Goal: Task Accomplishment & Management: Use online tool/utility

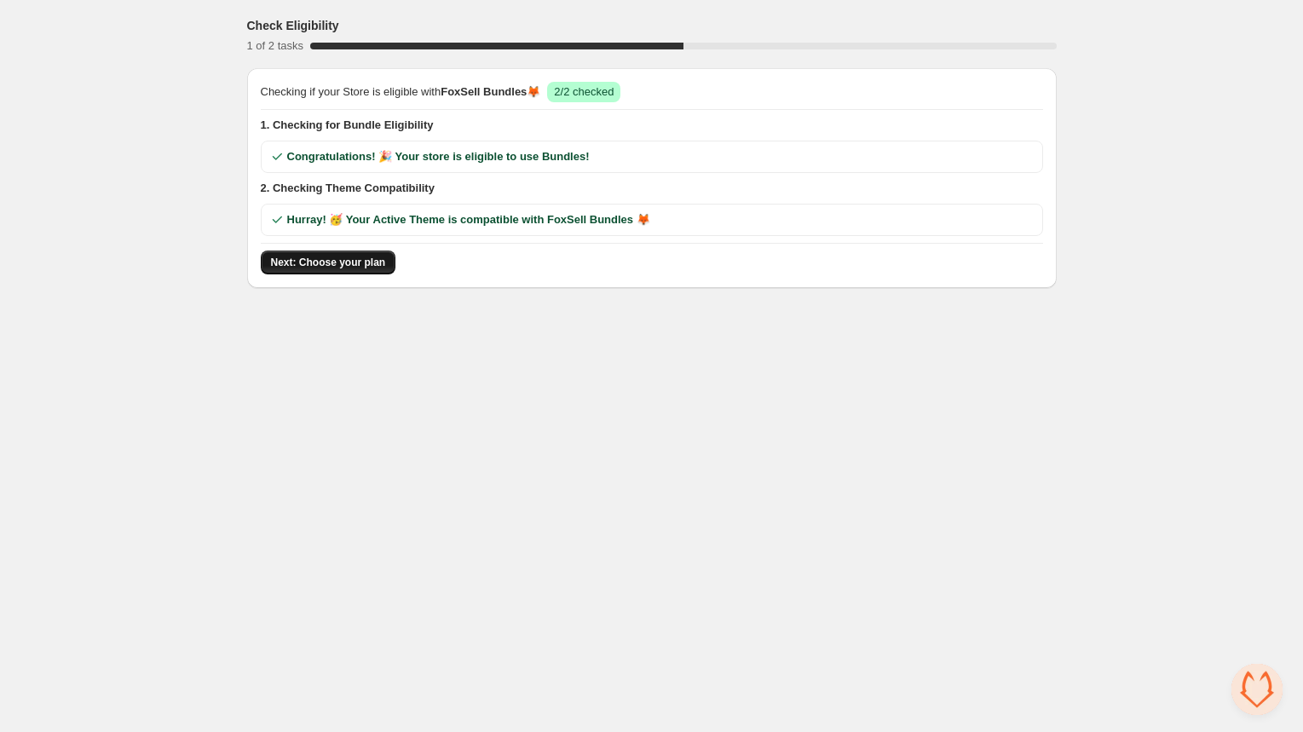
click at [325, 256] on span "Next: Choose your plan" at bounding box center [328, 263] width 115 height 14
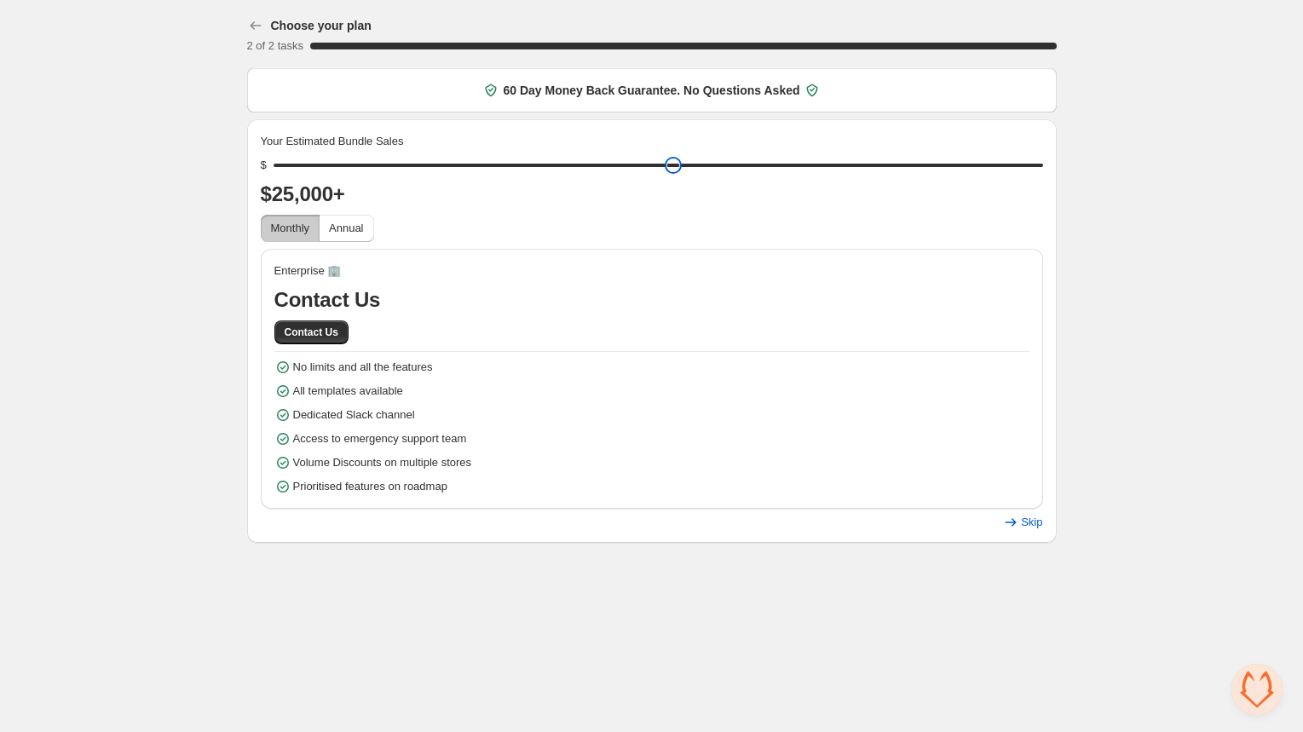
drag, startPoint x: 399, startPoint y: 170, endPoint x: 1053, endPoint y: 159, distance: 654.5
type input "*****"
click at [1043, 159] on input "range" at bounding box center [658, 165] width 769 height 24
click at [311, 325] on button "Contact Us" at bounding box center [311, 332] width 74 height 24
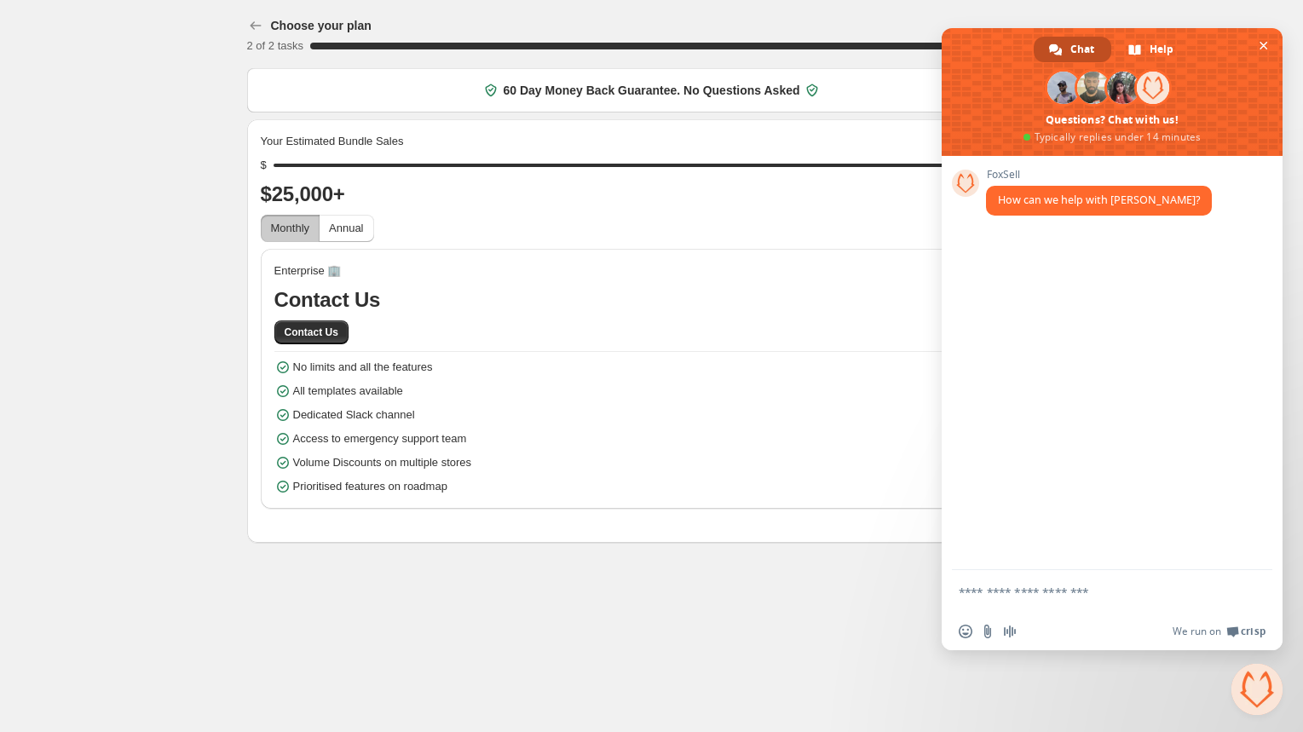
click at [1002, 592] on textarea "Compose your message..." at bounding box center [1093, 592] width 269 height 15
type textarea "**********"
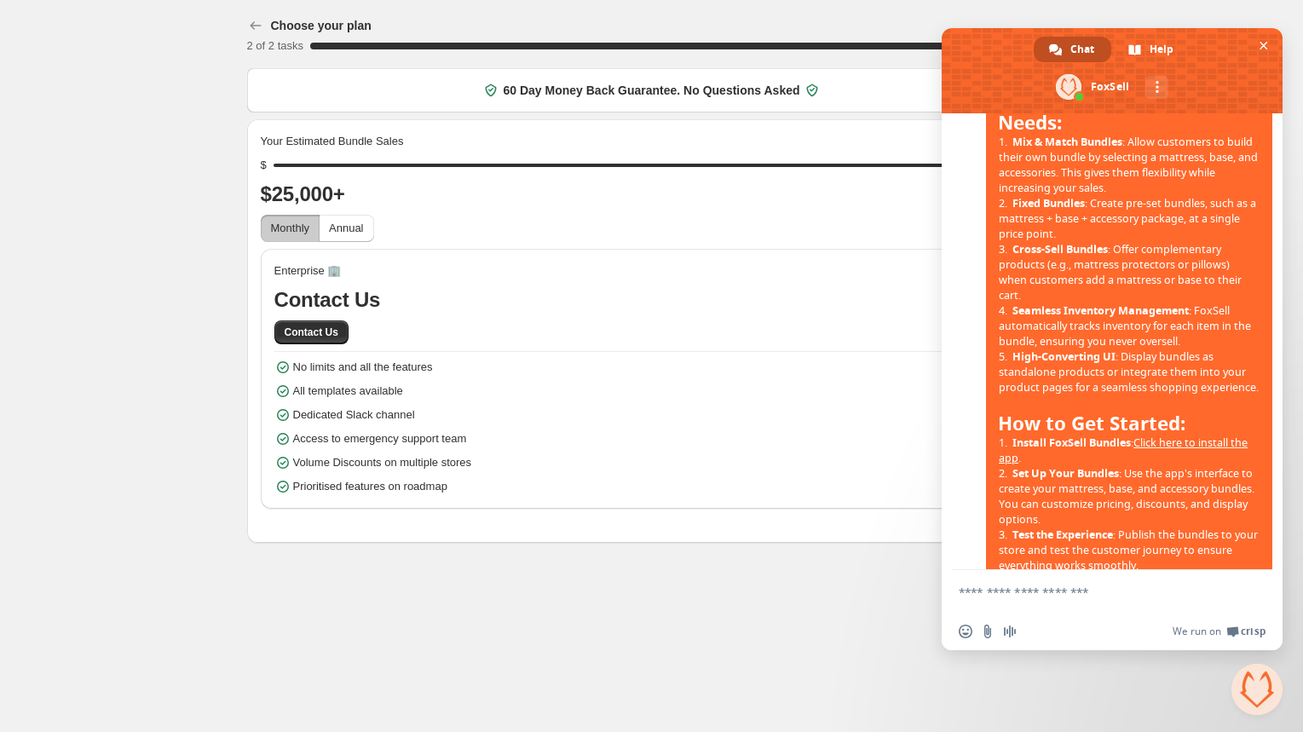
scroll to position [473, 0]
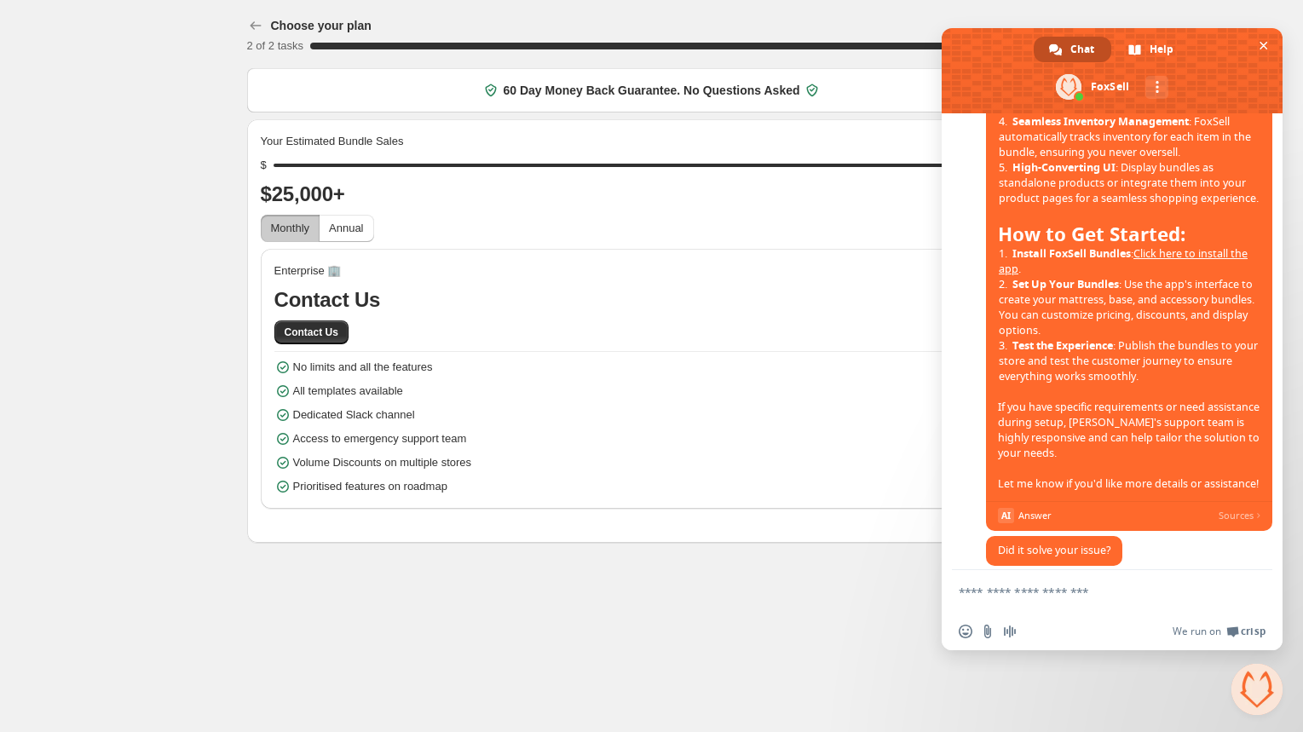
click at [1179, 276] on link "Click here to install the app" at bounding box center [1123, 261] width 249 height 30
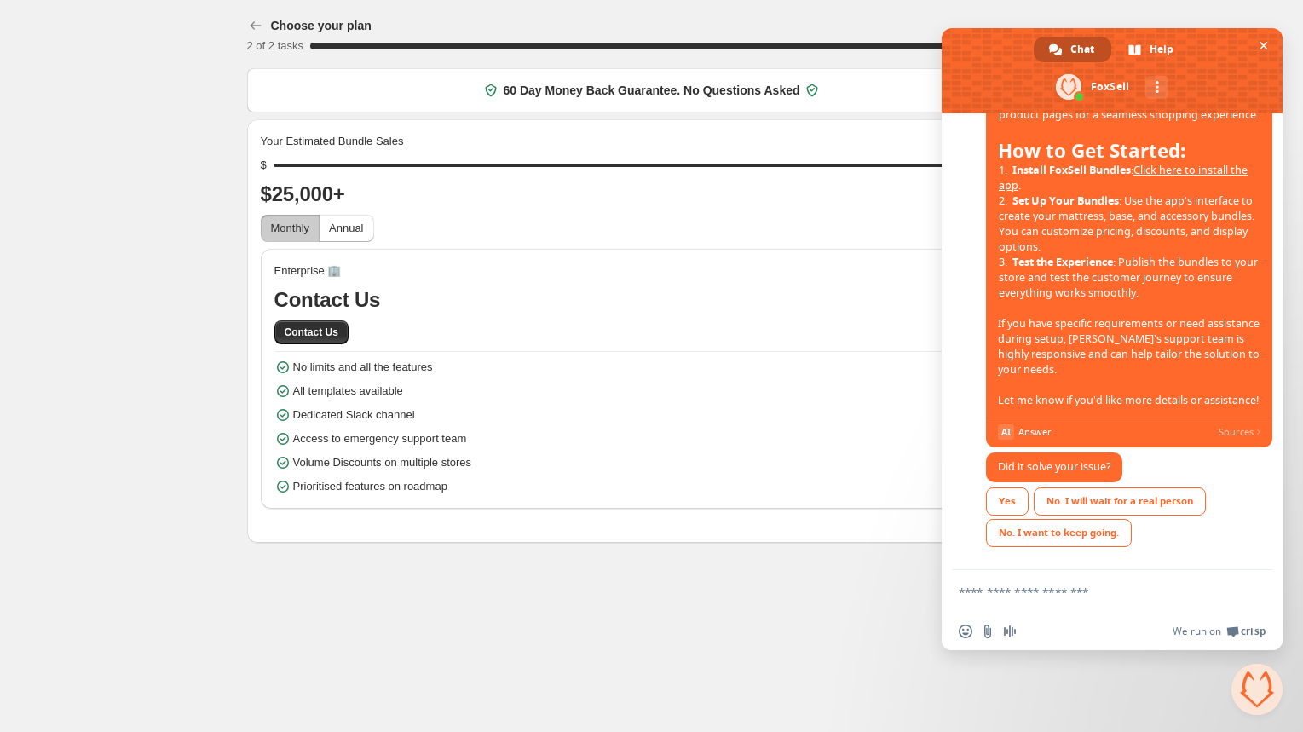
click at [1011, 588] on textarea "Compose your message..." at bounding box center [1093, 592] width 269 height 15
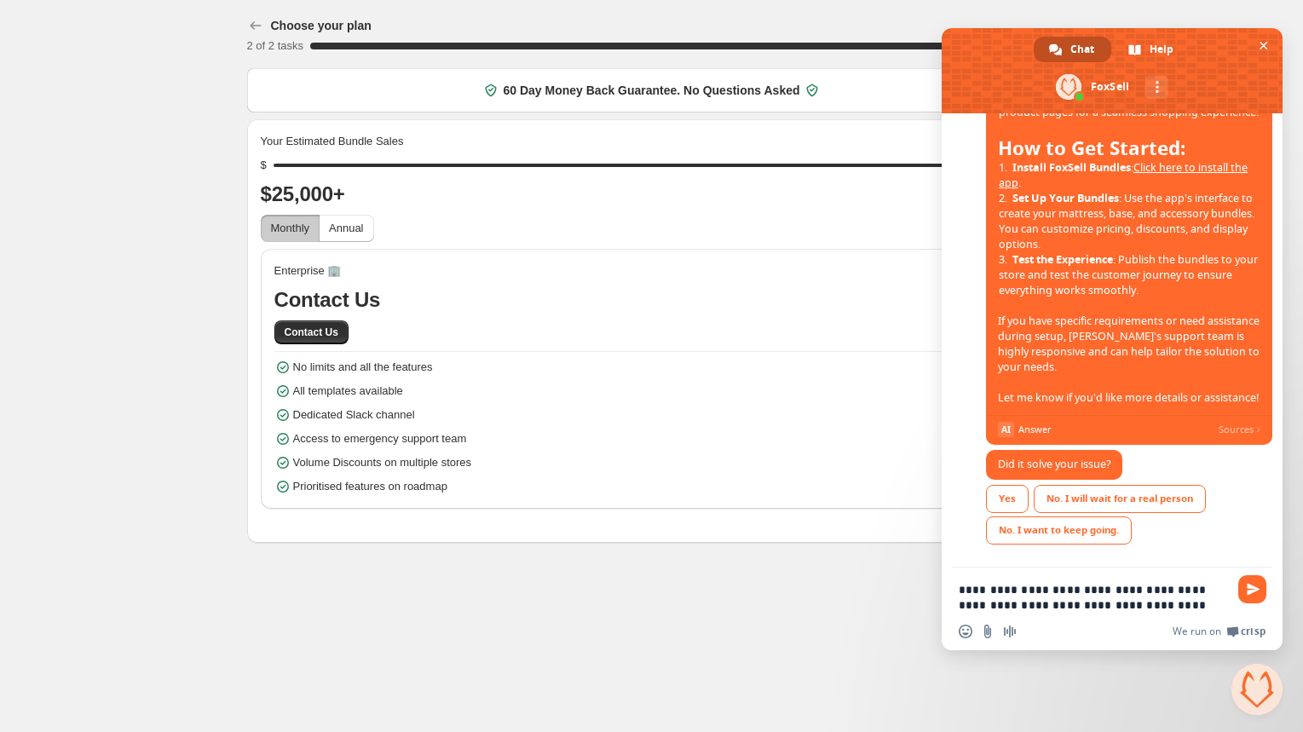
type textarea "**********"
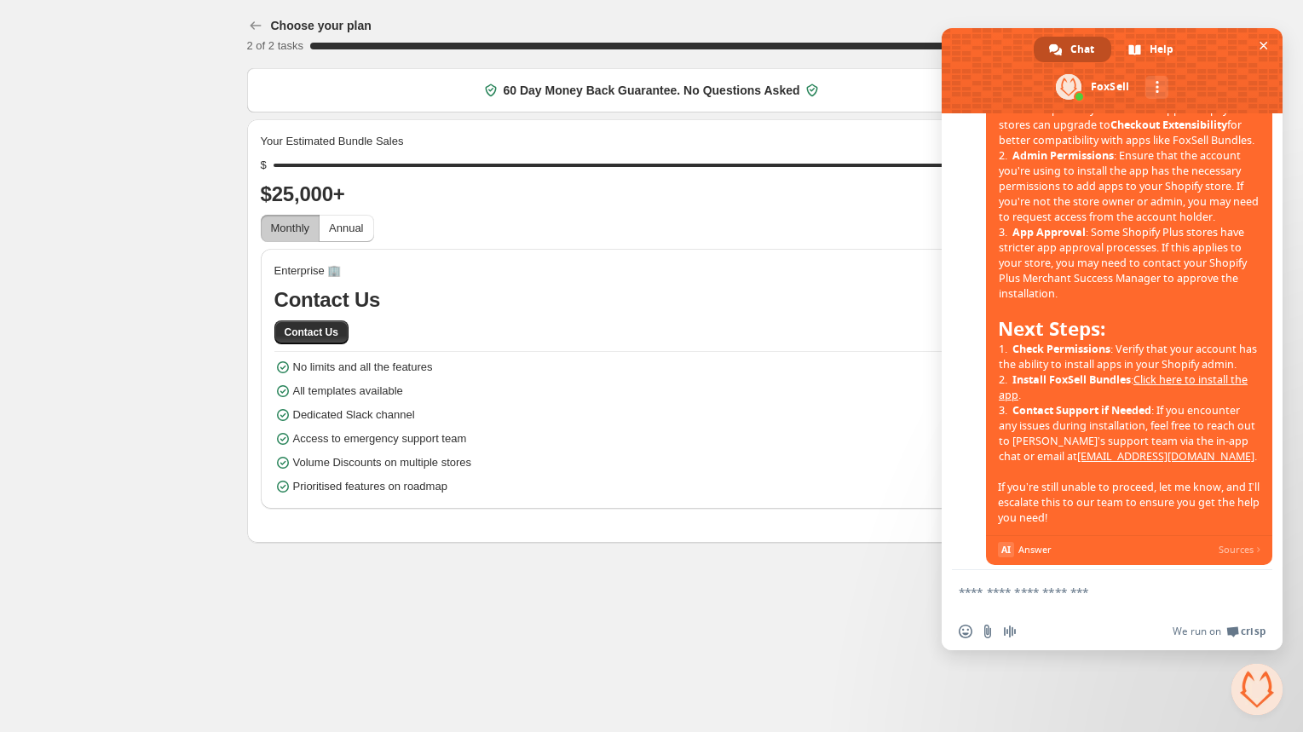
scroll to position [1493, 0]
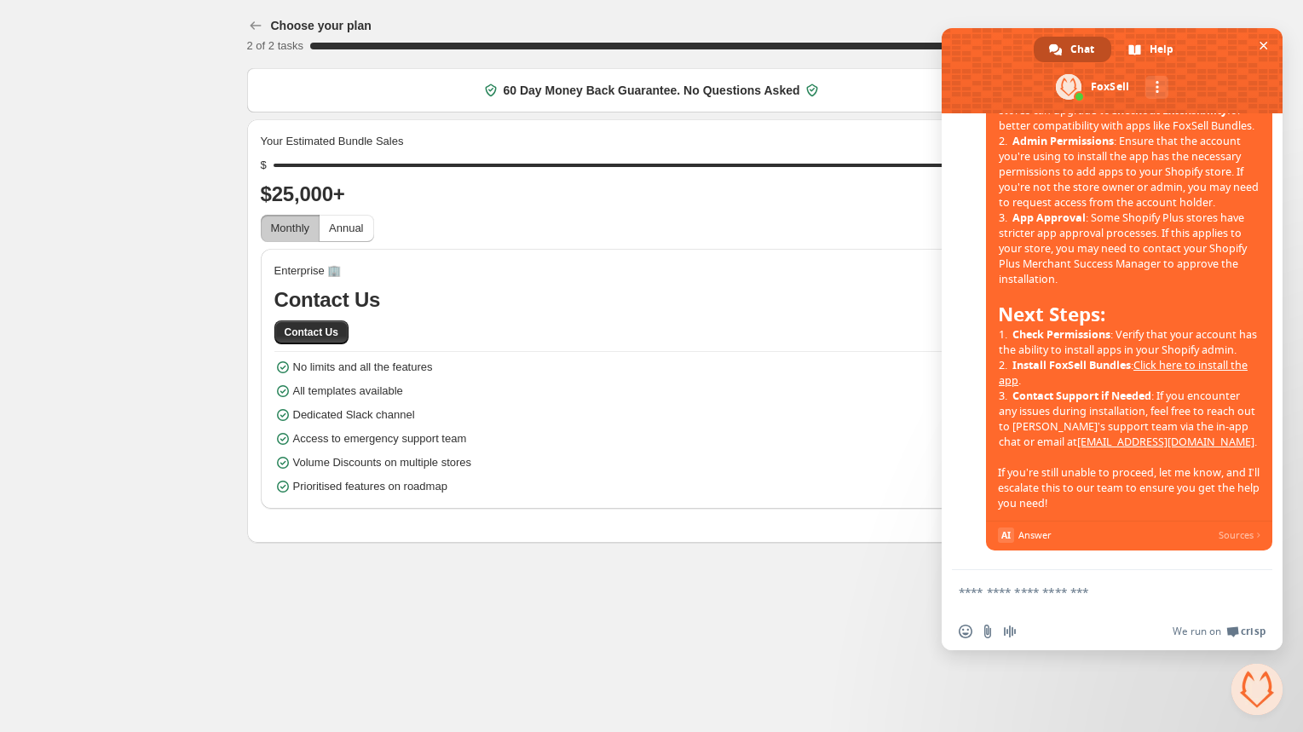
click at [673, 221] on div "Monthly Annual" at bounding box center [652, 228] width 782 height 27
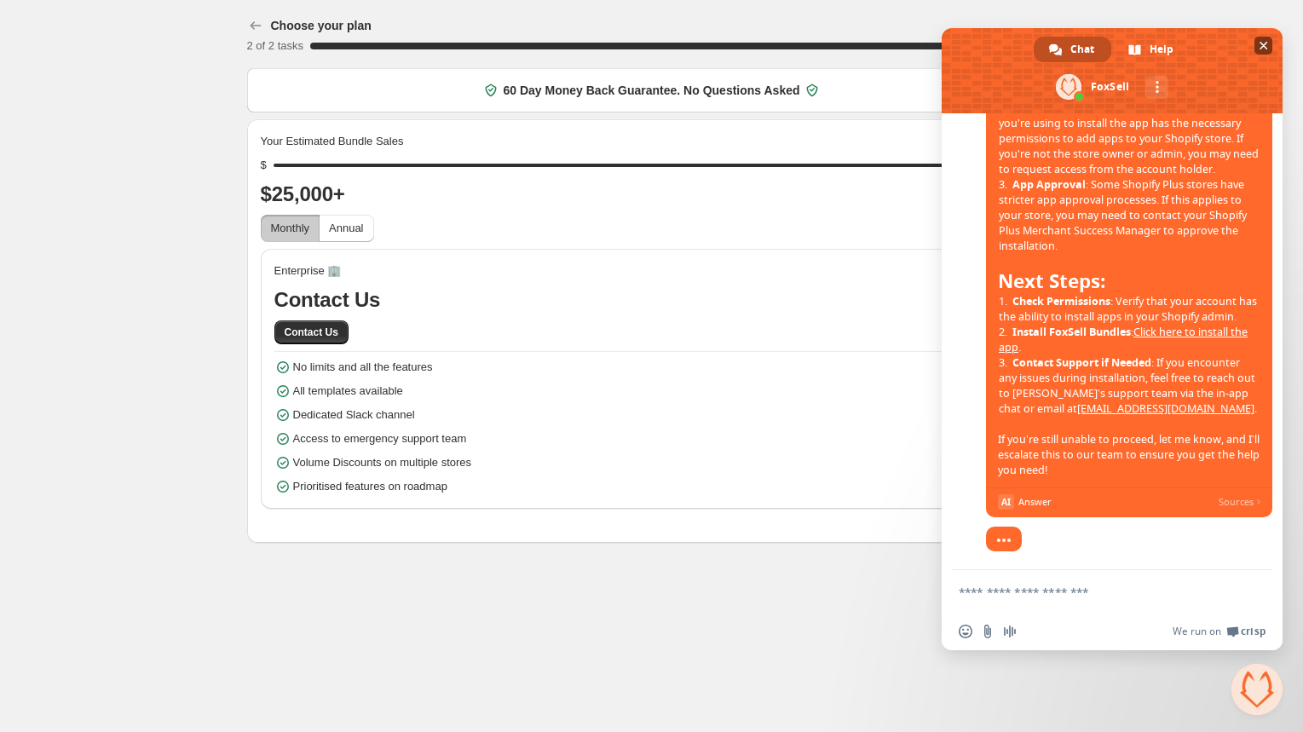
click at [1262, 42] on span "Close chat" at bounding box center [1263, 46] width 9 height 9
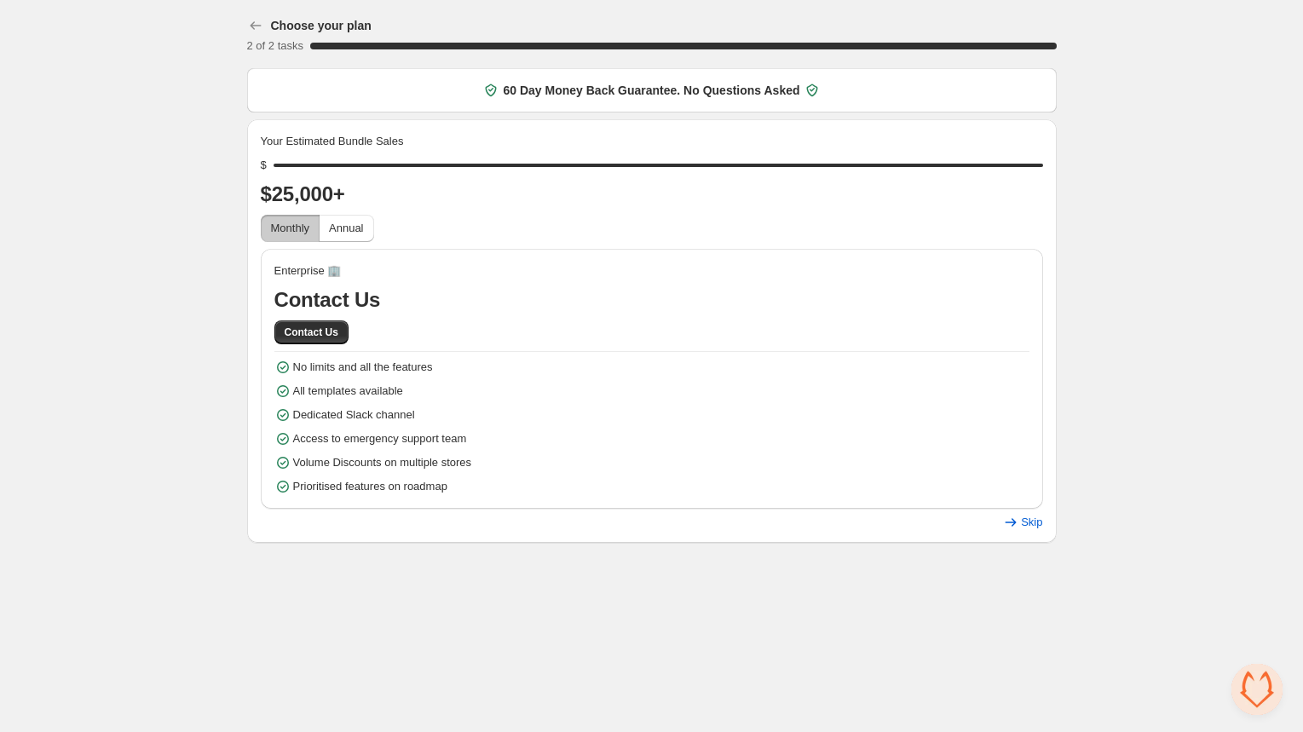
scroll to position [1552, 0]
click at [1262, 42] on body "Choose your plan 2 of 2 tasks 100 % 60 Day Money Back Guarantee. No Questions A…" at bounding box center [651, 366] width 1303 height 732
click at [1262, 705] on span "Open chat" at bounding box center [1256, 689] width 51 height 51
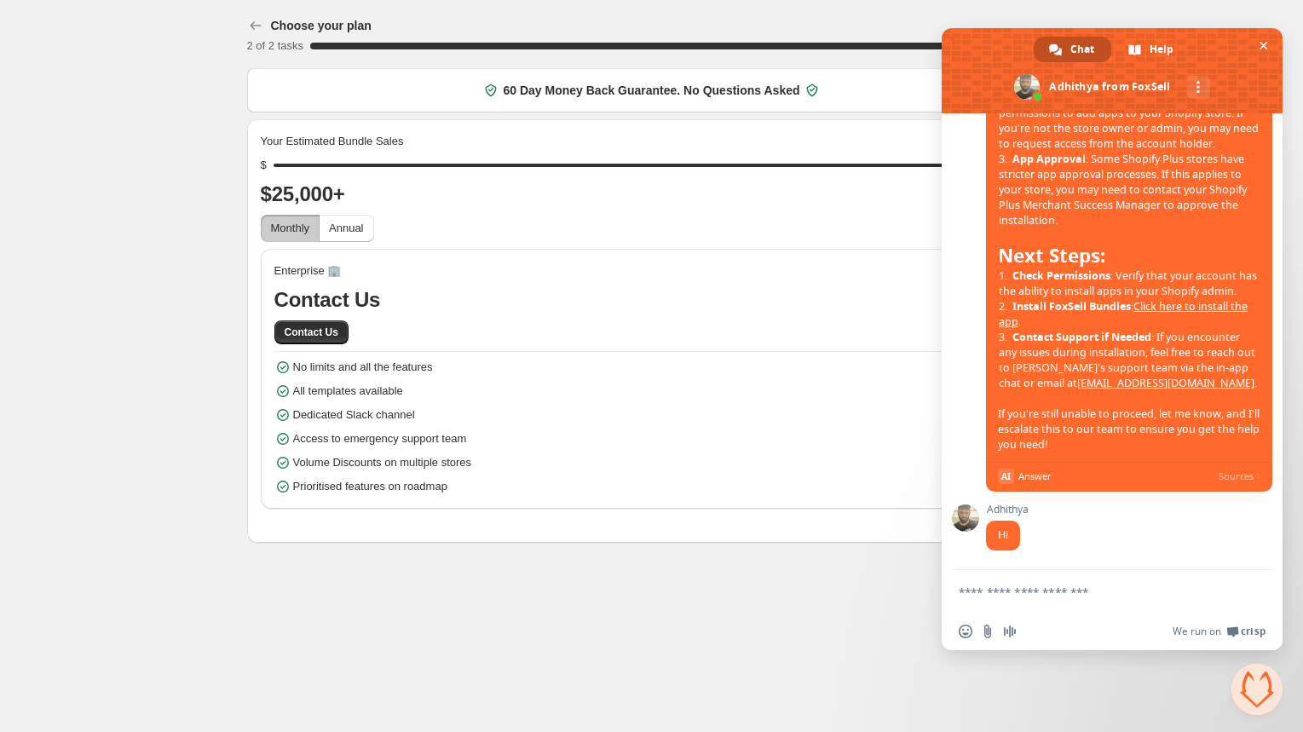
click at [1014, 602] on form at bounding box center [1093, 593] width 269 height 46
click at [1027, 596] on textarea "Compose your message..." at bounding box center [1093, 592] width 269 height 15
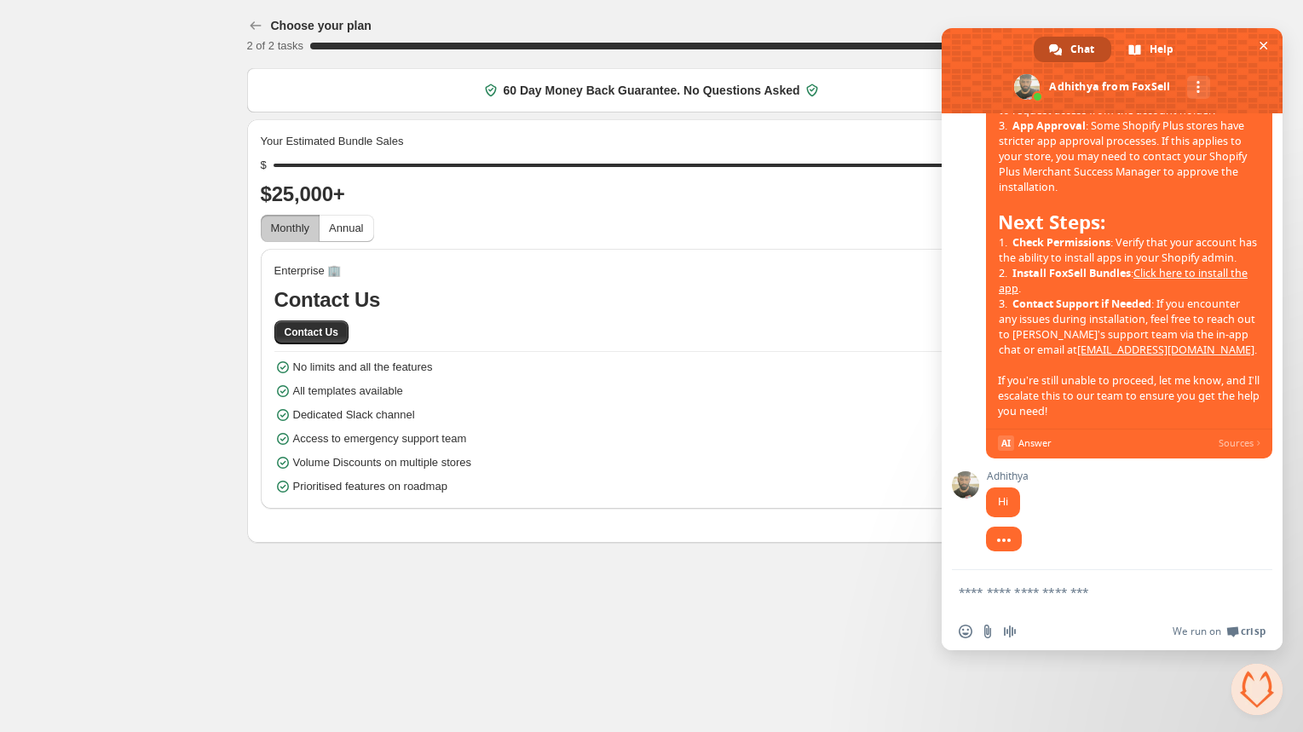
scroll to position [1585, 0]
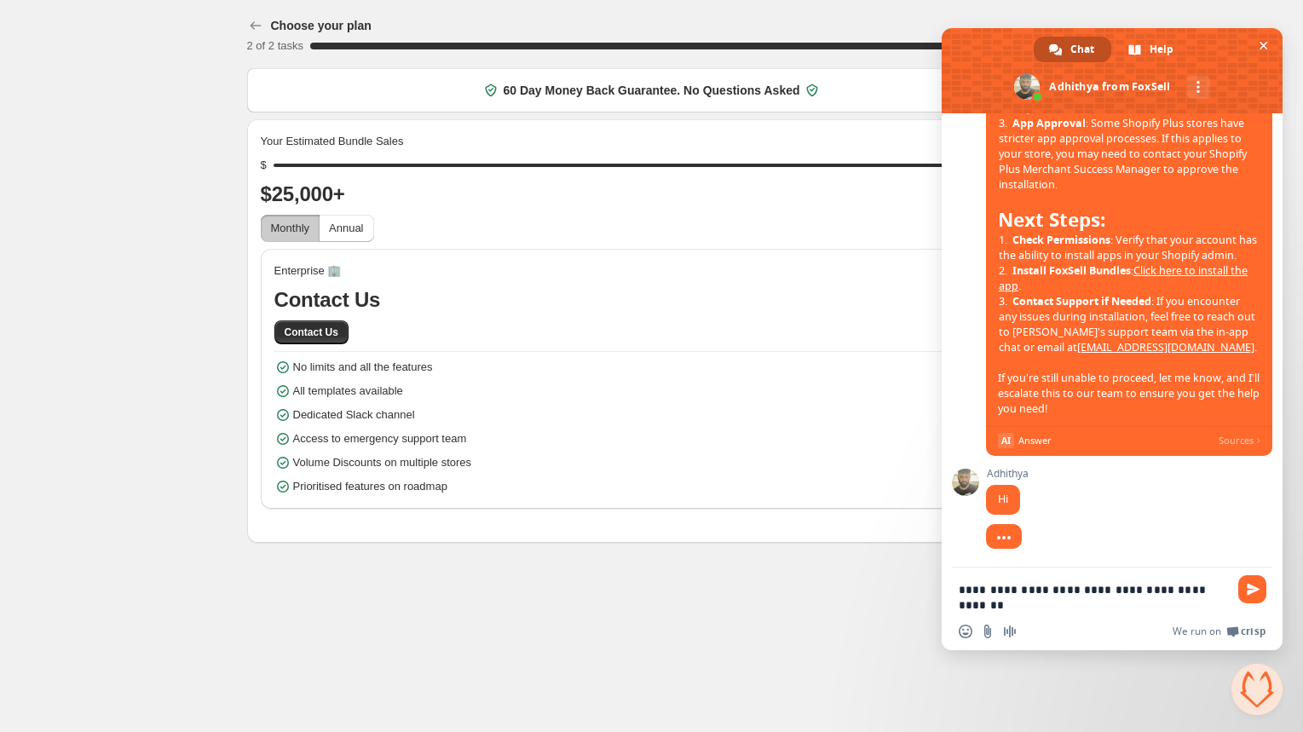
type textarea "**********"
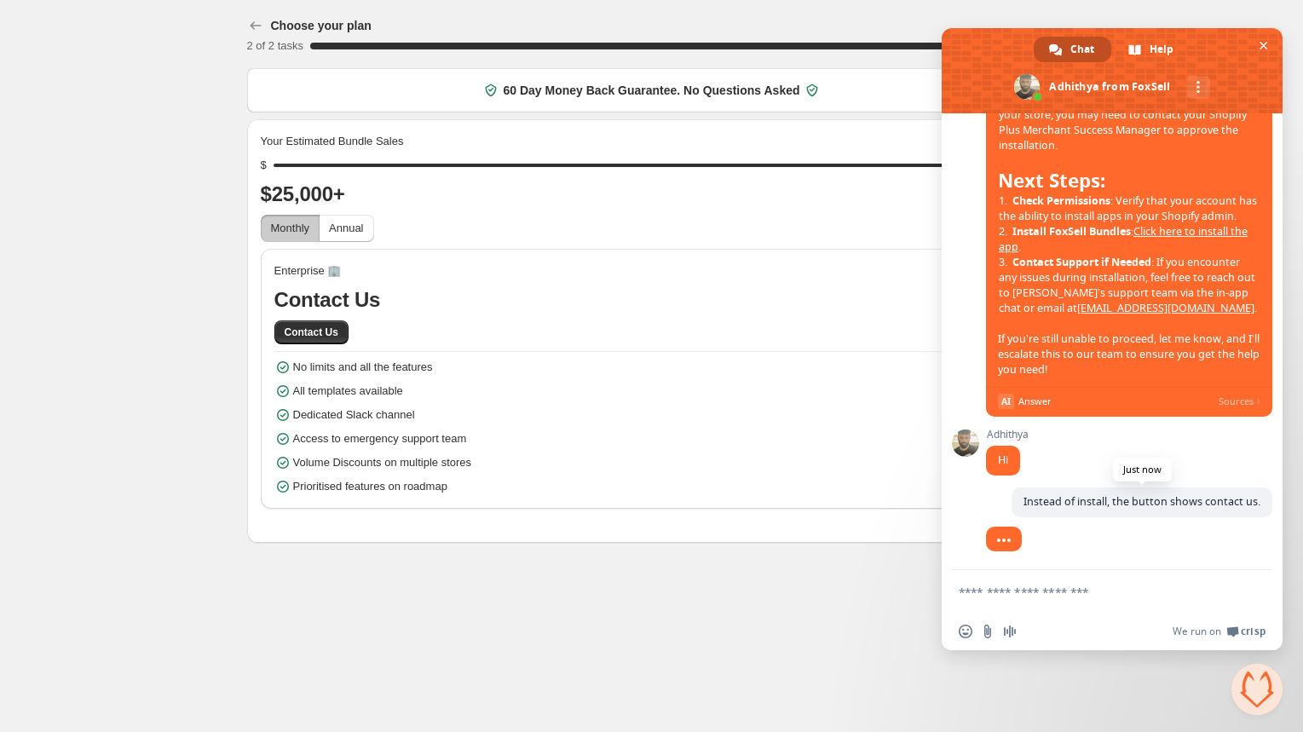
scroll to position [1644, 0]
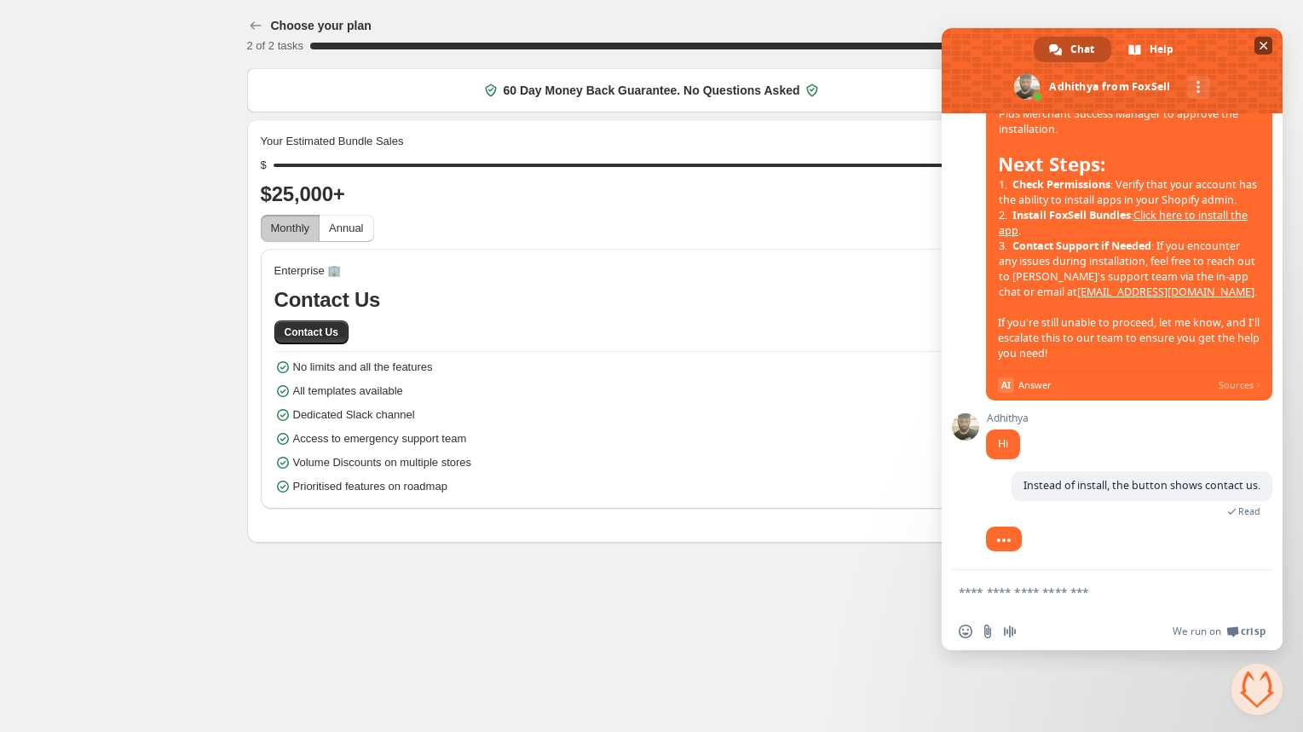
drag, startPoint x: 1219, startPoint y: 37, endPoint x: 1238, endPoint y: 76, distance: 43.8
click at [1238, 76] on span at bounding box center [1112, 70] width 341 height 85
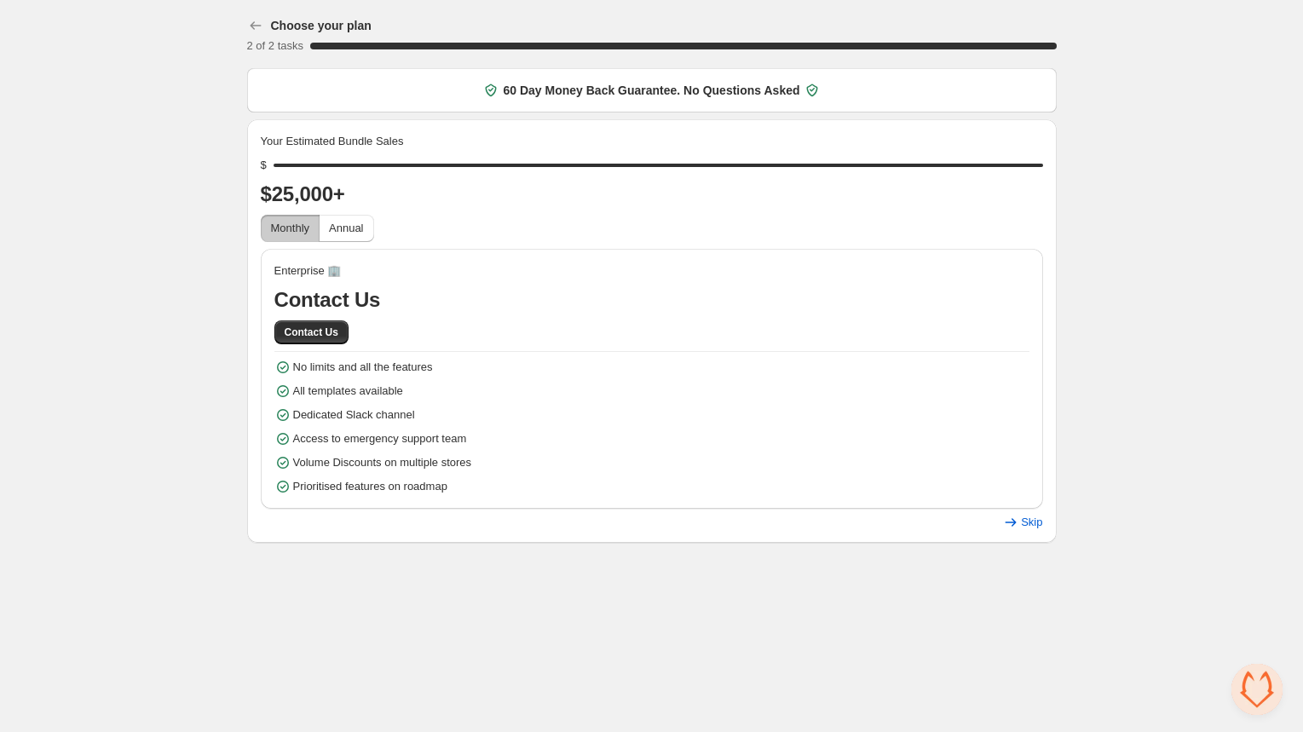
click at [1256, 688] on span "Open chat" at bounding box center [1256, 689] width 51 height 51
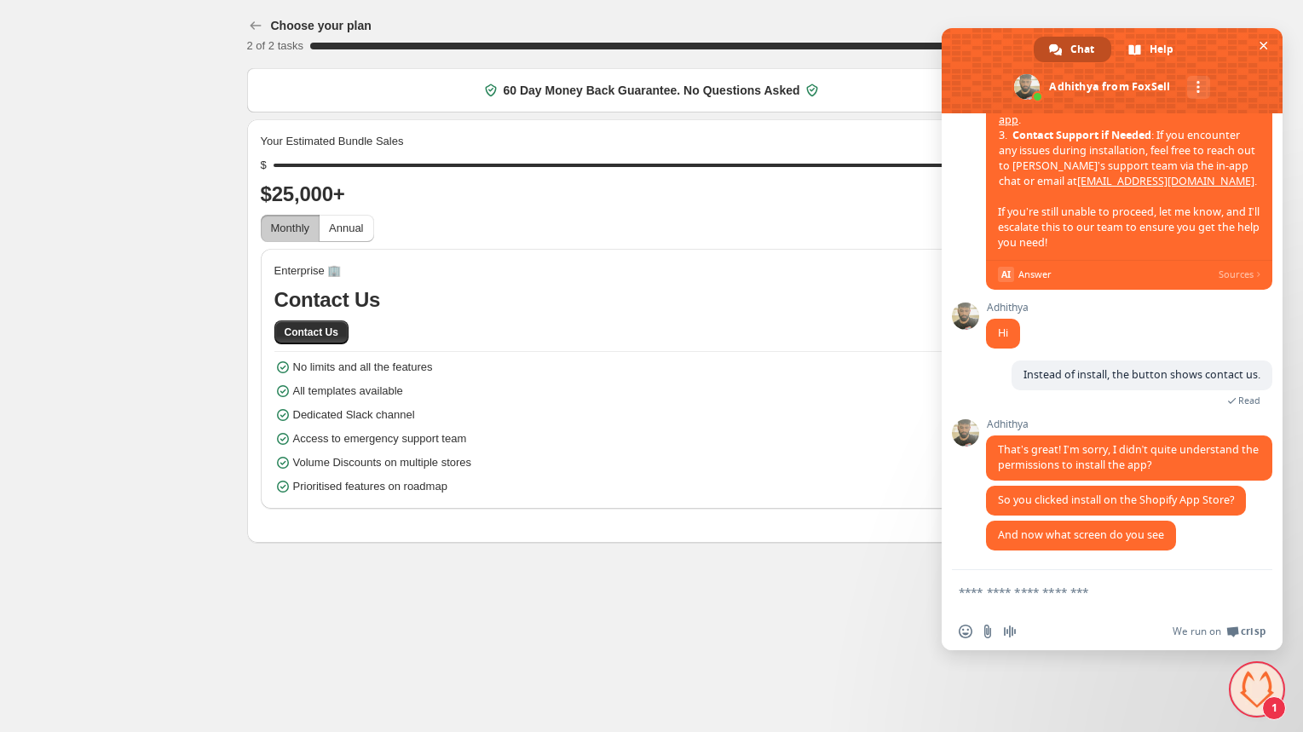
scroll to position [1754, 0]
click at [968, 364] on div "FoxSell How can we help with FoxSell? Wednesday, 15 October Our store is lookin…" at bounding box center [1112, 341] width 341 height 457
click at [721, 652] on body "Choose your plan 2 of 2 tasks 100 % 60 Day Money Back Guarantee. No Questions A…" at bounding box center [651, 366] width 1303 height 732
click at [993, 593] on textarea "Compose your message..." at bounding box center [1093, 592] width 269 height 15
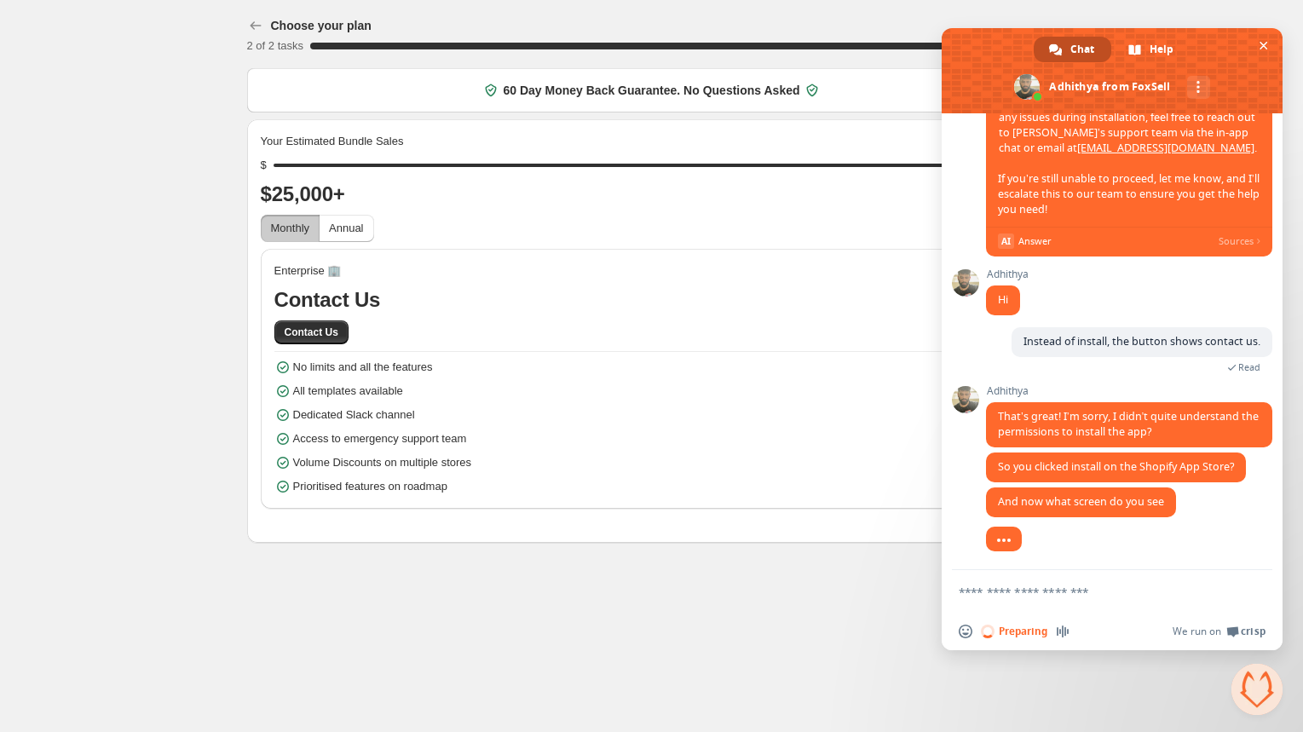
scroll to position [1790, 0]
click at [997, 586] on textarea "Compose your message..." at bounding box center [1093, 592] width 269 height 15
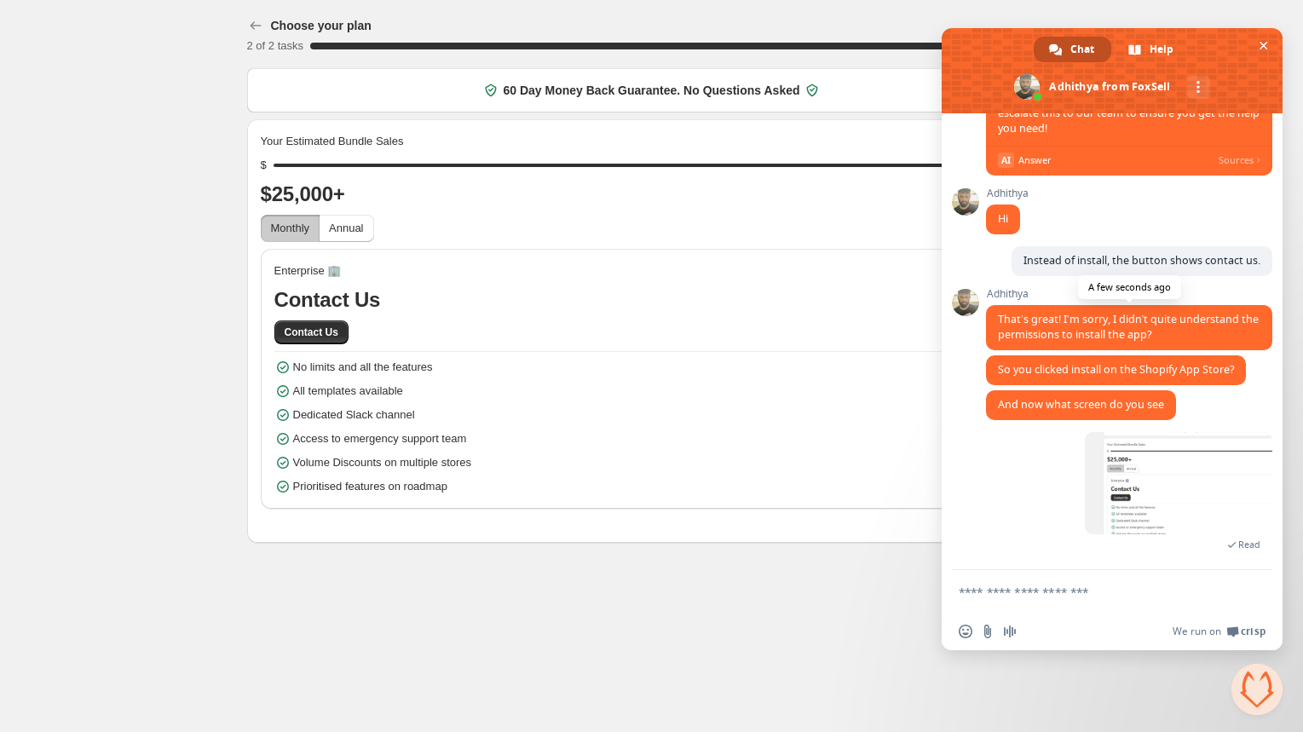
scroll to position [1904, 0]
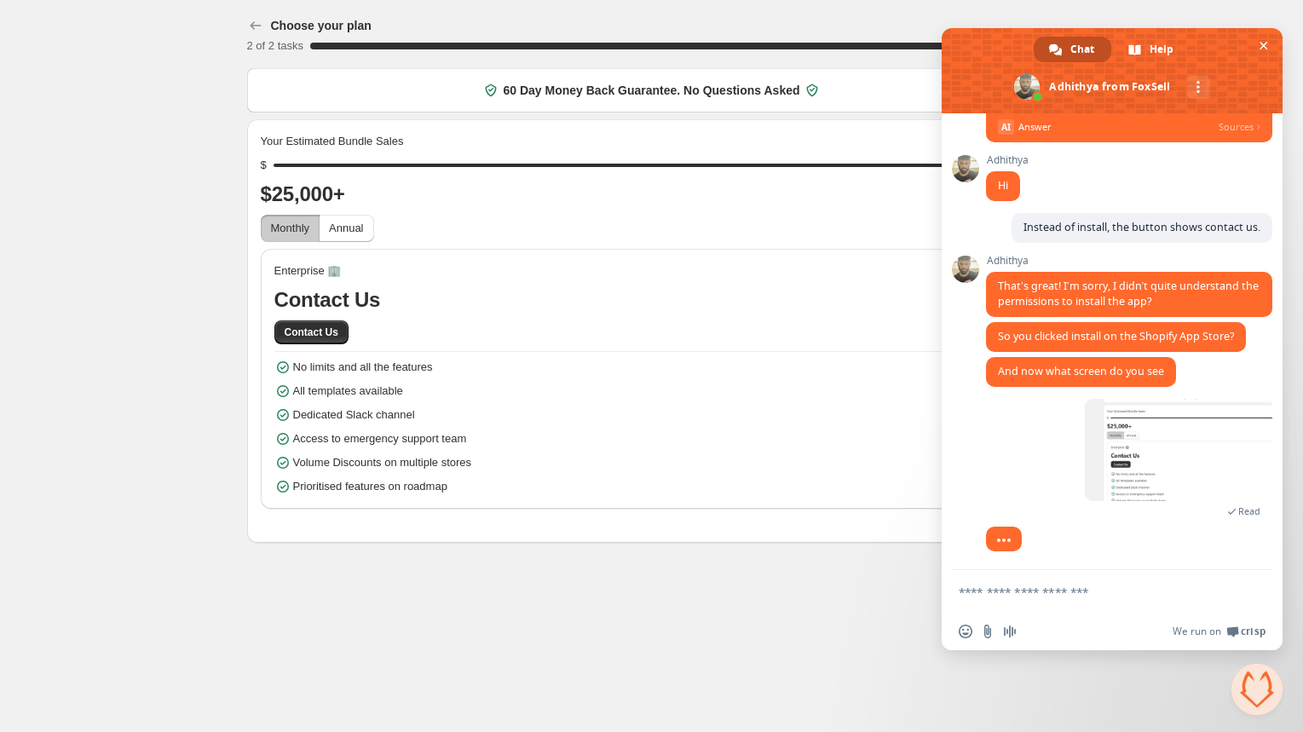
click at [274, 231] on span "Monthly" at bounding box center [290, 228] width 39 height 13
click at [275, 229] on span "Monthly" at bounding box center [290, 228] width 39 height 13
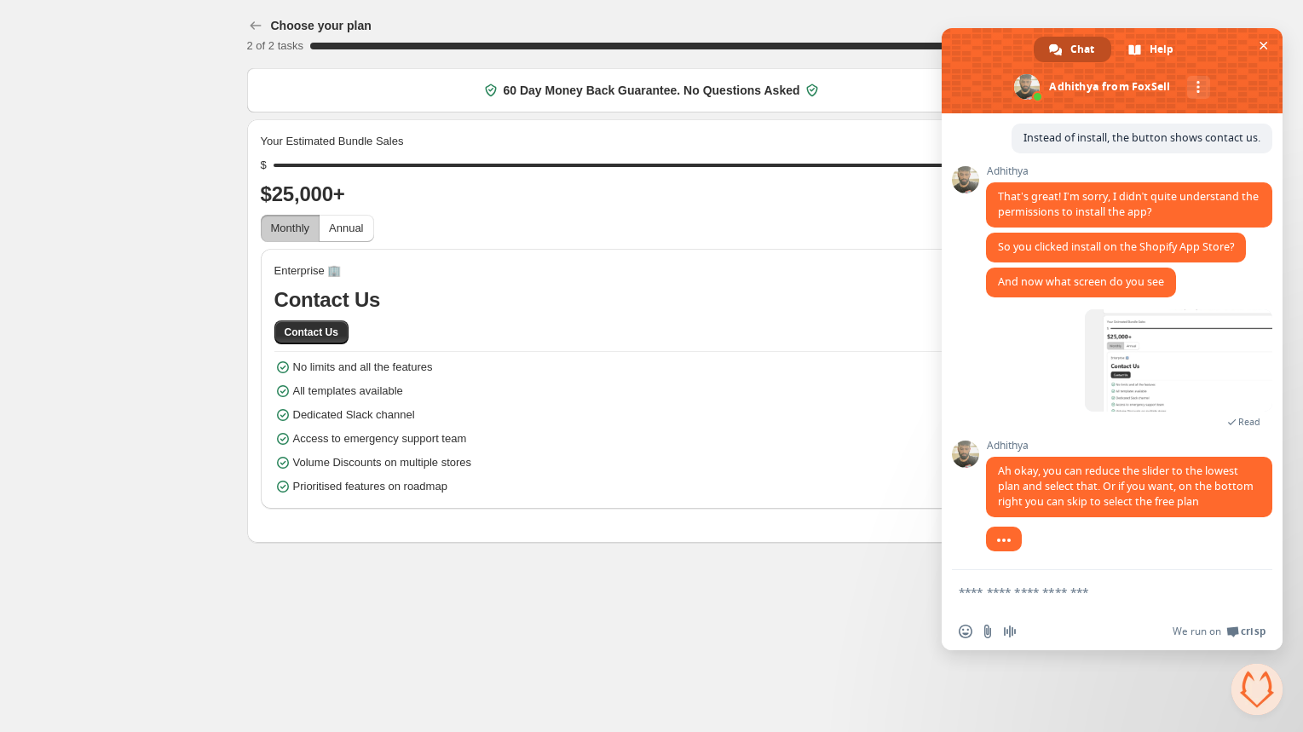
scroll to position [1995, 0]
click at [1259, 42] on span "Close chat" at bounding box center [1263, 46] width 9 height 9
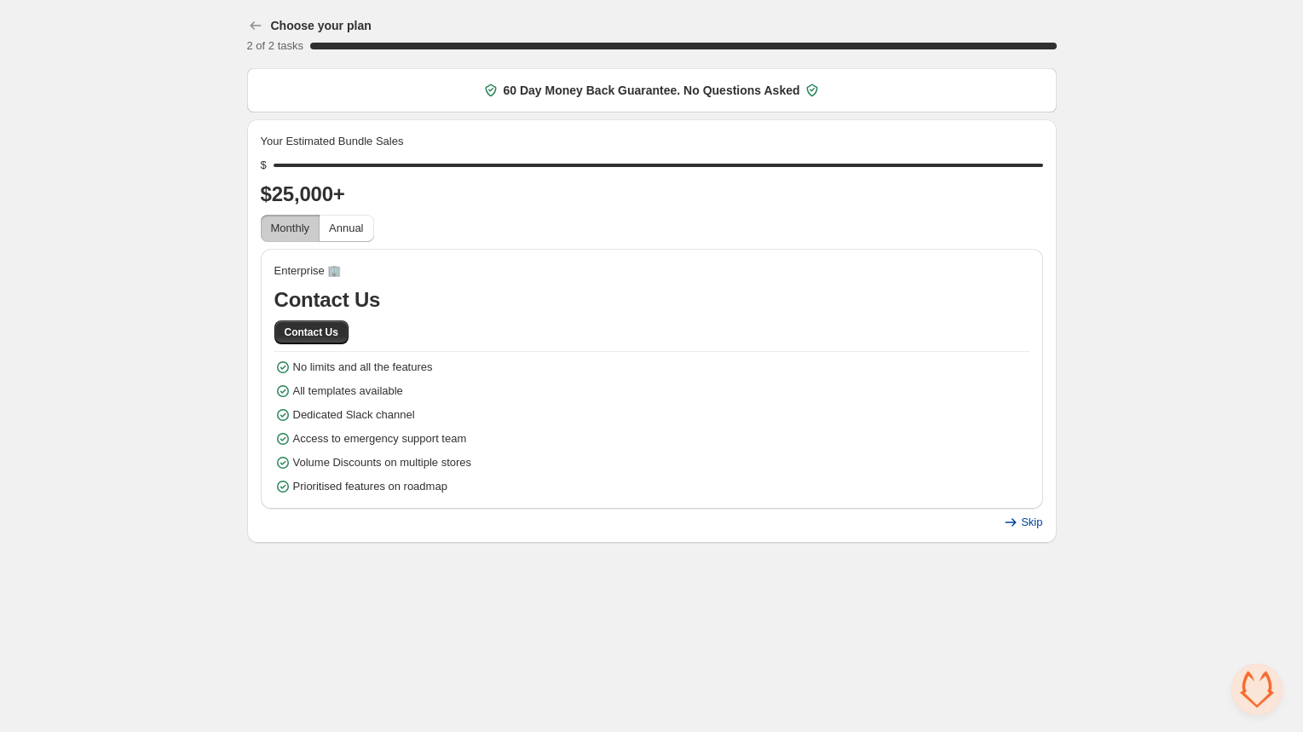
click at [1037, 519] on span "Skip" at bounding box center [1031, 523] width 21 height 14
click at [297, 231] on span "Monthly" at bounding box center [290, 228] width 39 height 13
click at [337, 226] on span "Annual" at bounding box center [346, 228] width 34 height 13
click at [302, 226] on span "Monthly" at bounding box center [290, 228] width 39 height 13
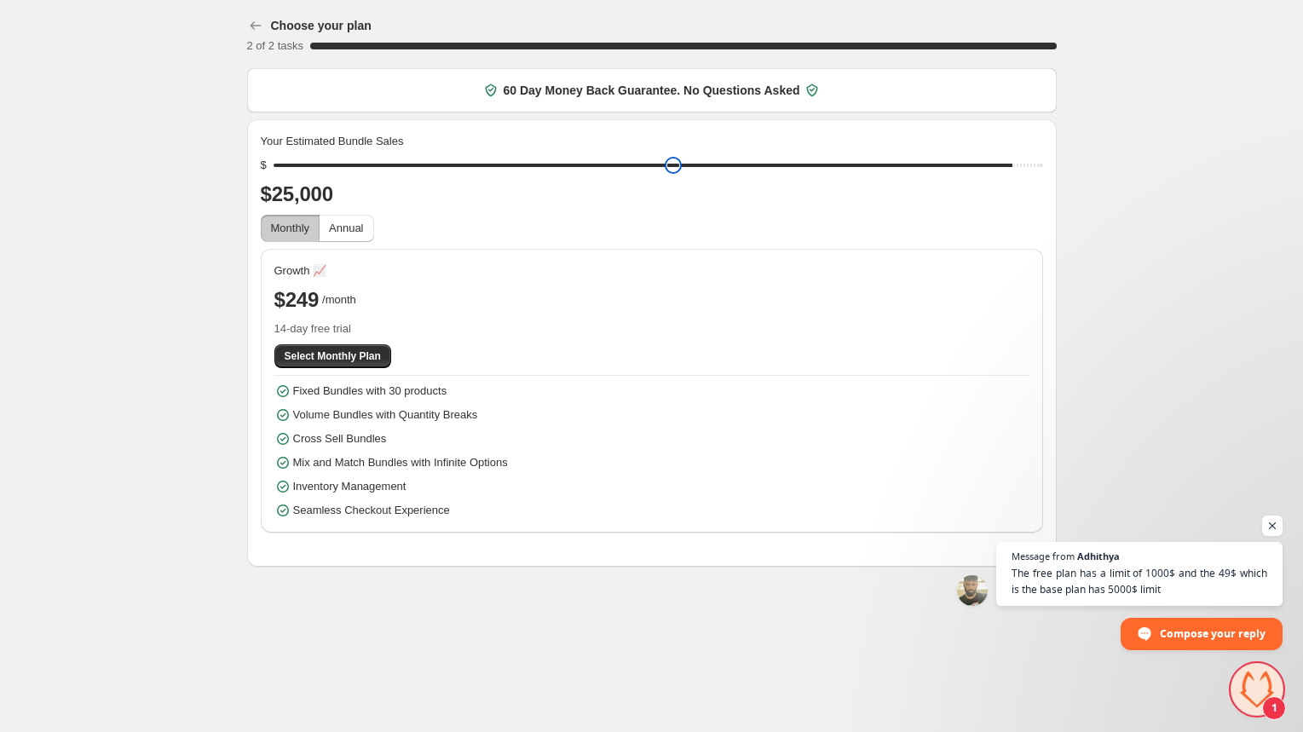
drag, startPoint x: 1035, startPoint y: 166, endPoint x: 1017, endPoint y: 168, distance: 18.8
type input "*****"
click at [1017, 168] on input "range" at bounding box center [658, 165] width 769 height 24
click at [335, 359] on span "Select Monthly Plan" at bounding box center [333, 356] width 96 height 14
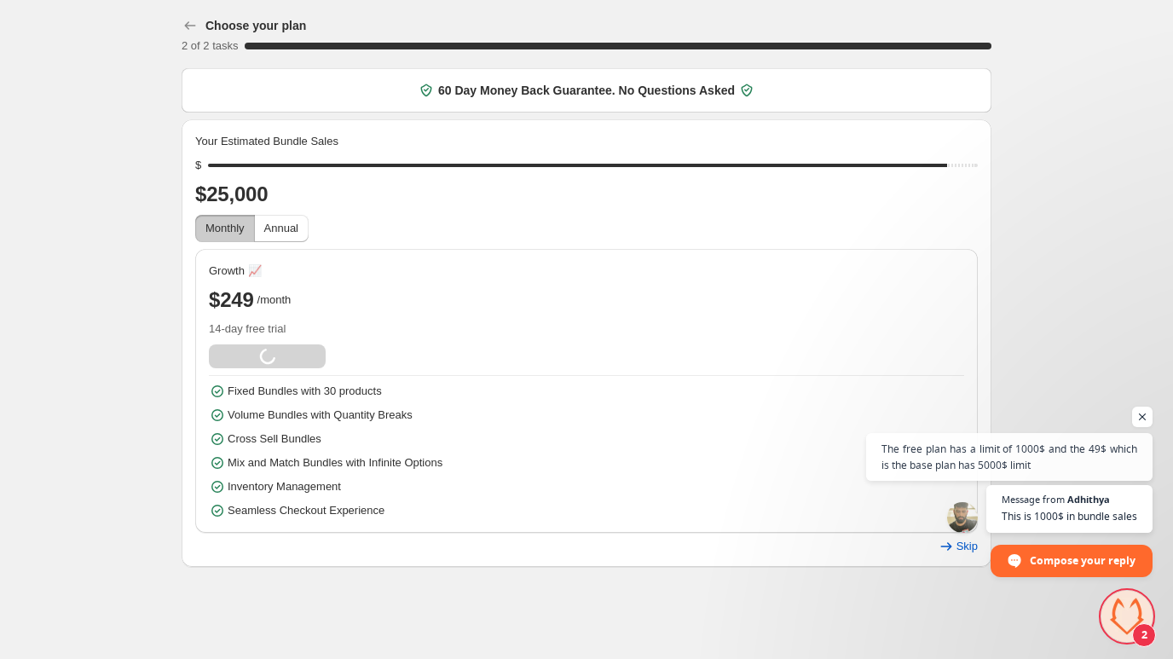
scroll to position [2384, 0]
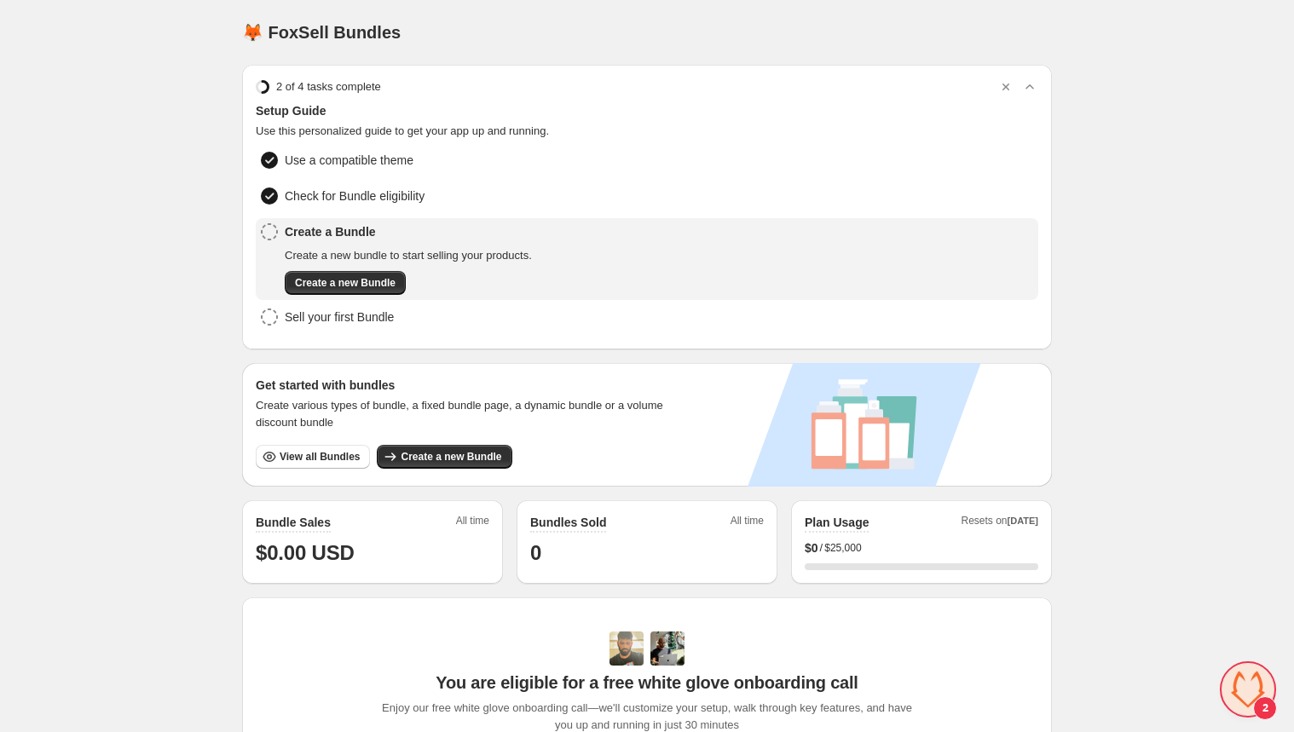
scroll to position [2046, 0]
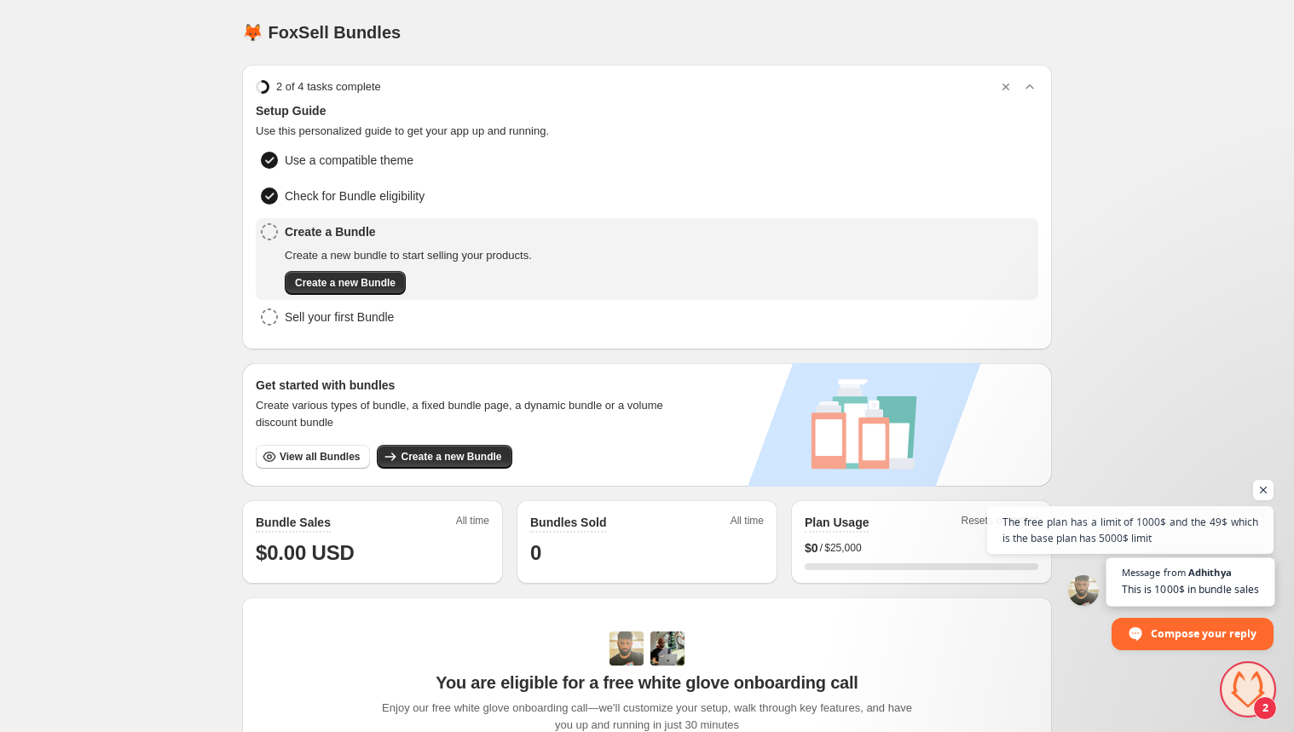
click at [1177, 587] on span "This is 1000$ in bundle sales" at bounding box center [1189, 589] width 137 height 16
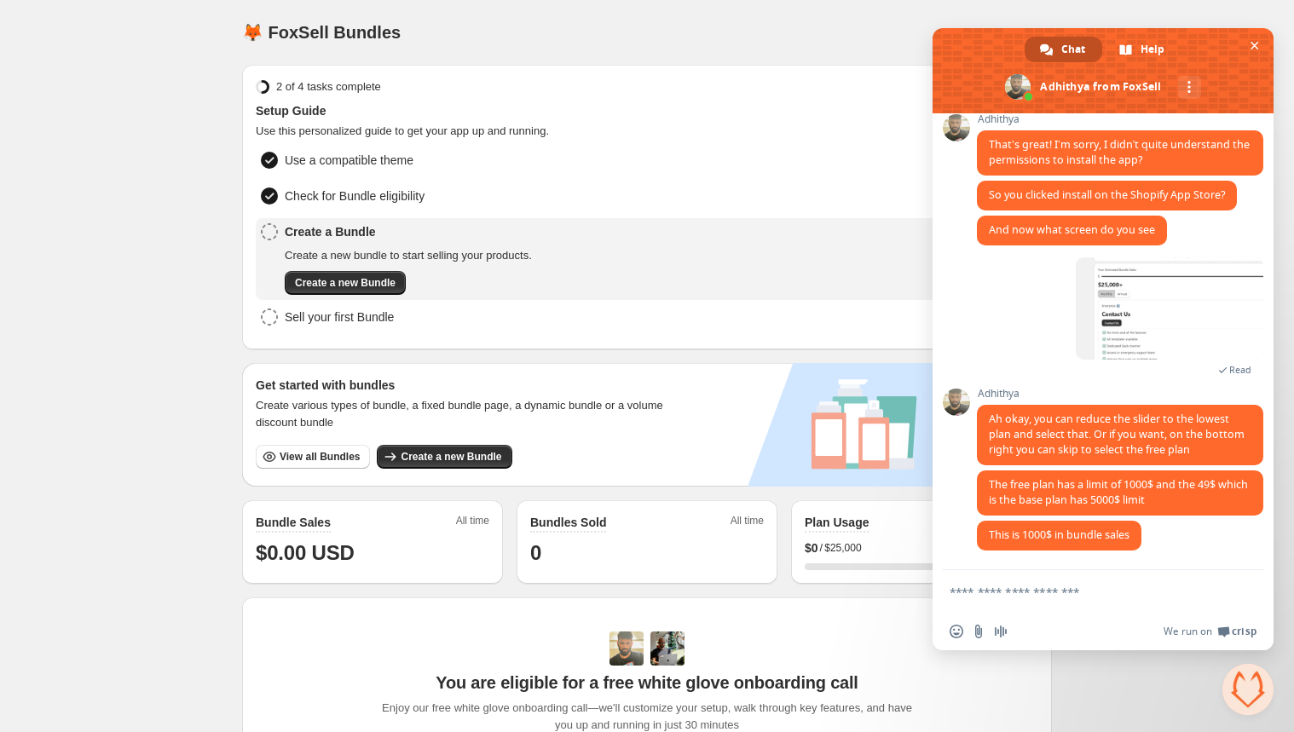
scroll to position [2048, 0]
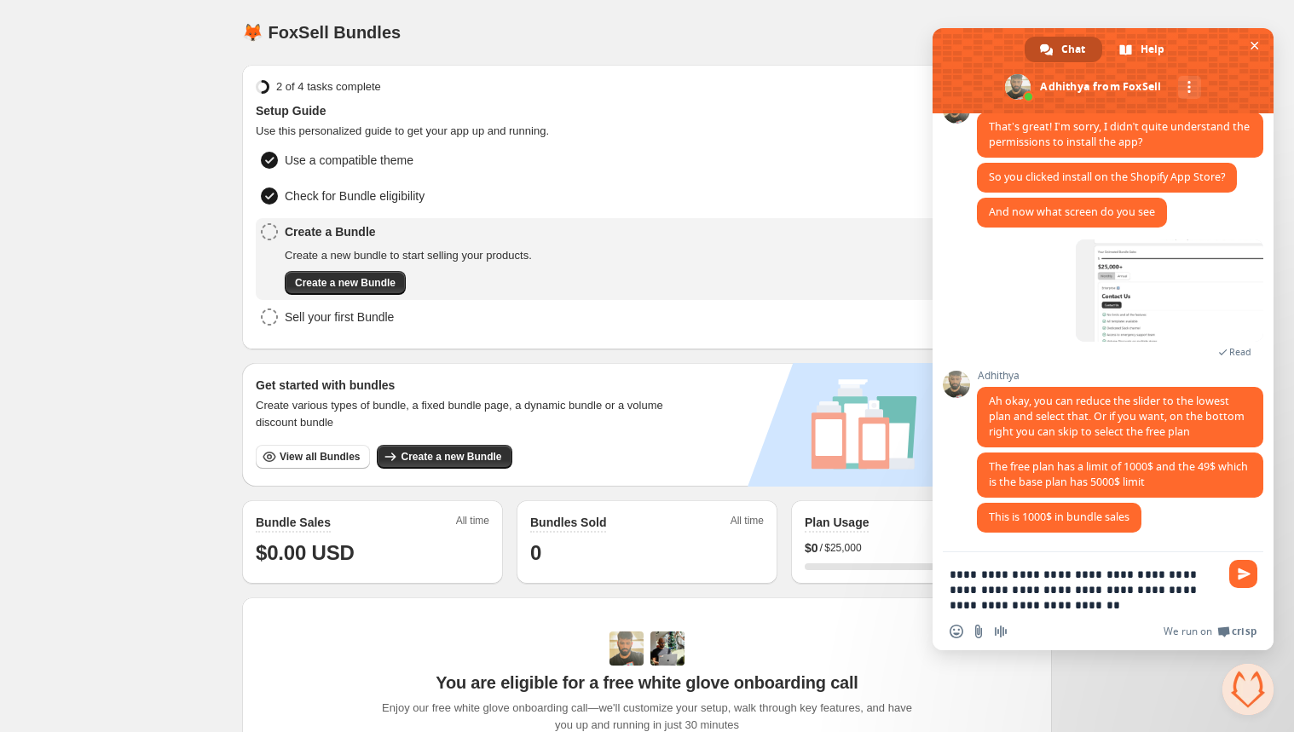
type textarea "**********"
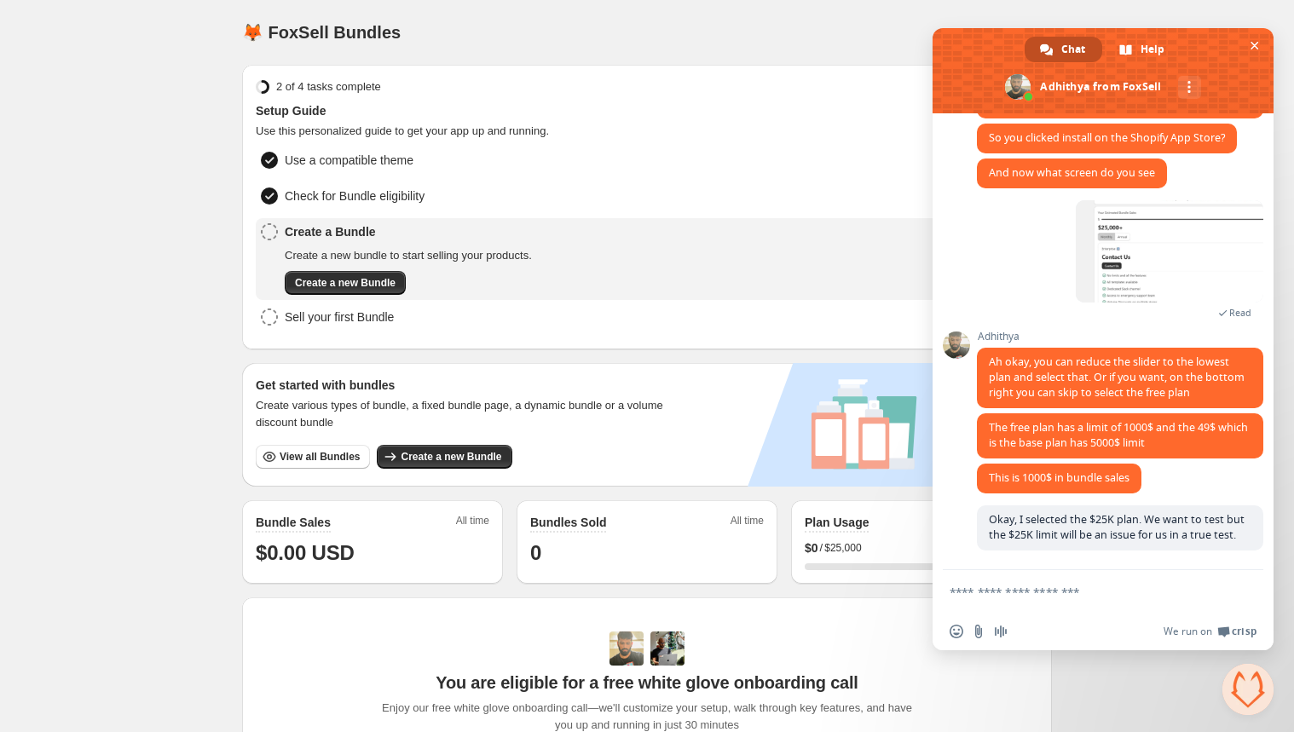
scroll to position [2122, 0]
type textarea "*"
type textarea "**********"
click at [151, 193] on div "Home Bundles Analytics Plan and Billing 🦊 FoxSell Bundles. This page is ready 🦊…" at bounding box center [647, 564] width 1294 height 1128
click at [1257, 39] on span "Close chat" at bounding box center [1254, 46] width 18 height 18
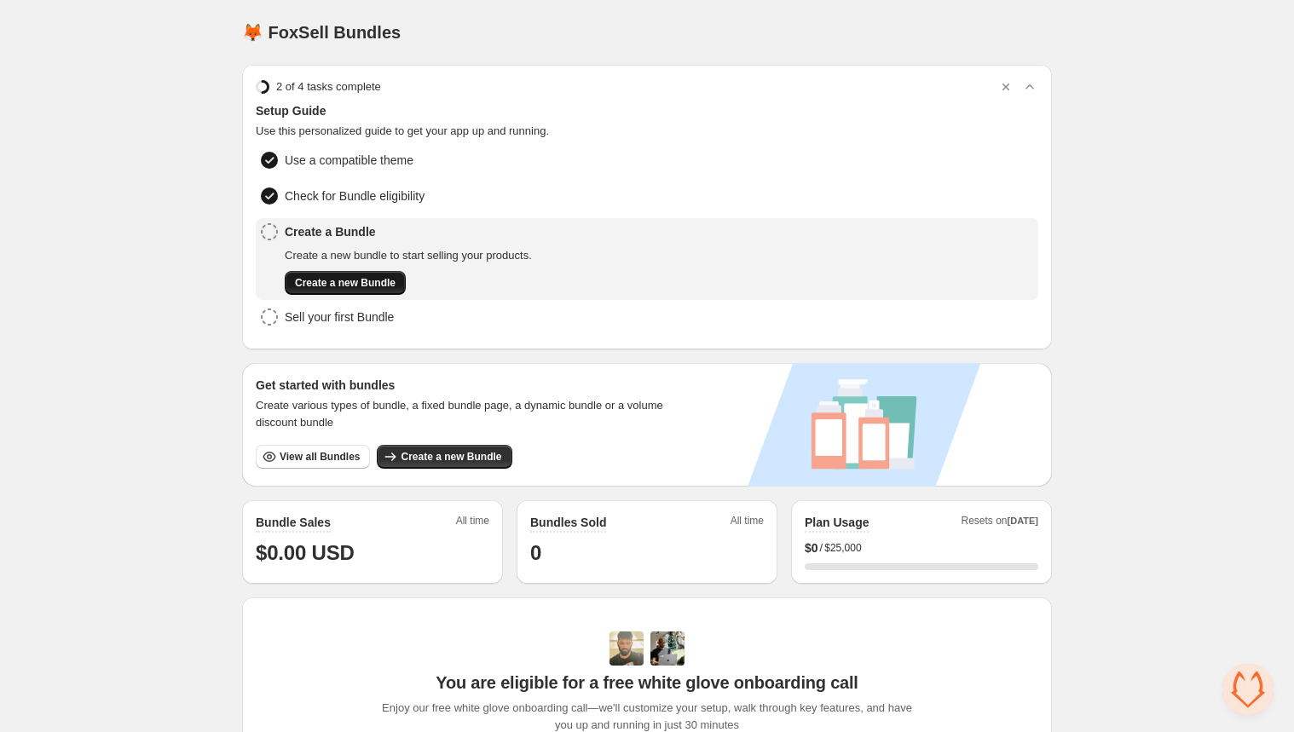
click at [320, 271] on button "Create a new Bundle" at bounding box center [345, 283] width 121 height 24
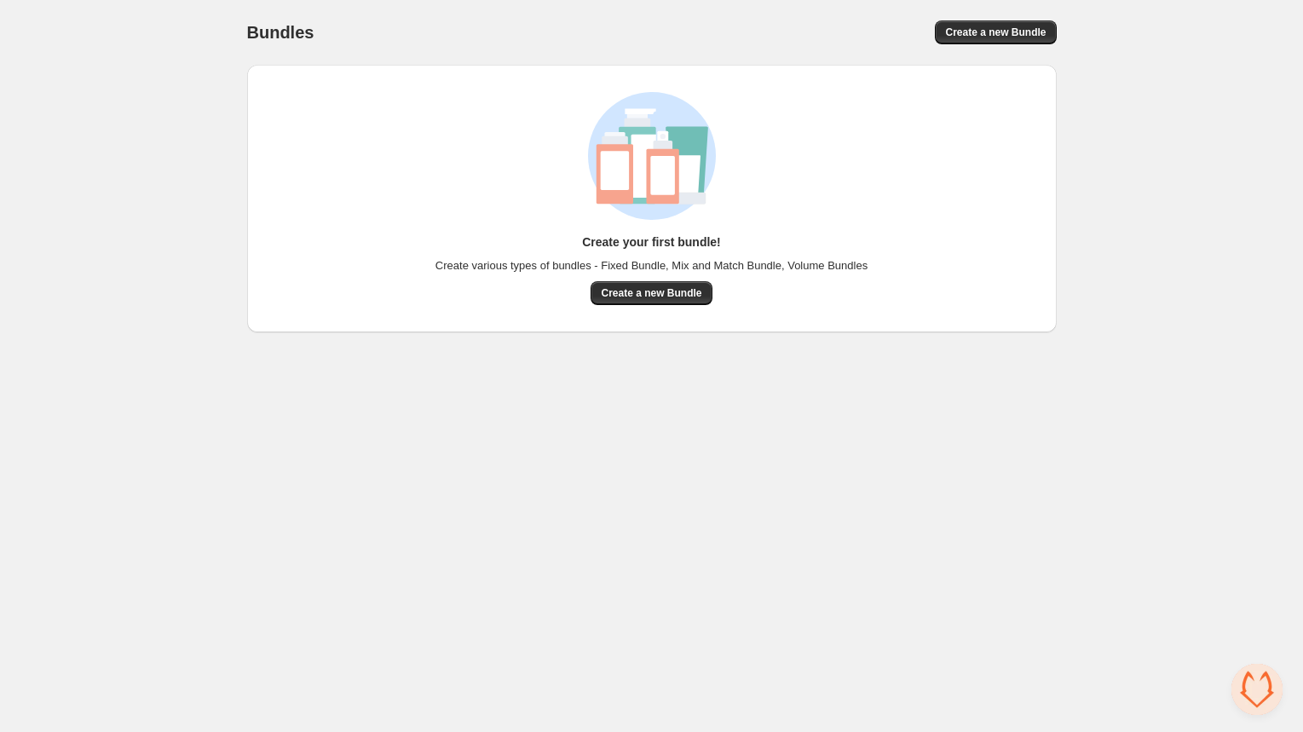
scroll to position [2122, 0]
click at [637, 293] on span "Create a new Bundle" at bounding box center [651, 293] width 101 height 14
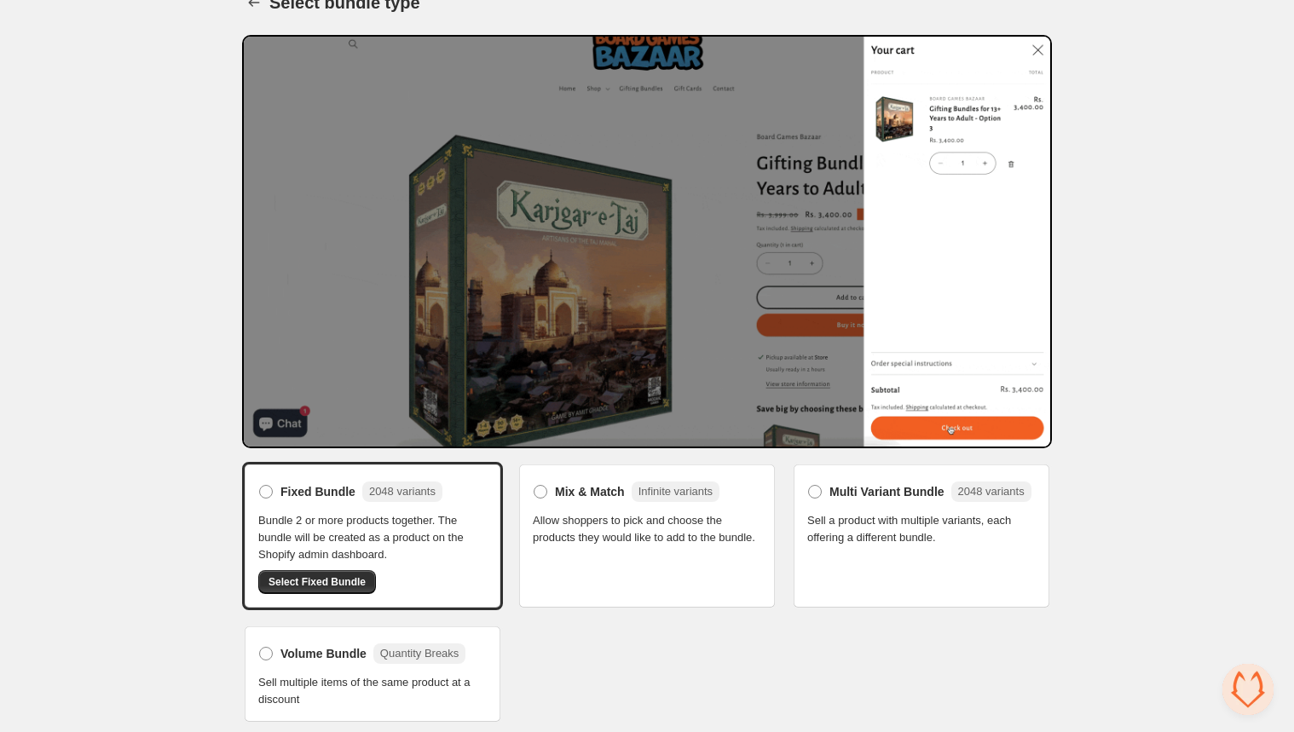
scroll to position [31, 0]
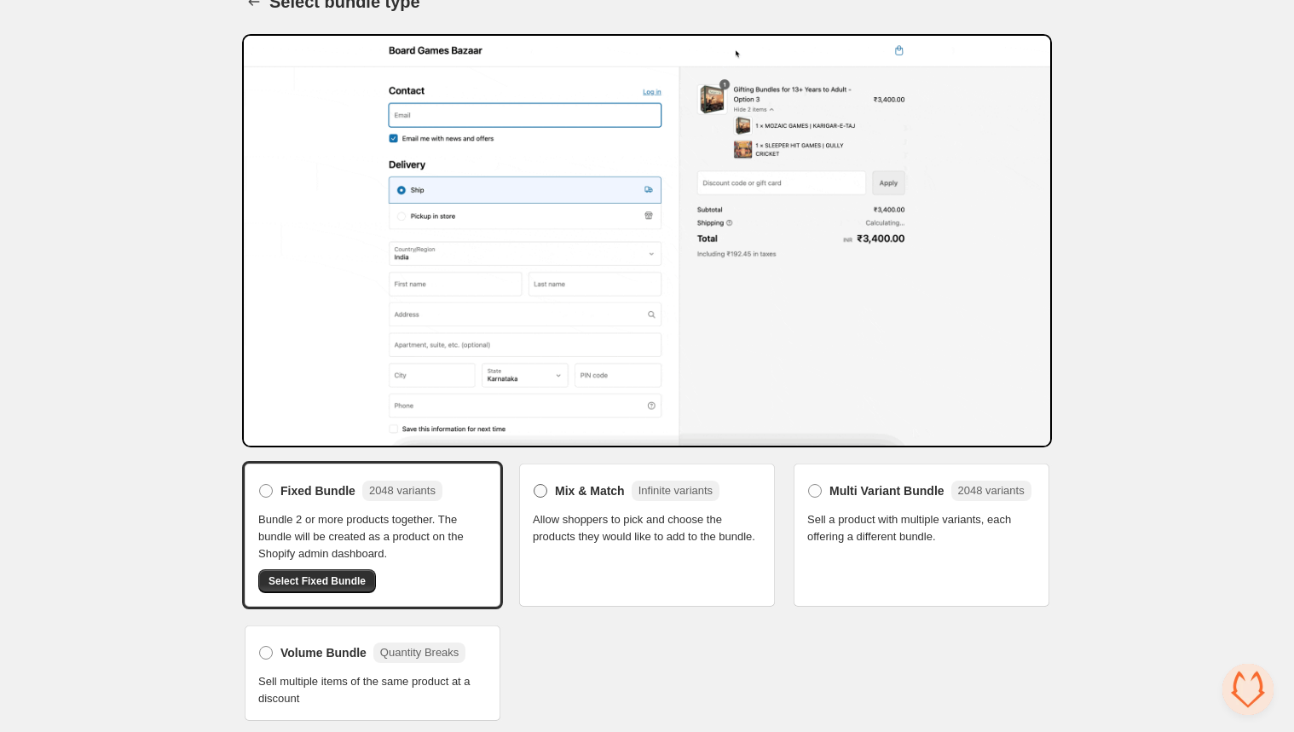
click at [535, 485] on span at bounding box center [540, 491] width 14 height 14
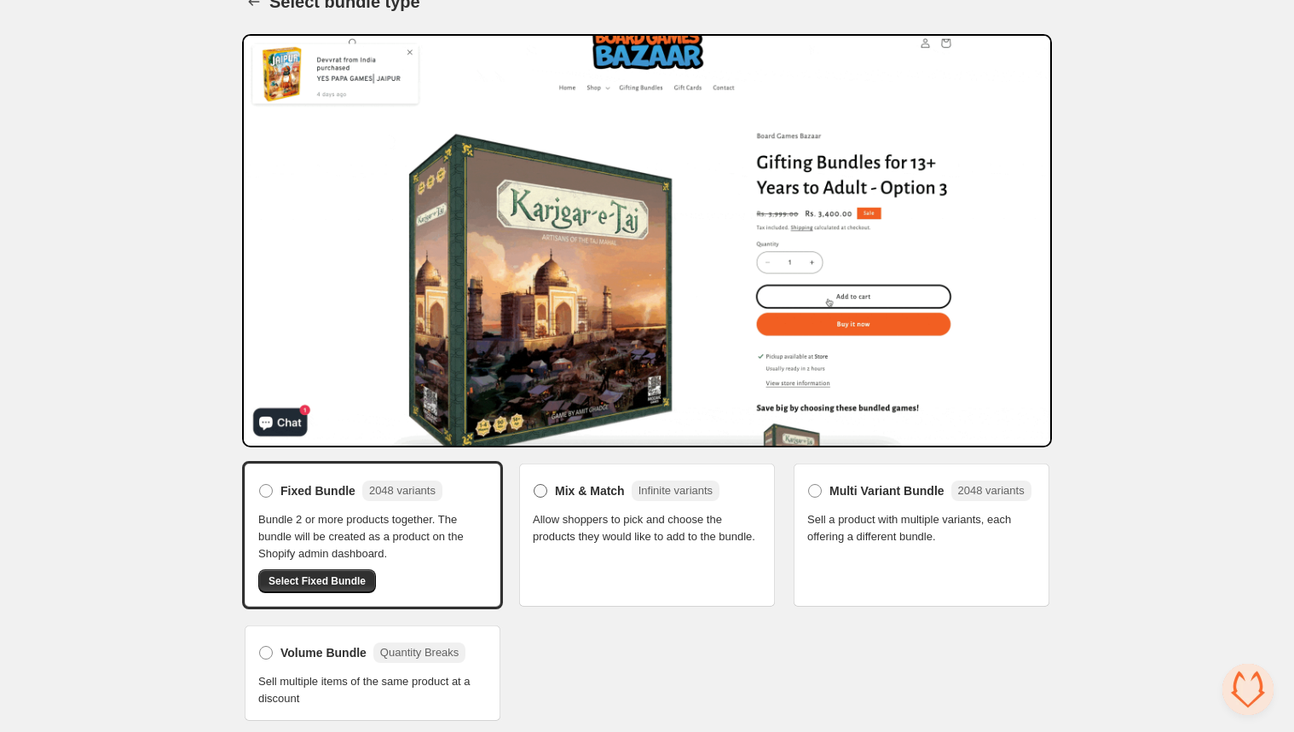
scroll to position [0, 0]
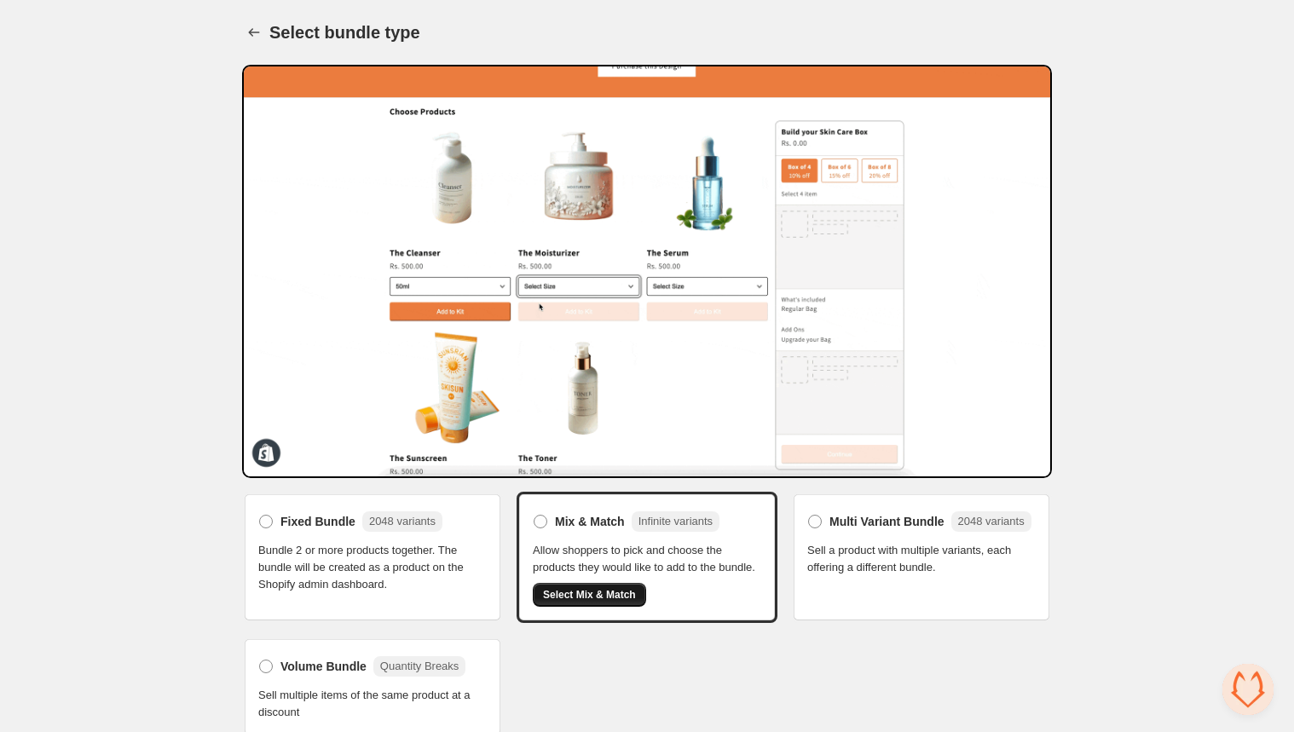
click at [603, 592] on span "Select Mix & Match" at bounding box center [589, 595] width 93 height 14
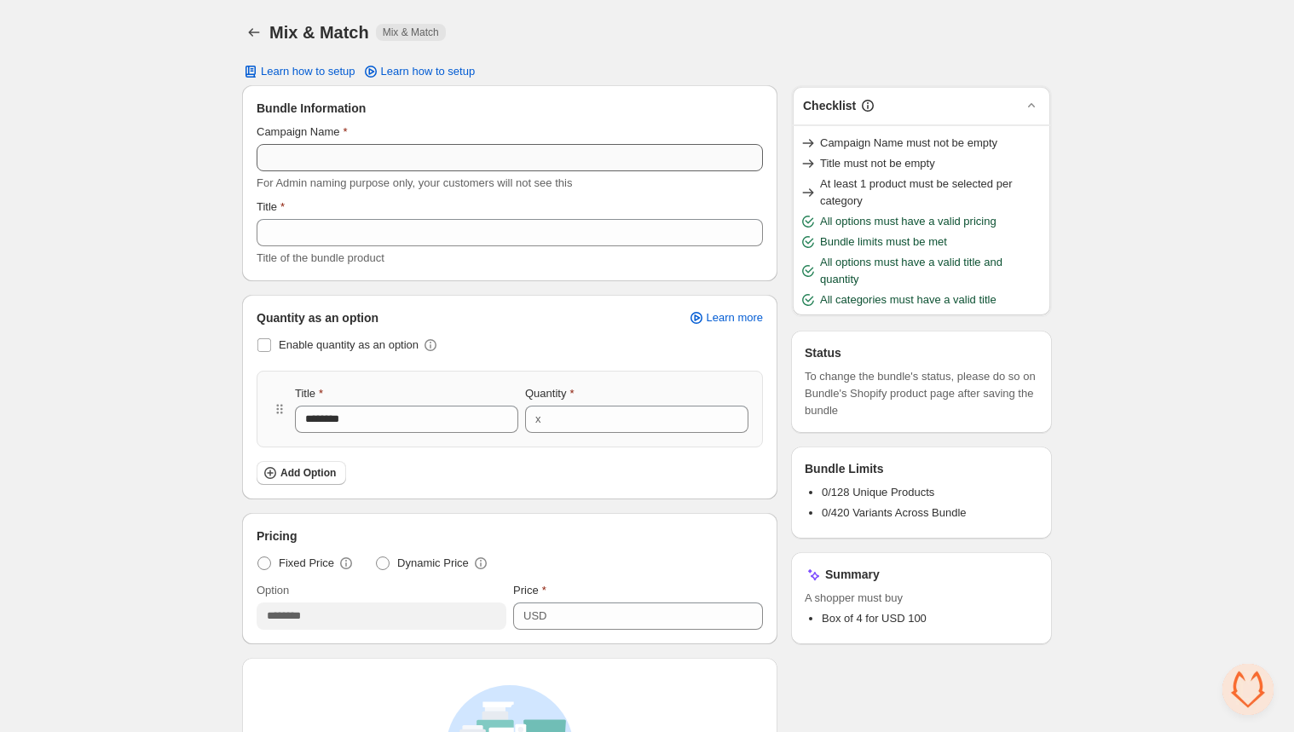
scroll to position [2122, 0]
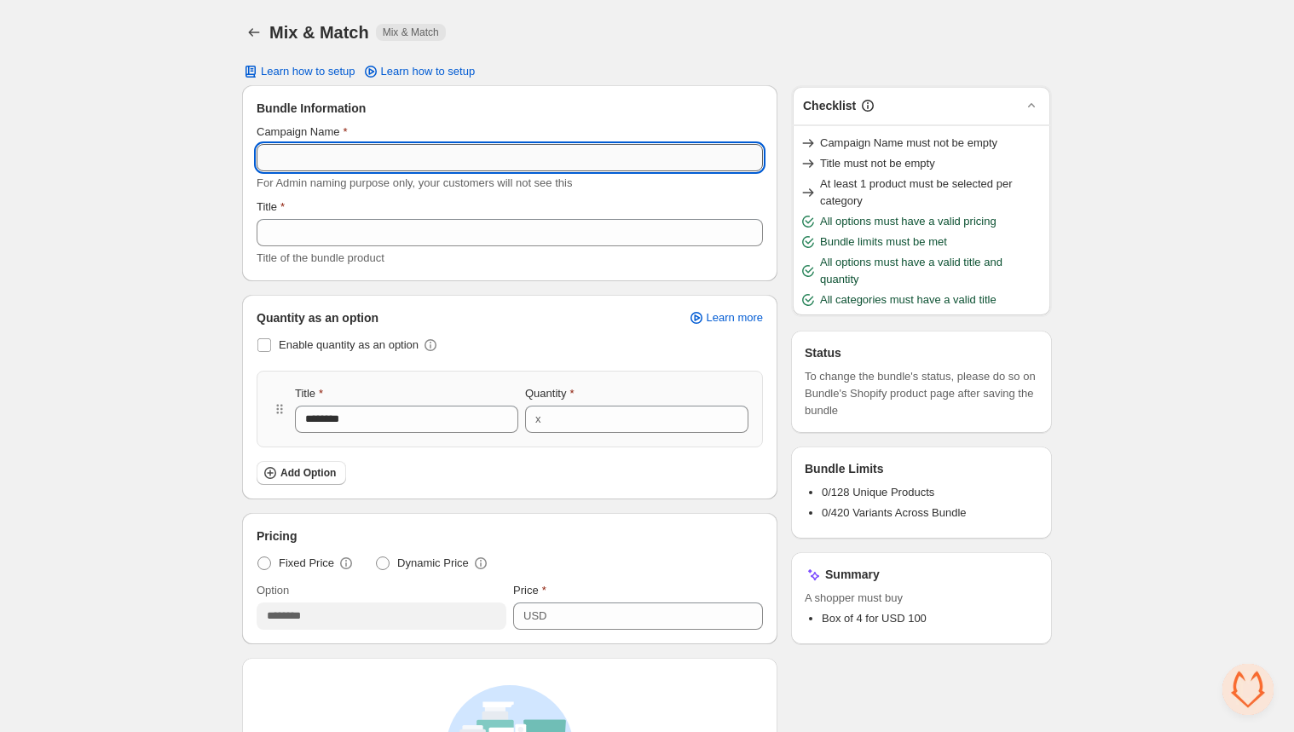
click at [316, 159] on input "Campaign Name" at bounding box center [509, 157] width 506 height 27
type input "*"
type input "**********"
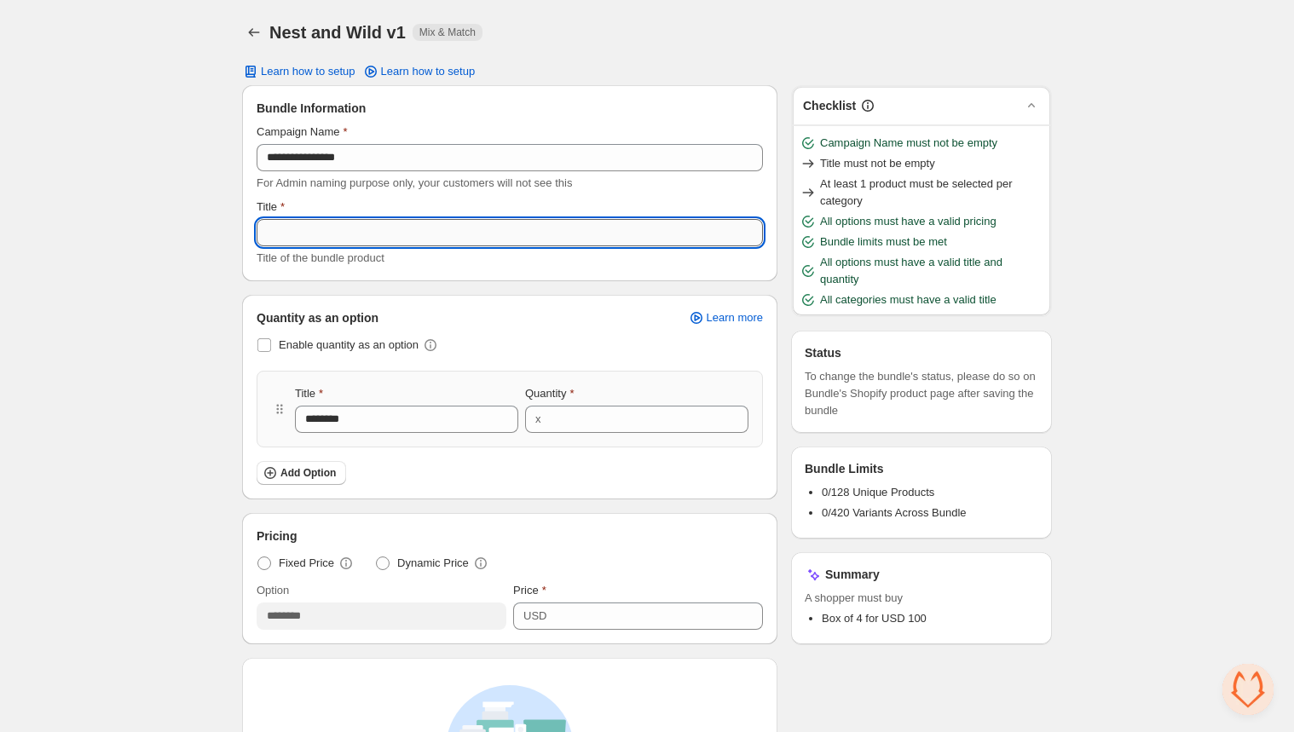
click at [307, 239] on input "Title" at bounding box center [509, 232] width 506 height 27
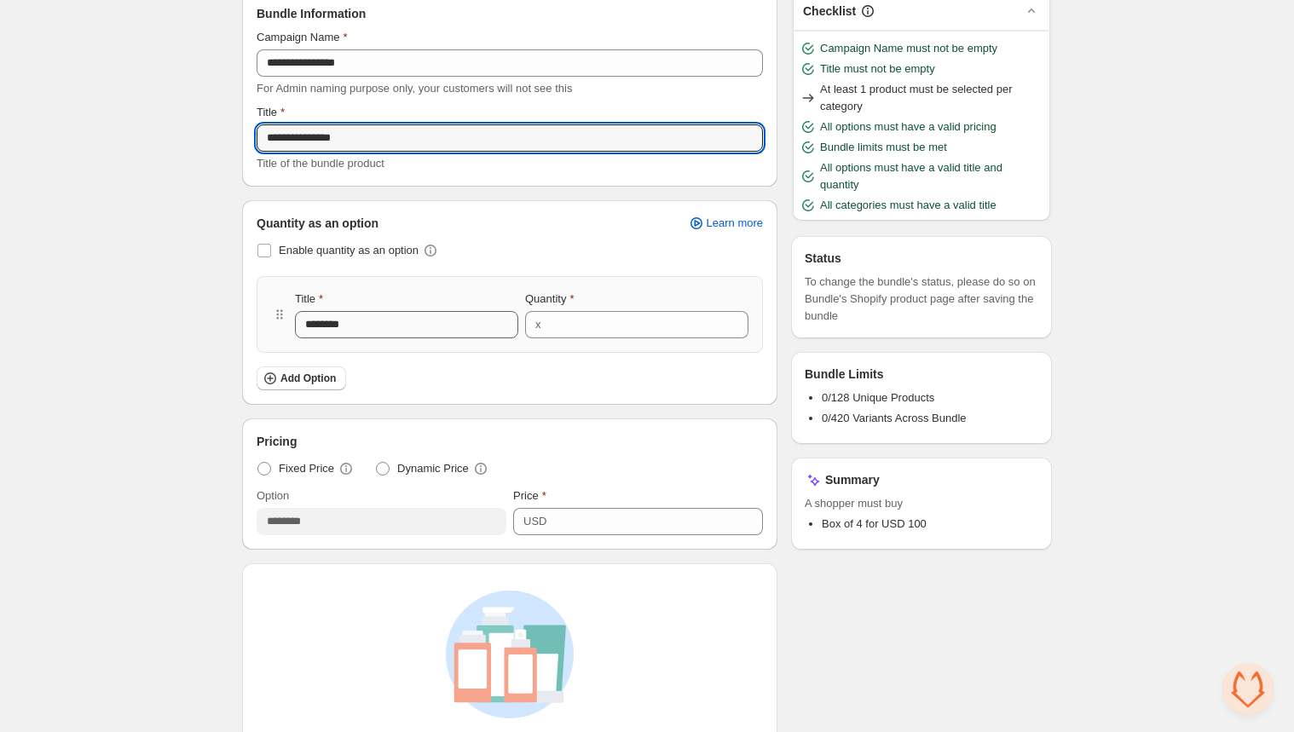
scroll to position [2154, 0]
type input "**********"
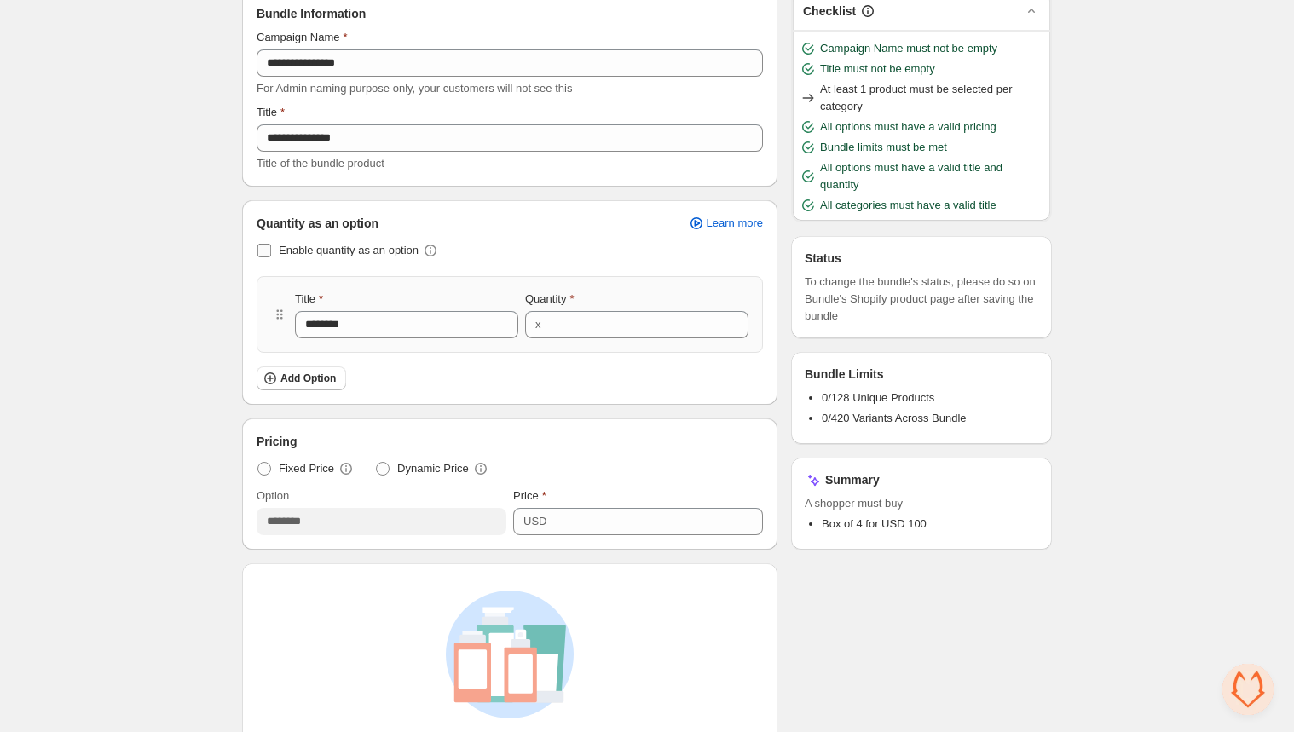
click at [266, 252] on span at bounding box center [264, 251] width 14 height 14
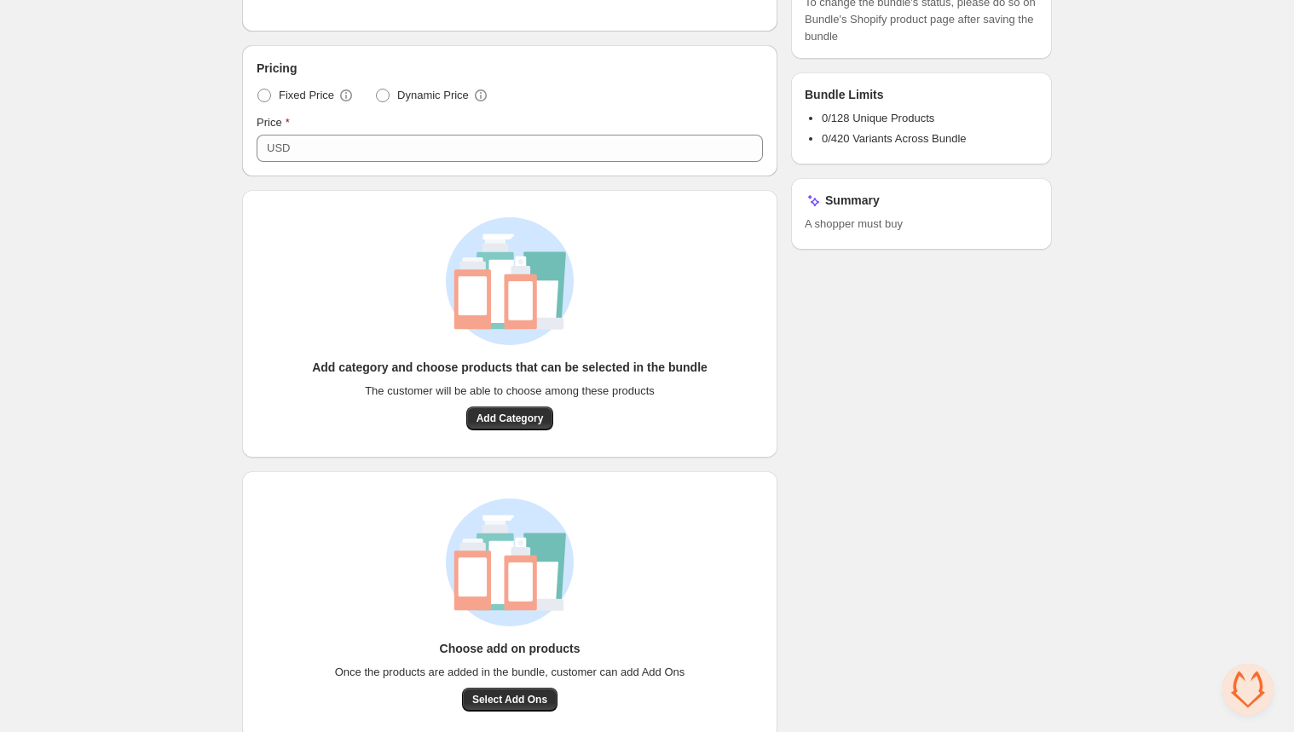
scroll to position [373, 0]
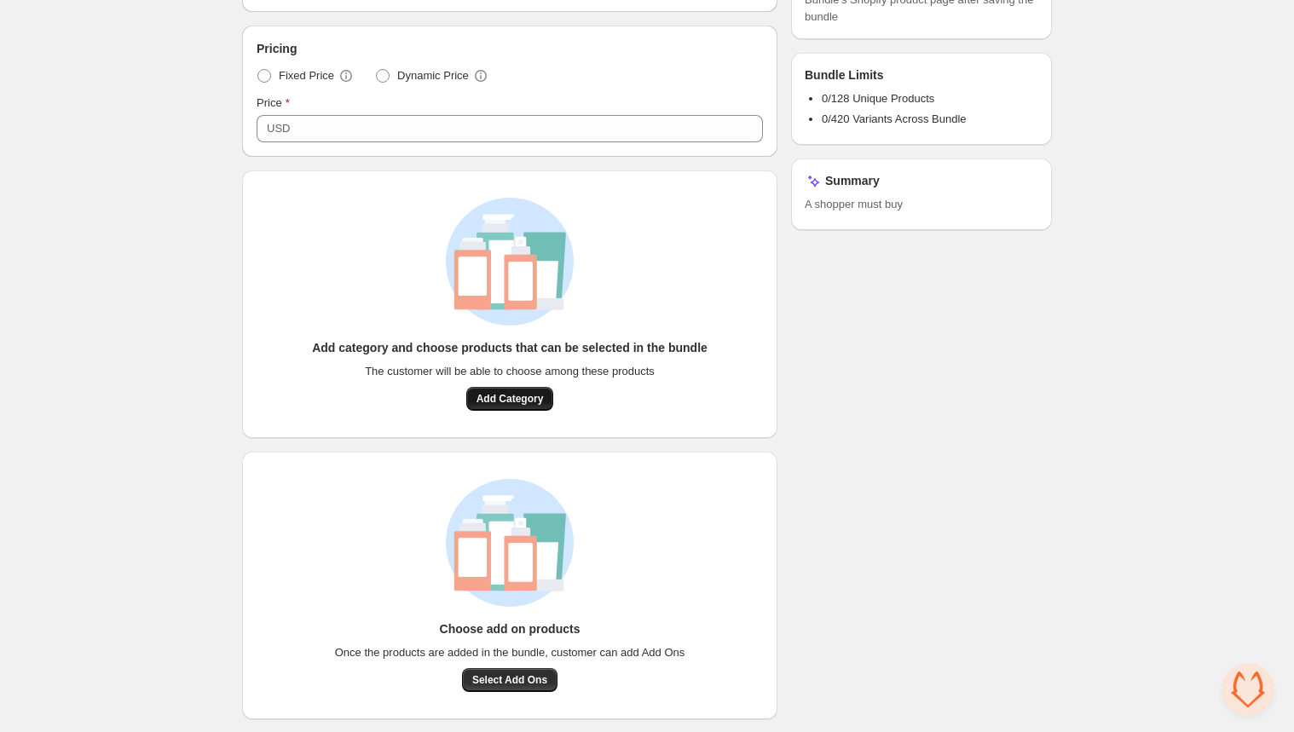
click at [509, 395] on span "Add Category" at bounding box center [509, 399] width 67 height 14
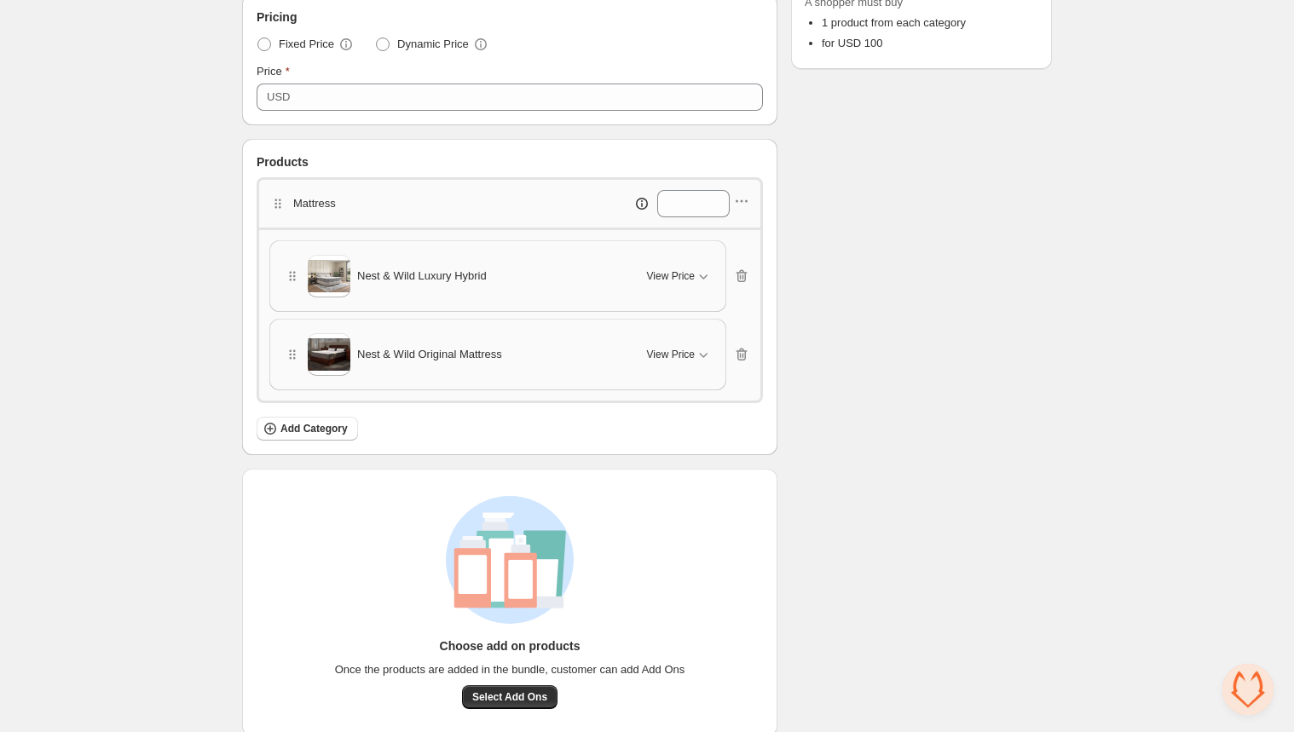
scroll to position [418, 0]
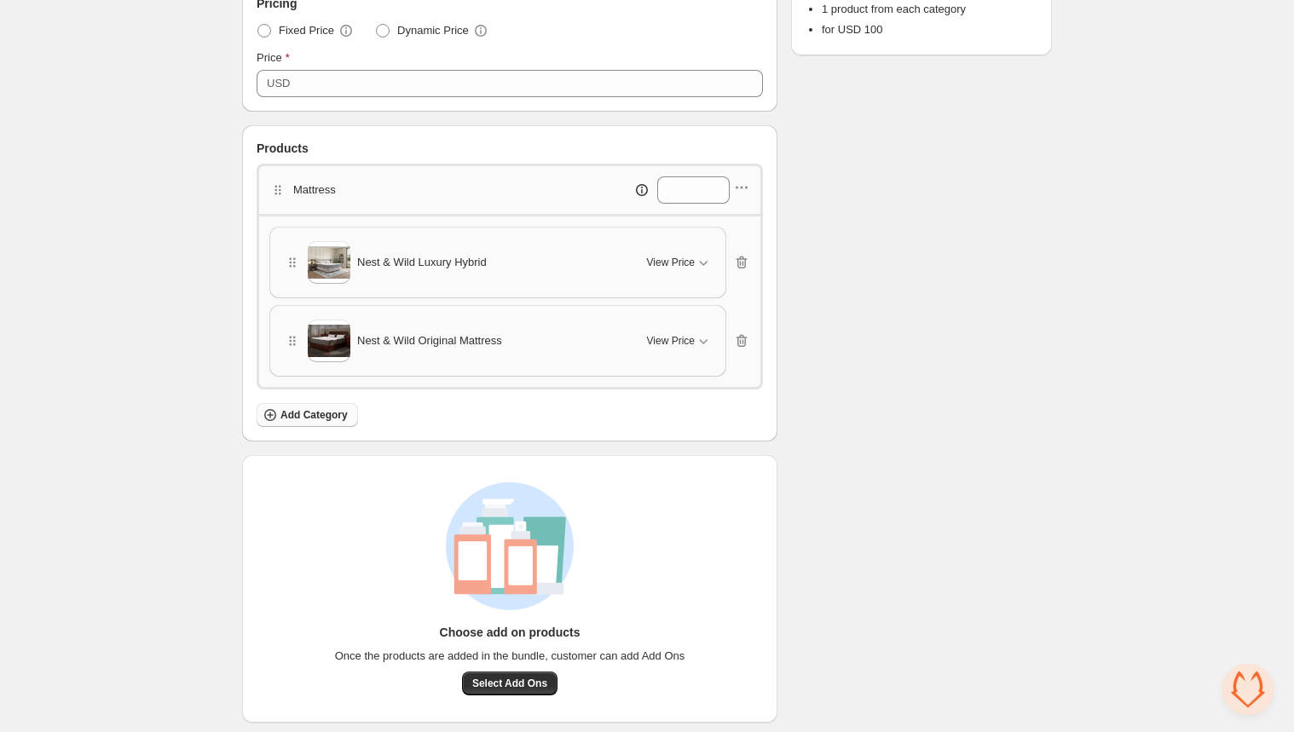
click at [313, 415] on span "Add Category" at bounding box center [313, 415] width 67 height 14
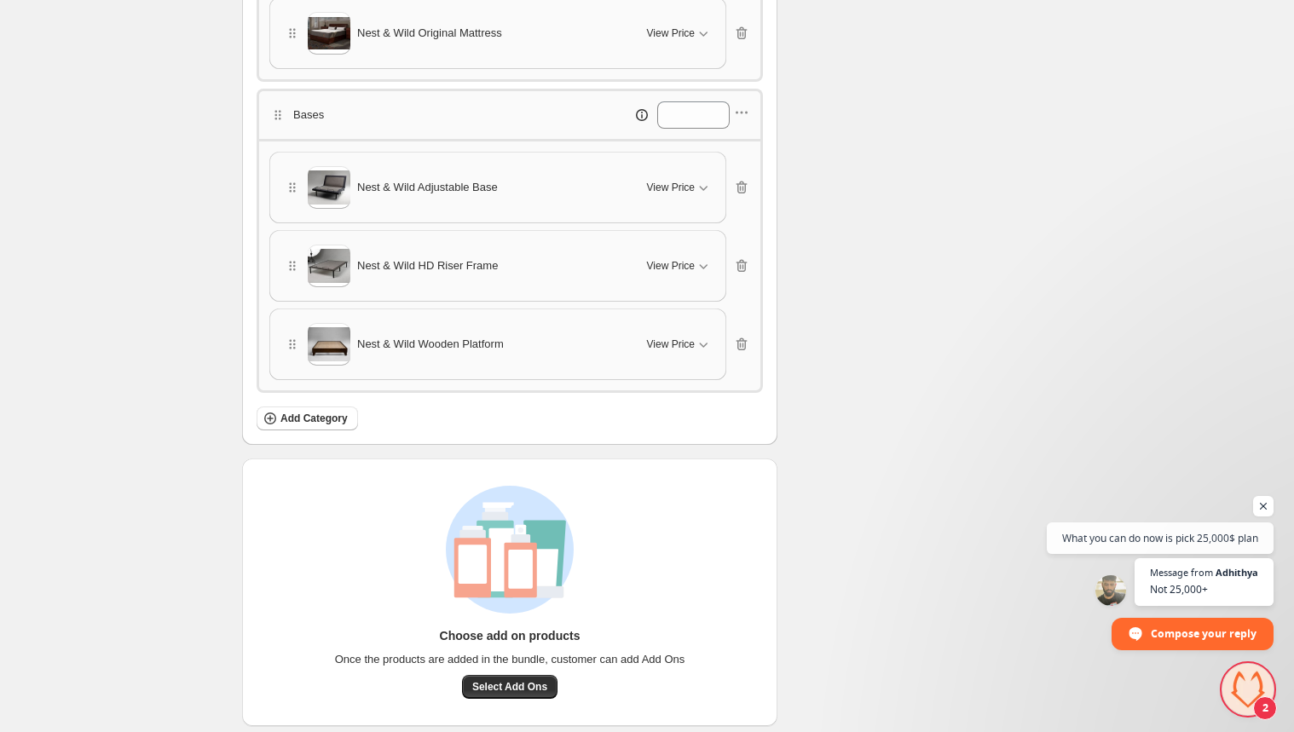
scroll to position [726, 0]
click at [508, 680] on span "Select Add Ons" at bounding box center [509, 687] width 75 height 14
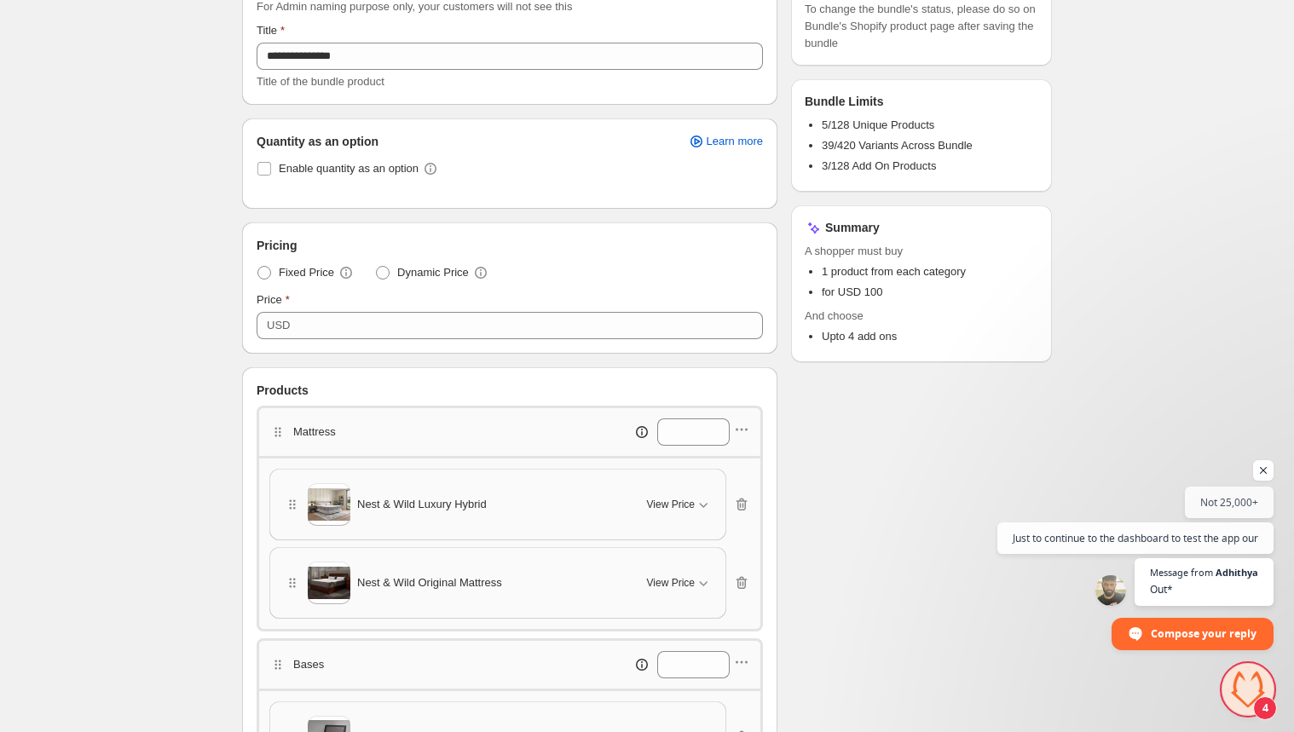
scroll to position [0, 0]
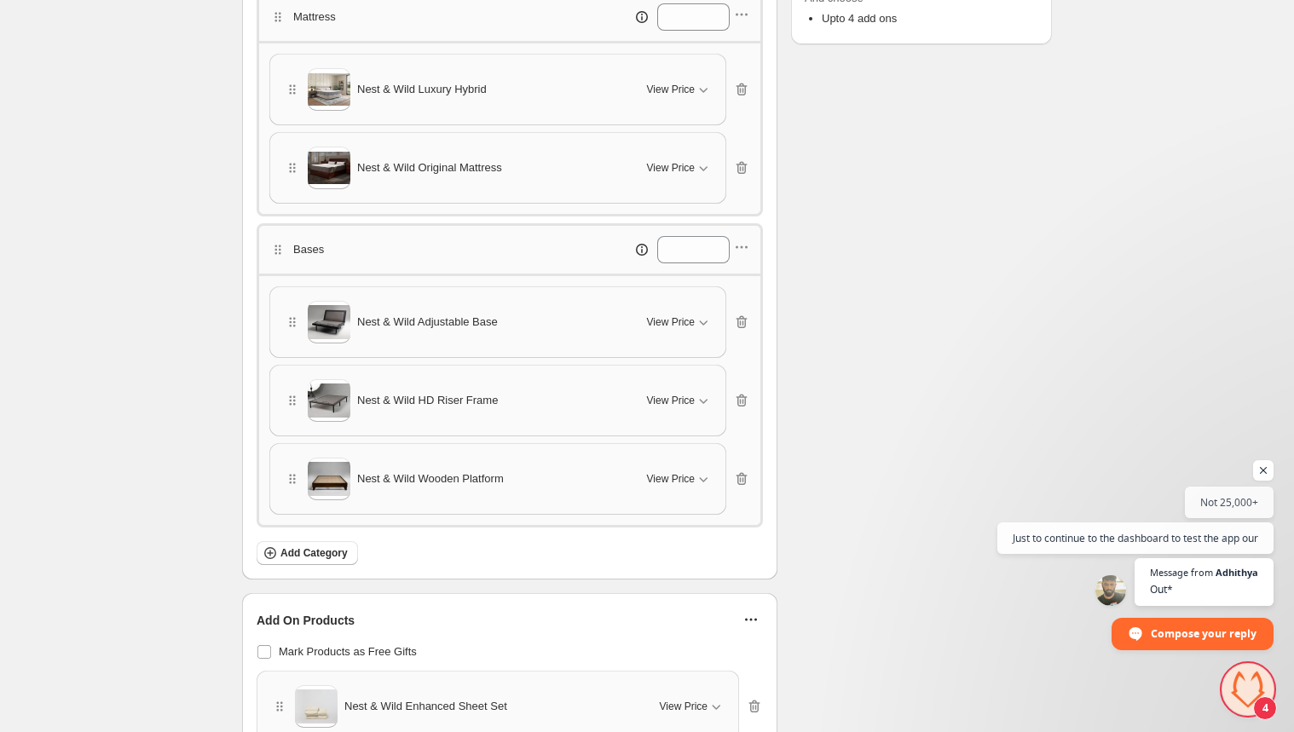
scroll to position [473, 0]
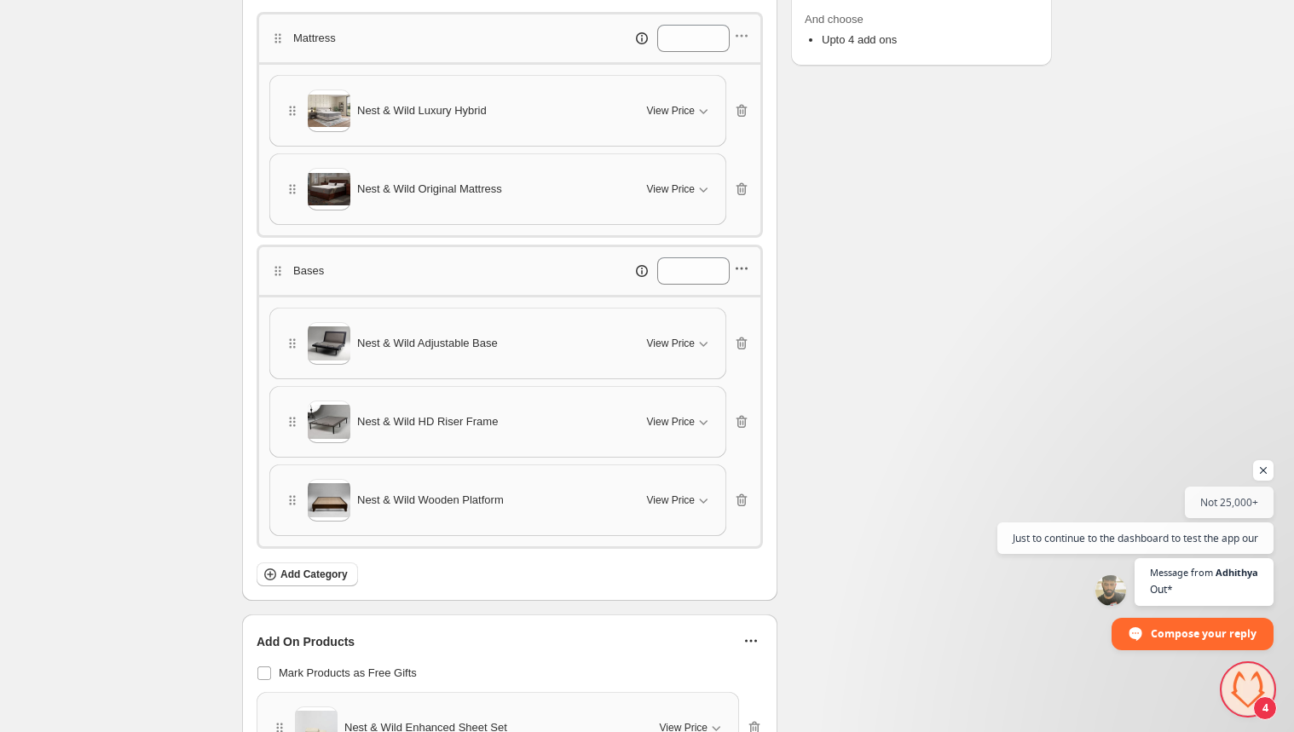
click at [746, 260] on icon "button" at bounding box center [741, 268] width 17 height 17
click at [721, 388] on span "Delete category" at bounding box center [753, 383] width 92 height 17
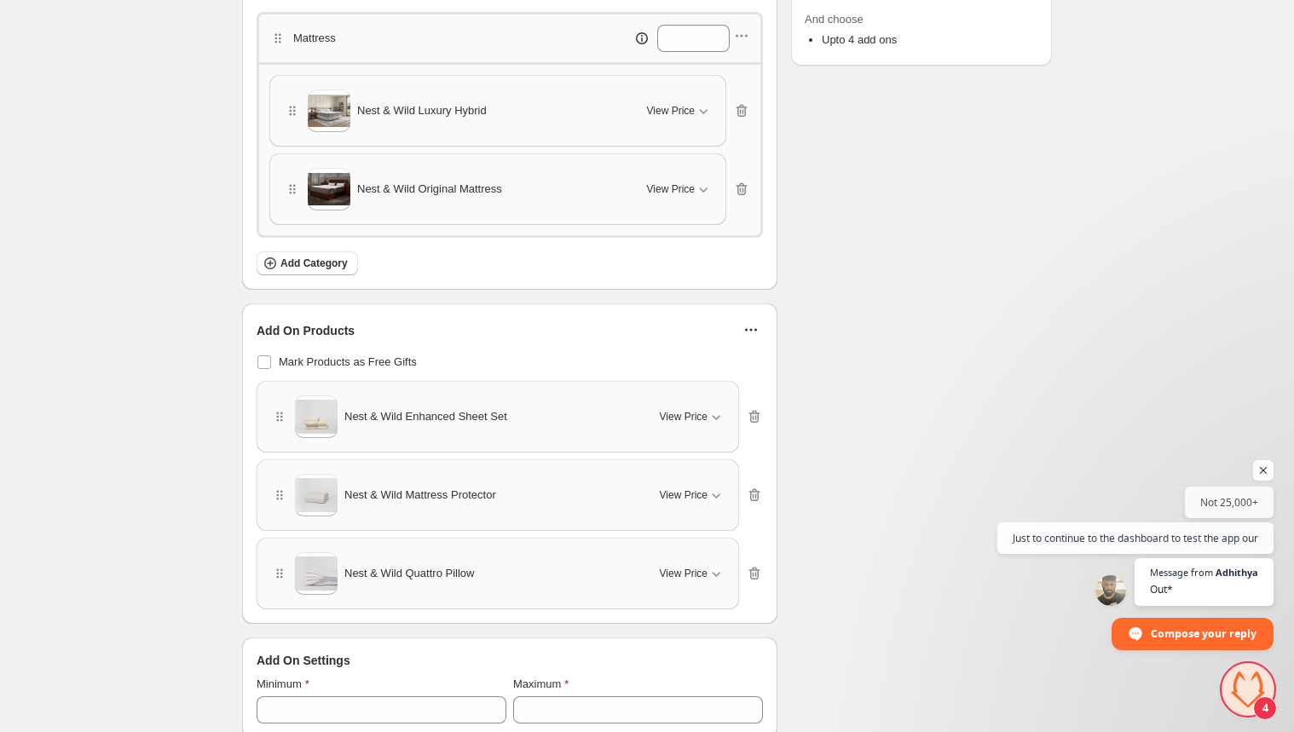
click at [750, 327] on icon "button" at bounding box center [750, 329] width 17 height 17
click at [752, 359] on span "Edit Products" at bounding box center [764, 361] width 72 height 17
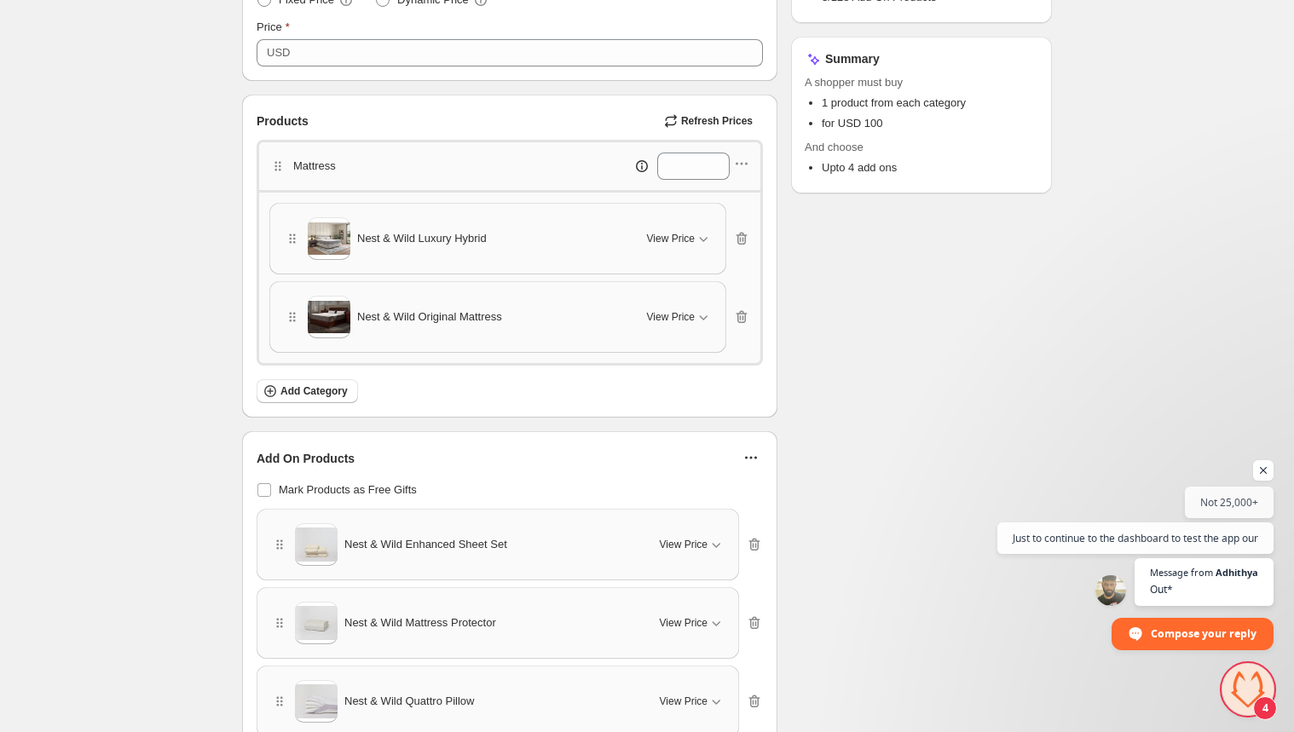
scroll to position [322, 0]
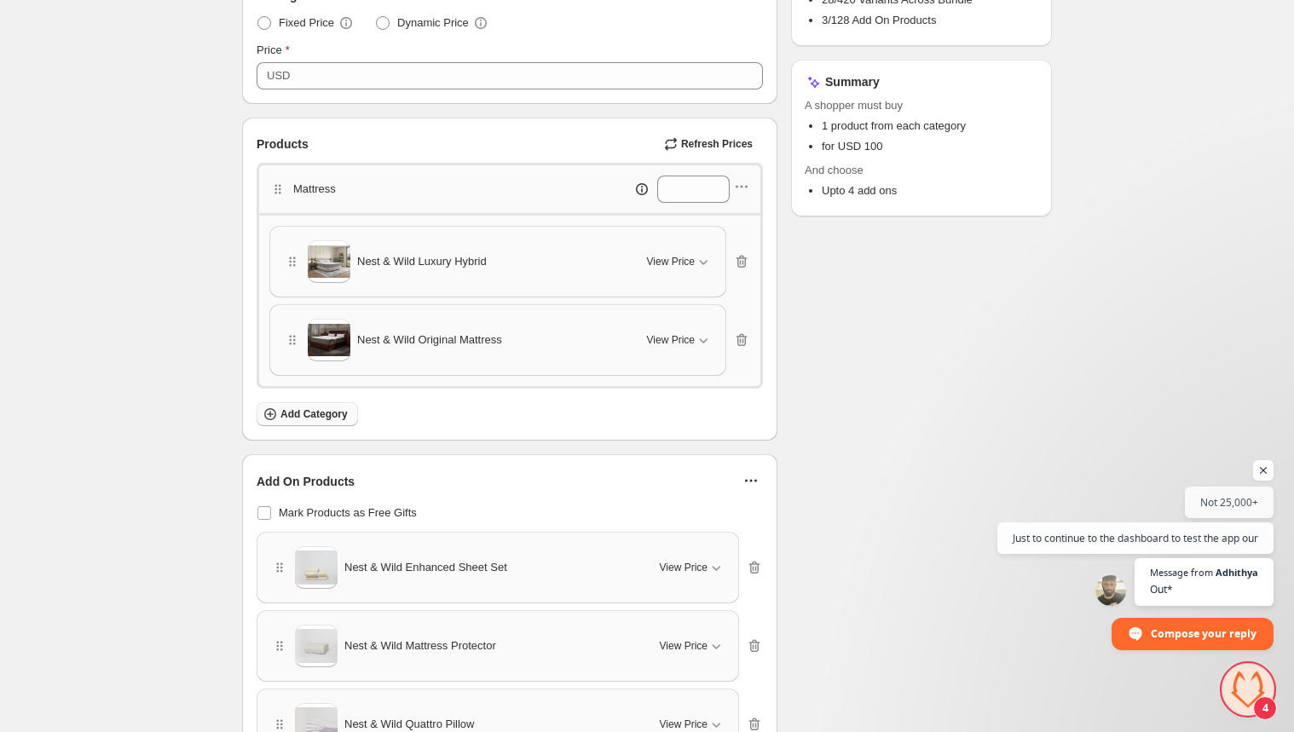
click at [295, 409] on span "Add Category" at bounding box center [313, 414] width 67 height 14
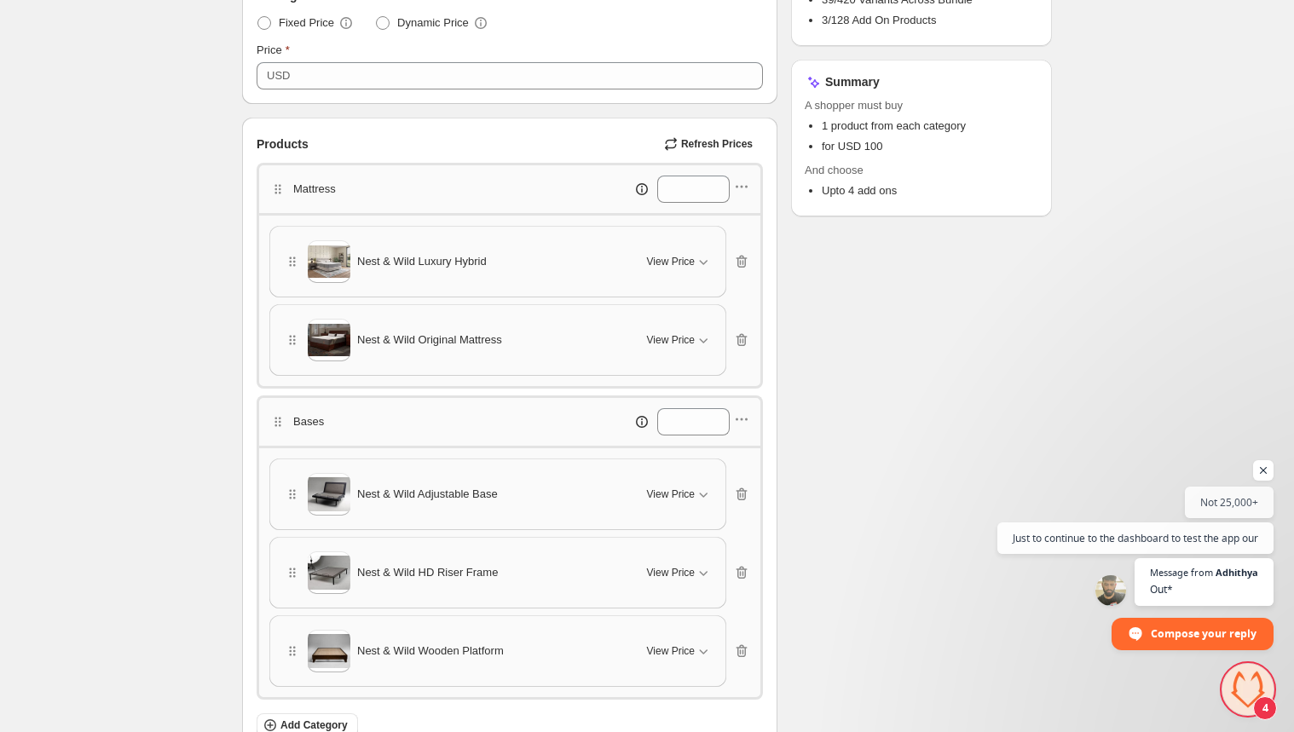
scroll to position [512, 0]
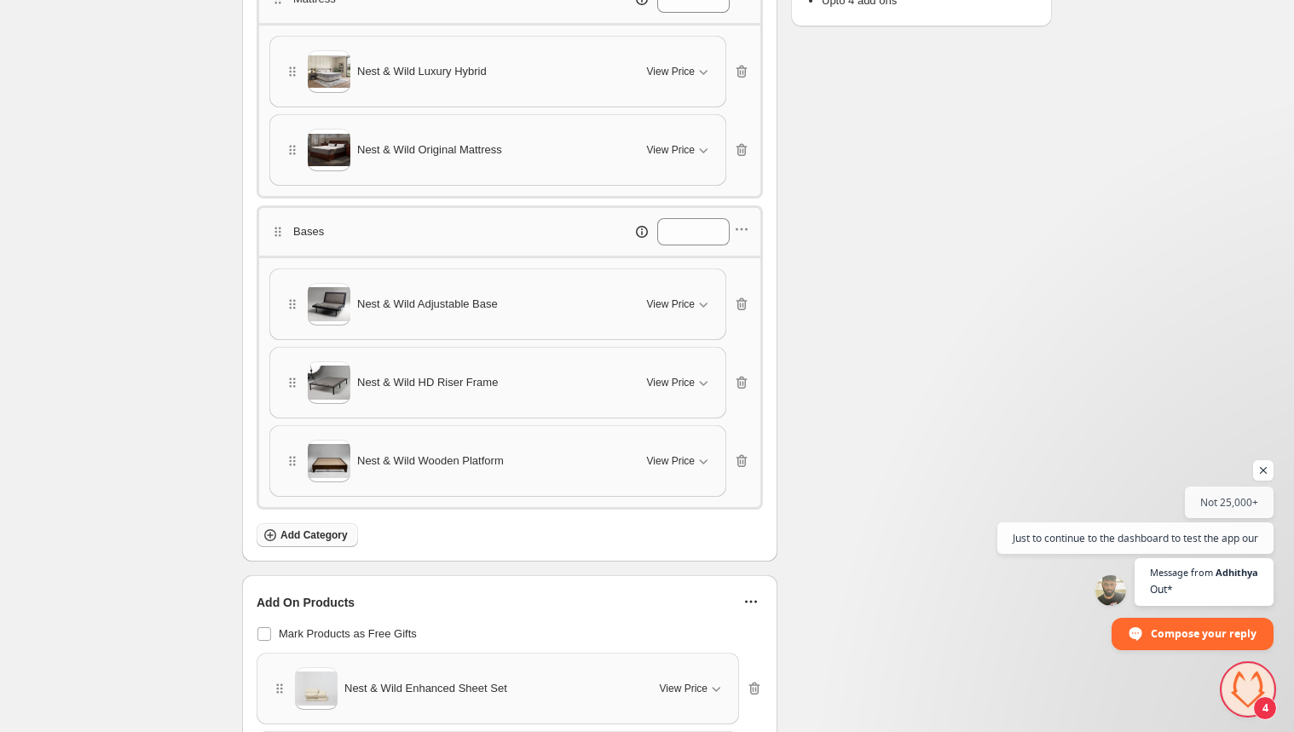
click at [309, 528] on span "Add Category" at bounding box center [313, 535] width 67 height 14
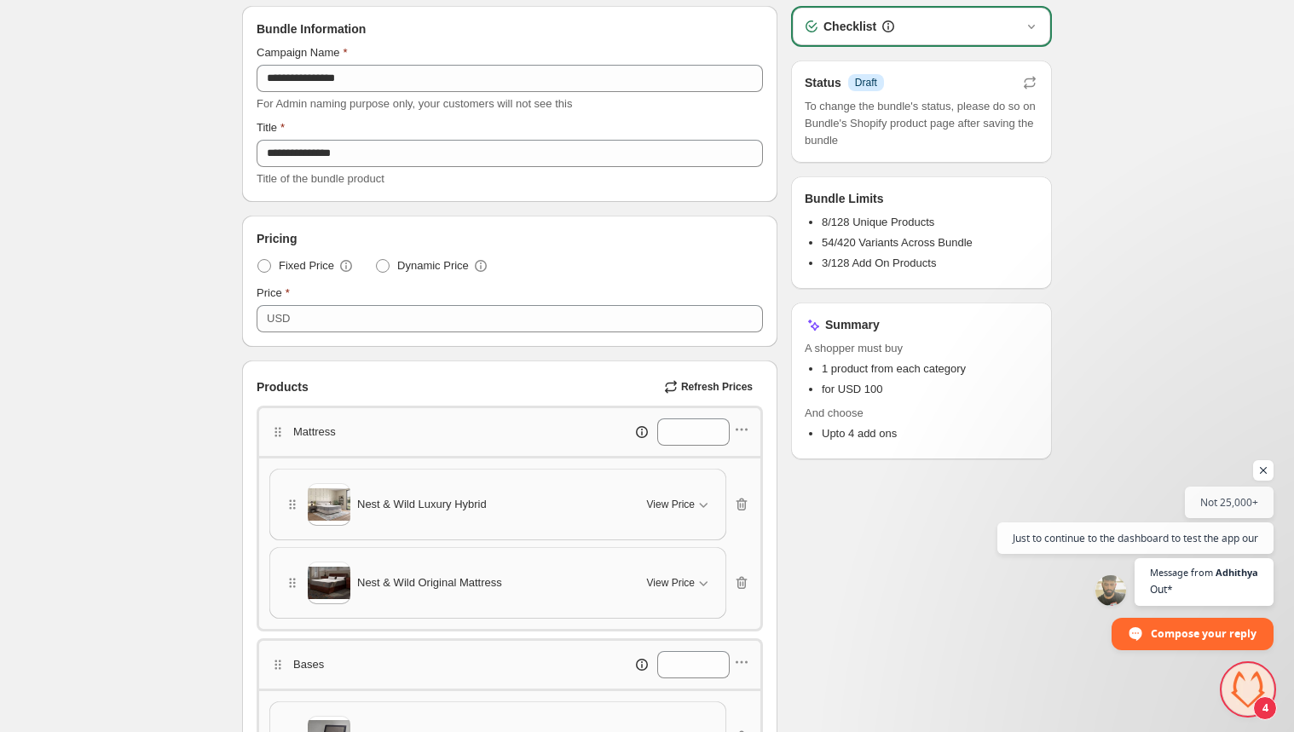
scroll to position [0, 0]
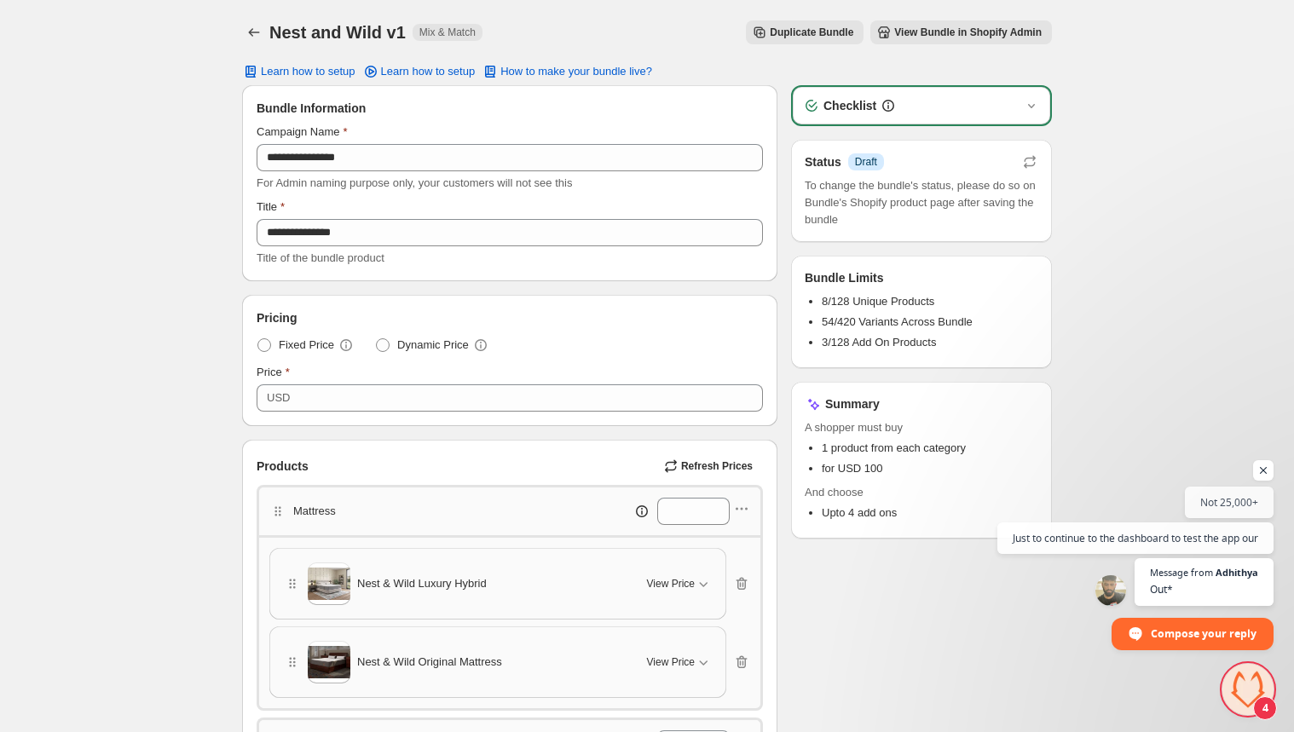
click at [1254, 681] on span "Open chat" at bounding box center [1247, 689] width 51 height 51
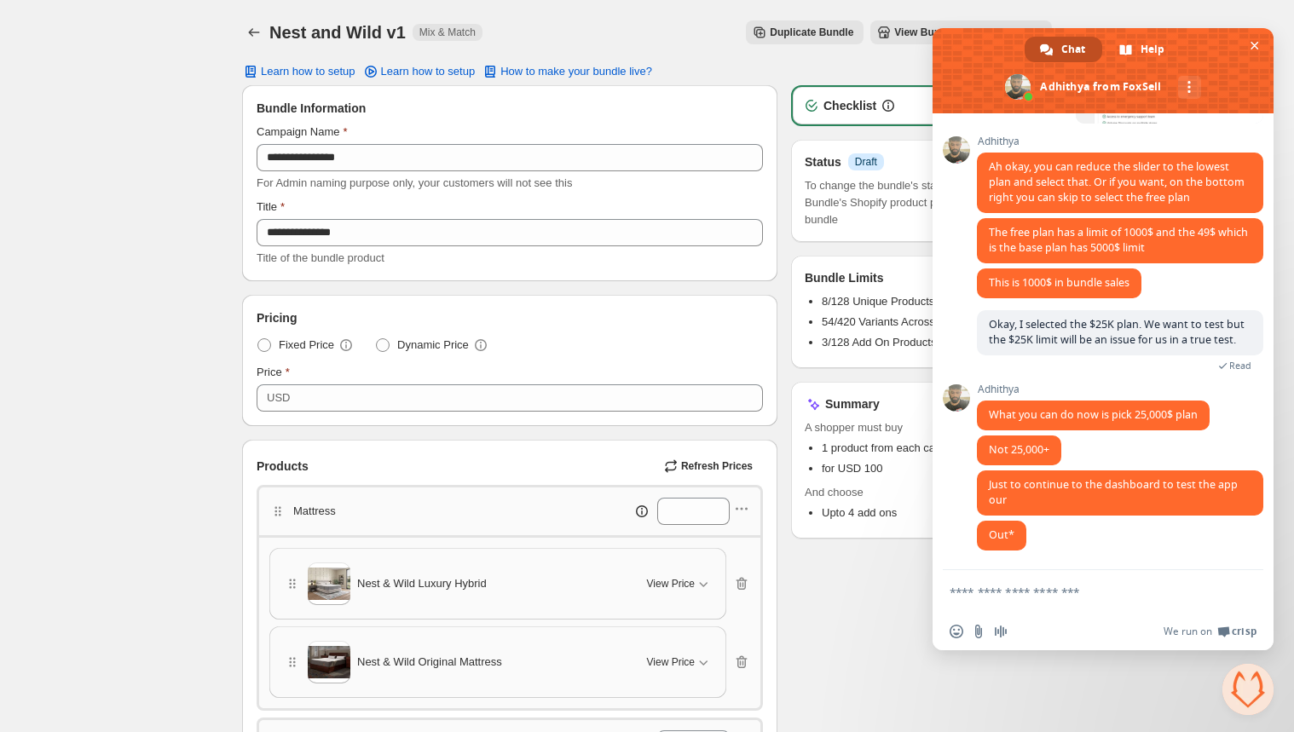
click at [1020, 585] on textarea "Compose your message..." at bounding box center [1083, 592] width 269 height 15
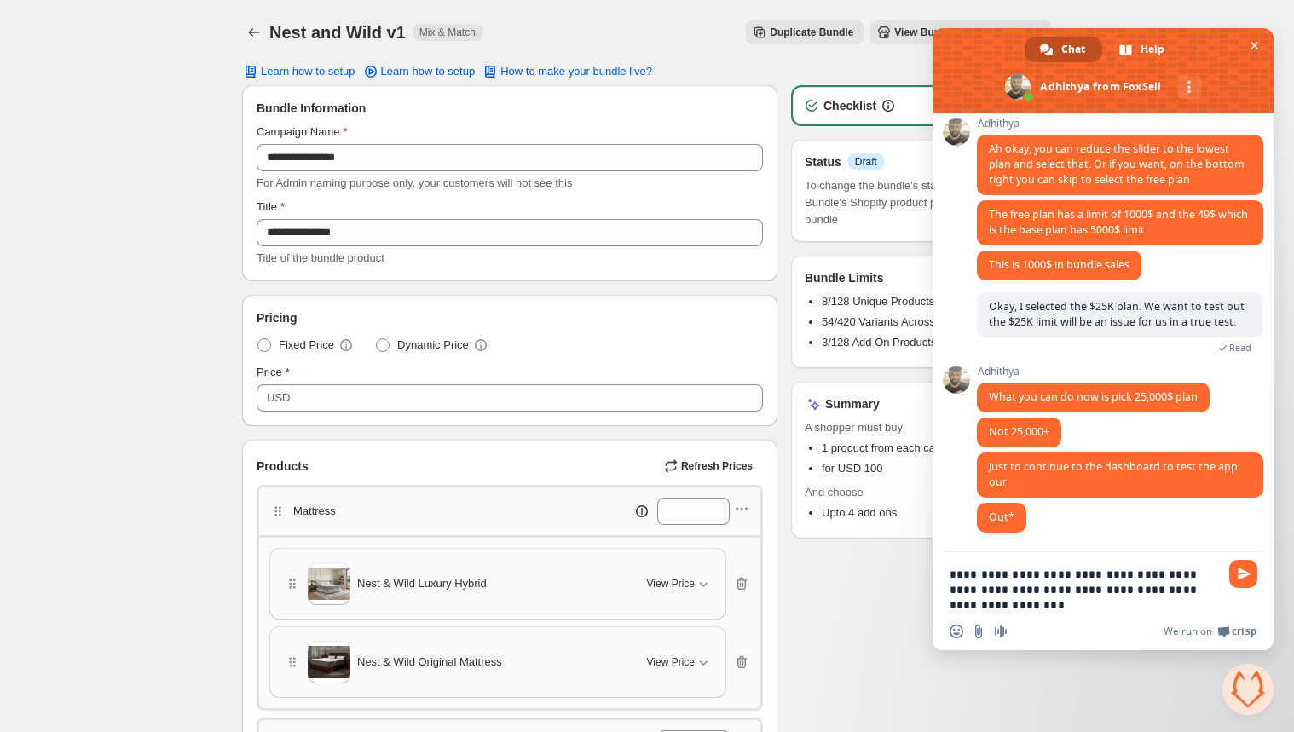
type textarea "**********"
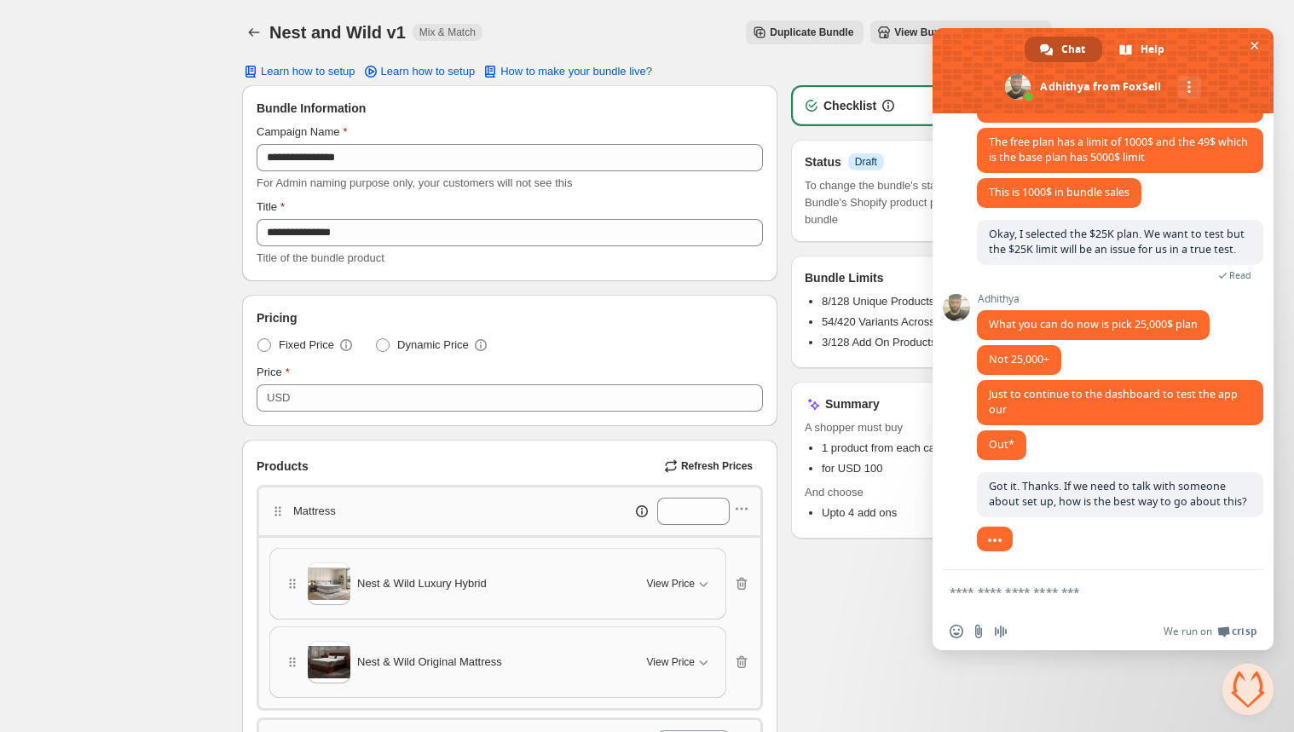
scroll to position [2315, 0]
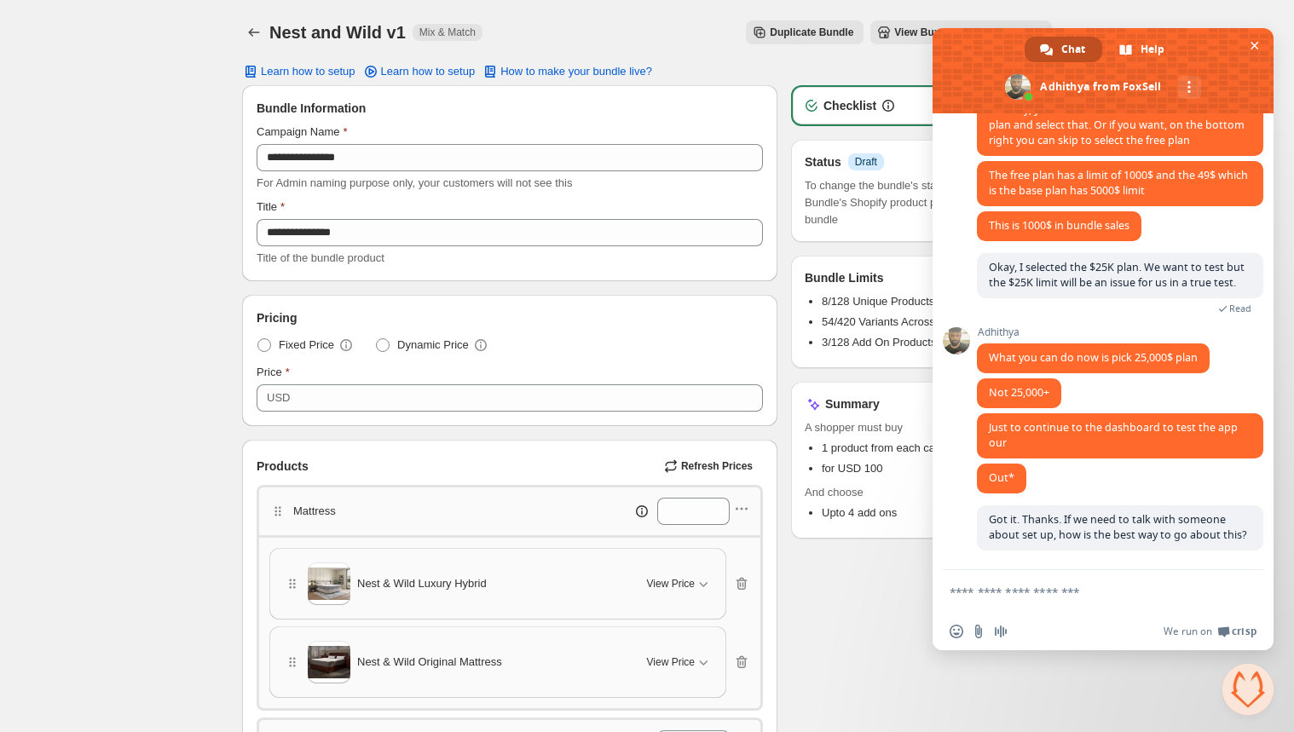
click at [1254, 45] on span "Close chat" at bounding box center [1254, 46] width 9 height 9
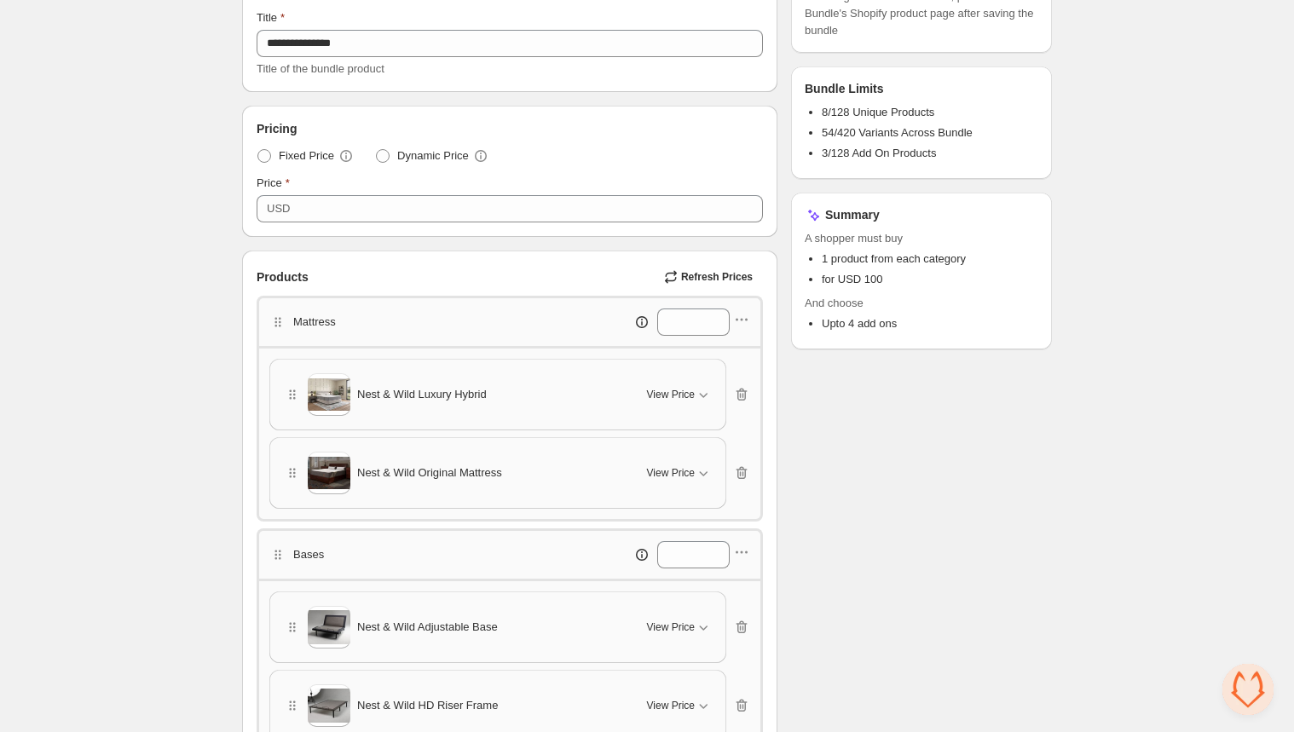
scroll to position [284, 0]
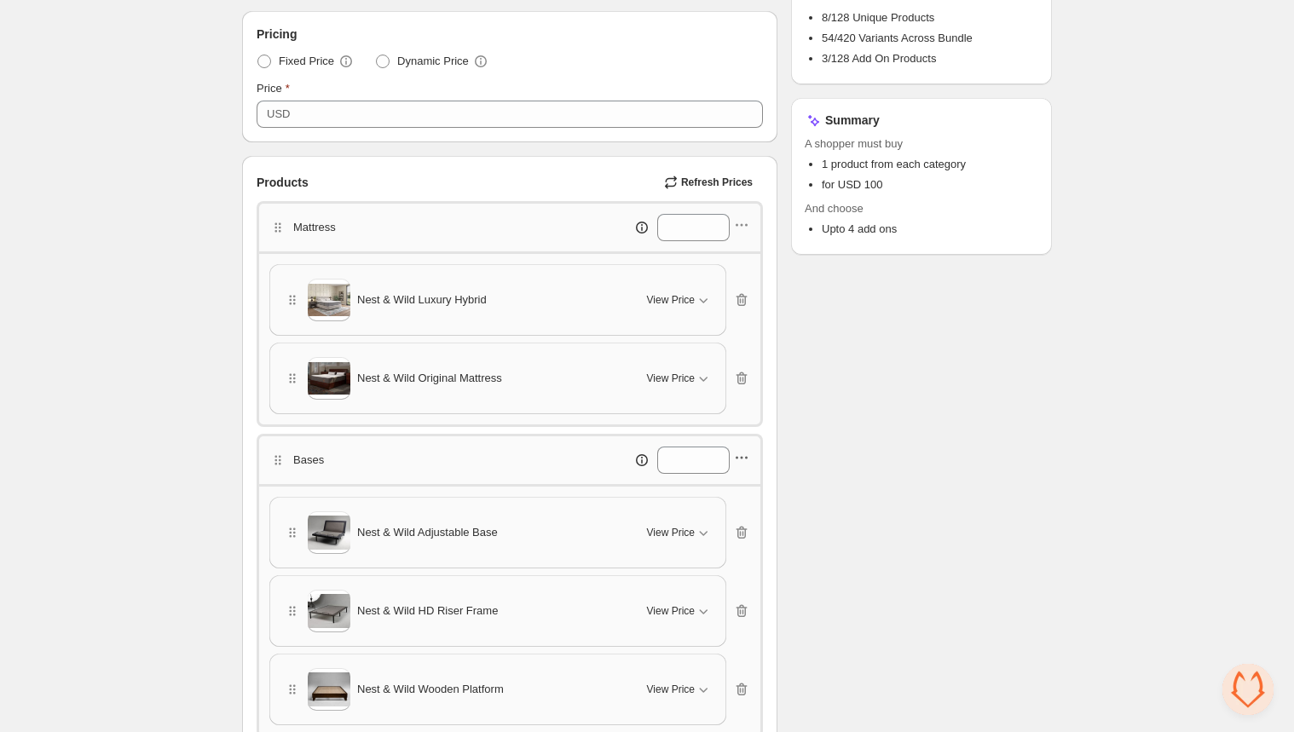
click at [744, 449] on icon "button" at bounding box center [741, 457] width 17 height 17
click at [743, 568] on span "Delete category" at bounding box center [753, 572] width 92 height 17
click at [747, 457] on icon "button" at bounding box center [746, 458] width 3 height 3
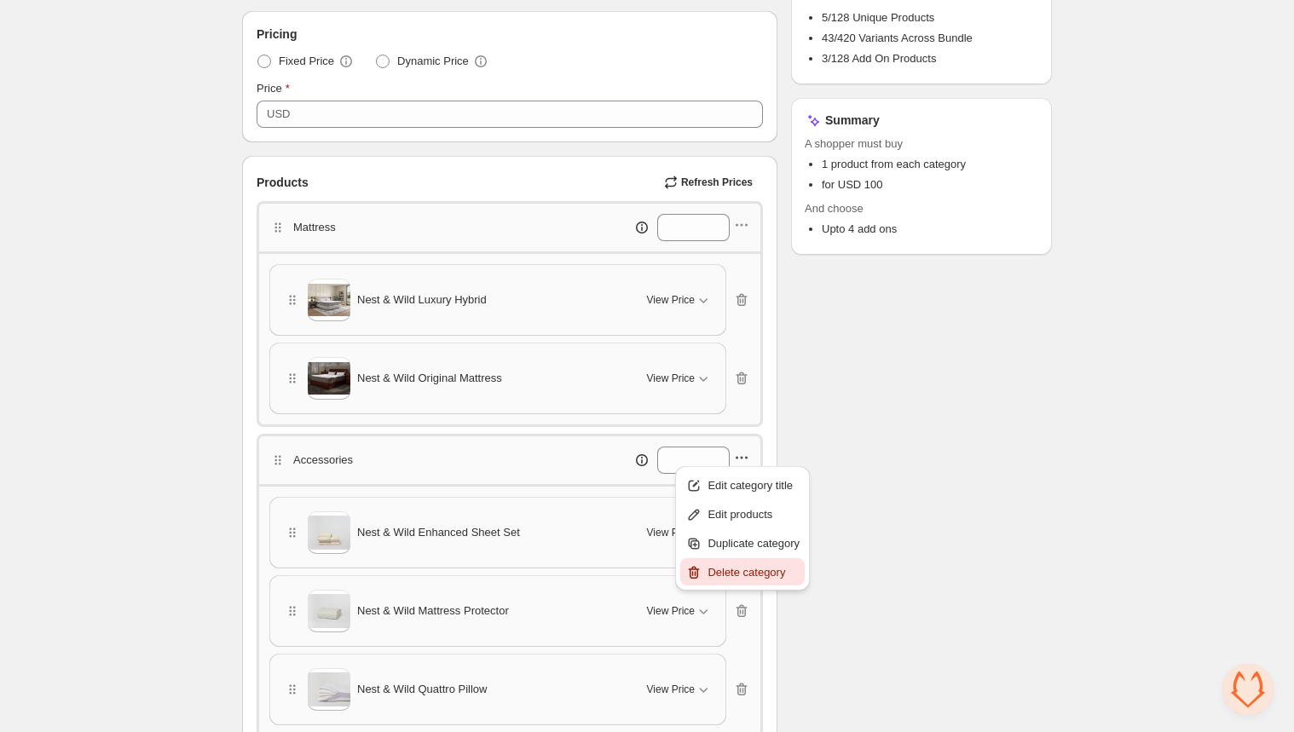
click at [730, 570] on span "Delete category" at bounding box center [753, 572] width 92 height 17
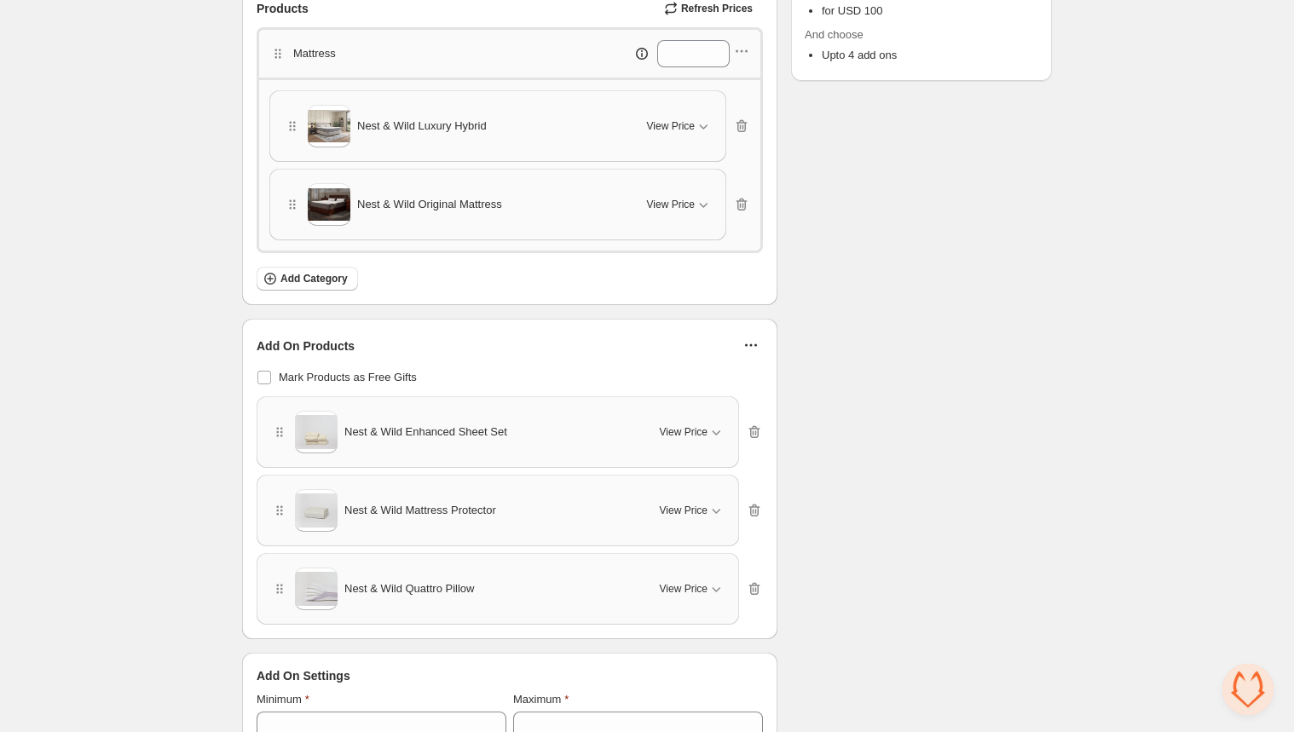
scroll to position [473, 0]
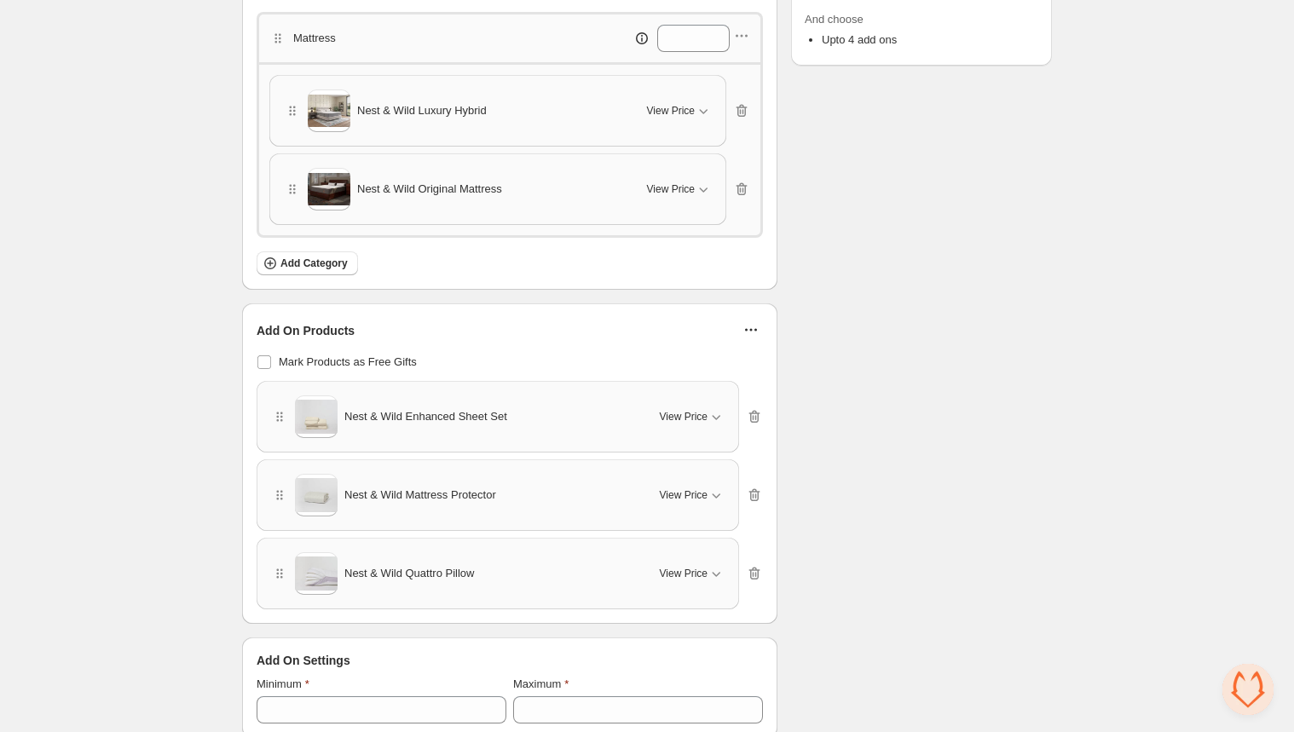
click at [752, 328] on icon "button" at bounding box center [750, 329] width 17 height 17
click at [754, 355] on span "Edit Products" at bounding box center [764, 361] width 72 height 17
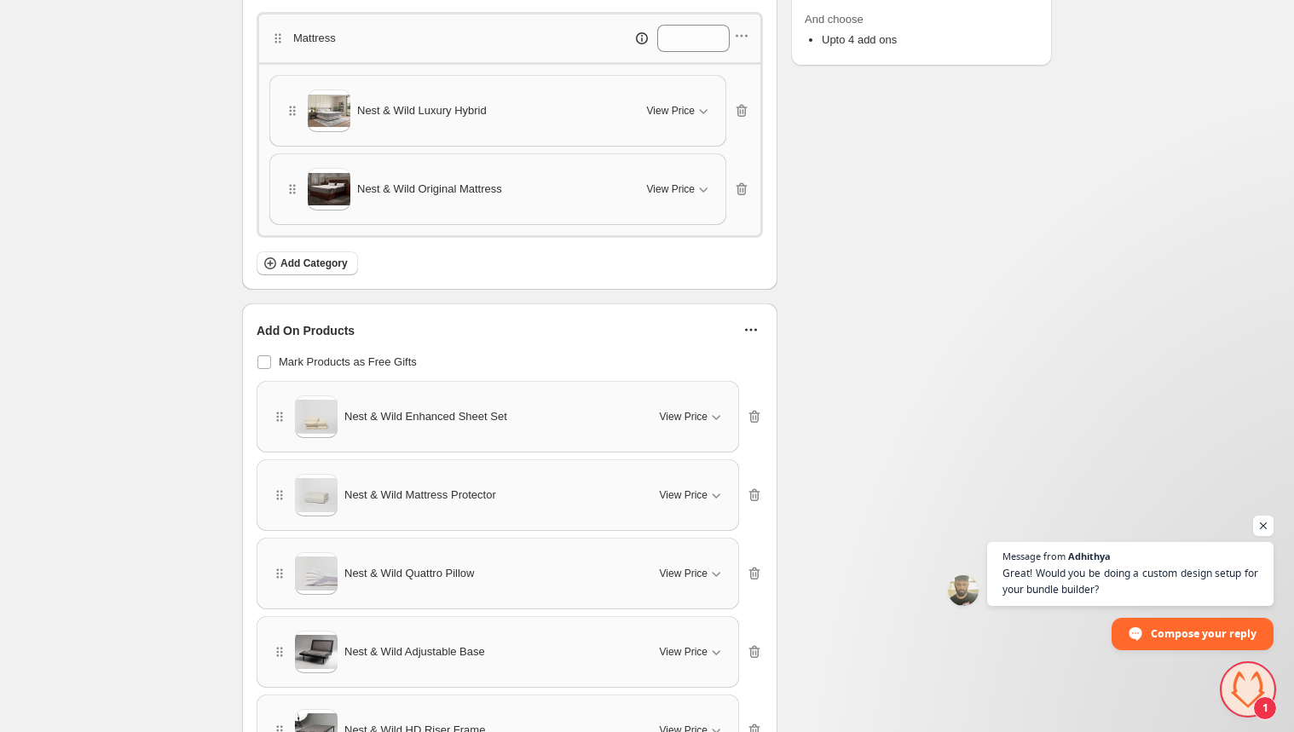
scroll to position [2452, 0]
click at [1070, 429] on div "**********" at bounding box center [647, 269] width 850 height 1484
click at [1259, 522] on span "Open chat" at bounding box center [1263, 526] width 21 height 21
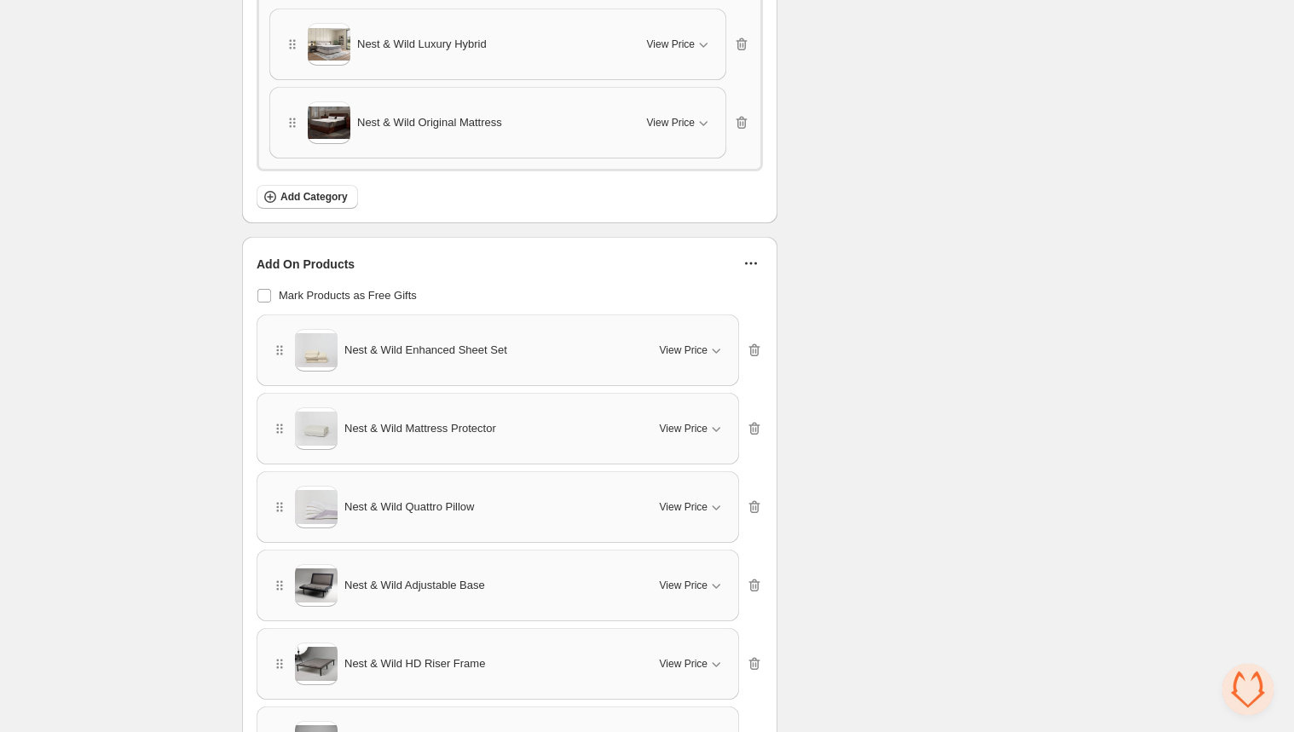
scroll to position [463, 0]
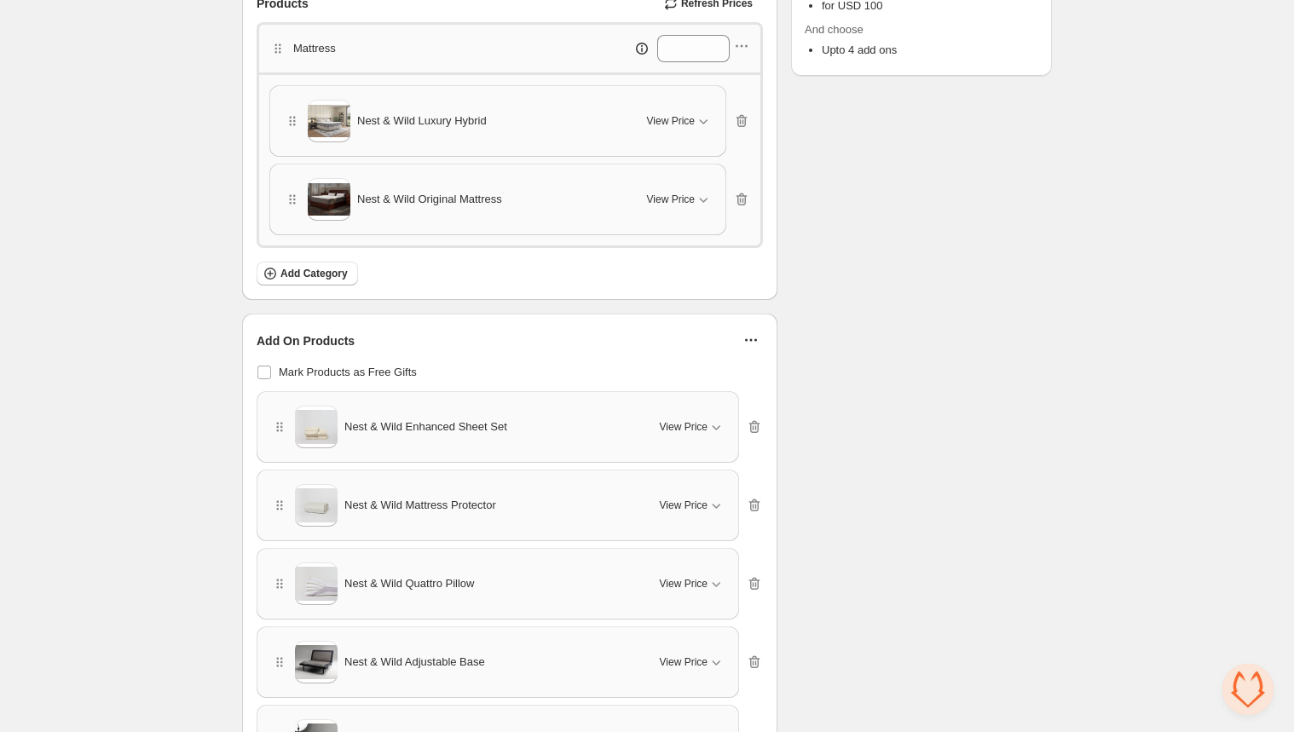
click at [1253, 683] on span "Open chat" at bounding box center [1247, 689] width 51 height 51
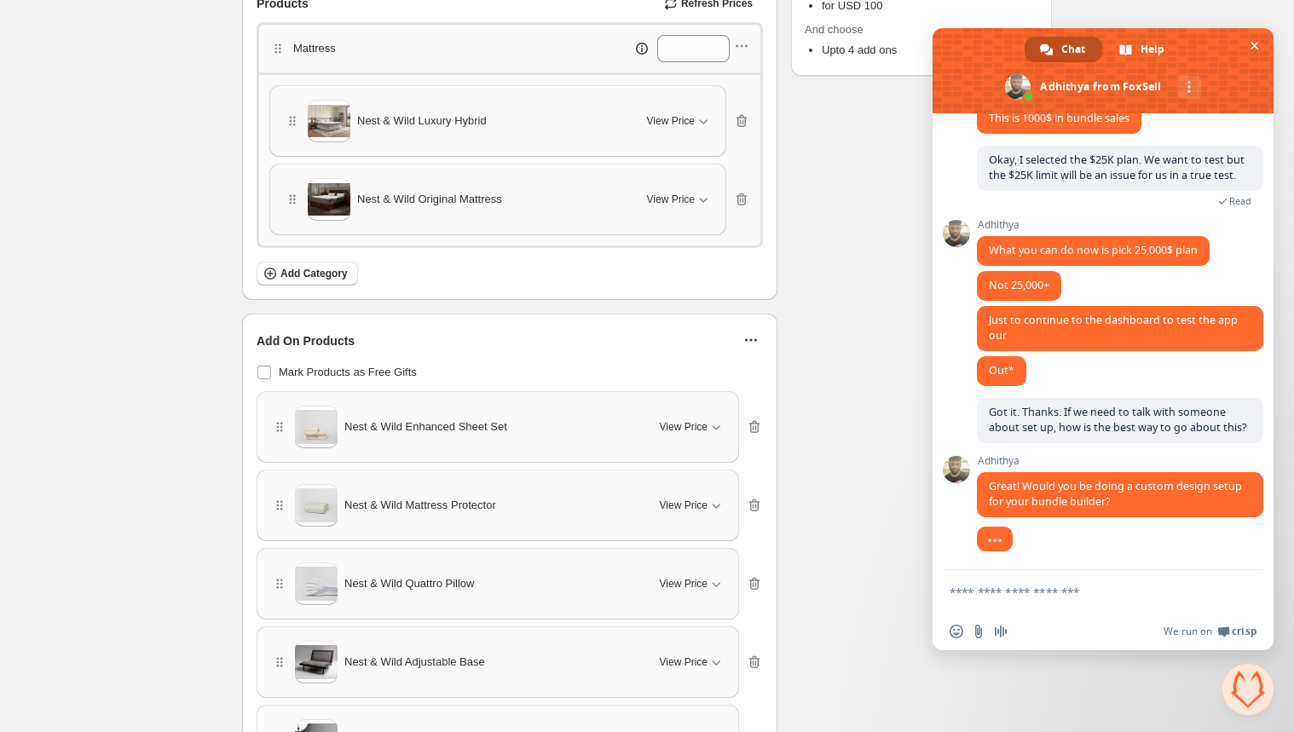
click at [1000, 593] on textarea "Compose your message..." at bounding box center [1083, 592] width 269 height 15
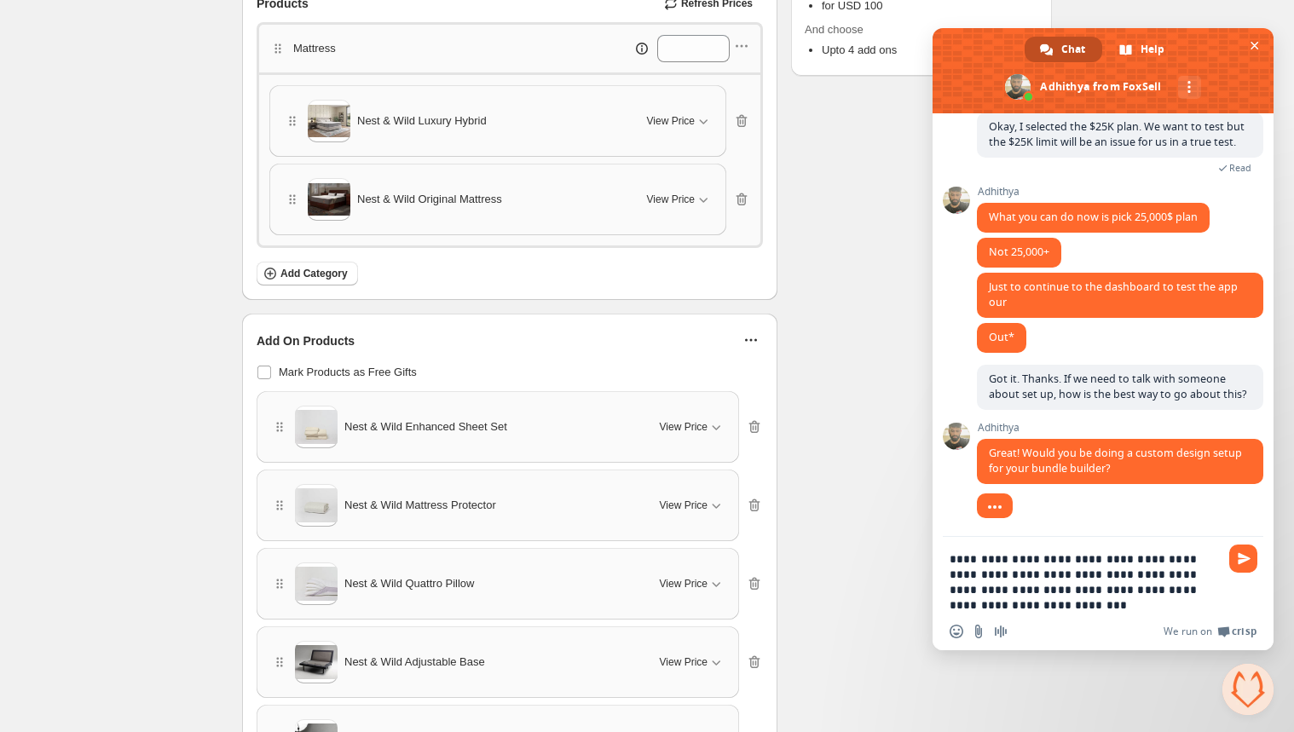
click at [1031, 613] on div "Insert an emoji Send a file Audio message We run on Crisp" at bounding box center [1102, 631] width 341 height 37
click at [1015, 601] on textarea "**********" at bounding box center [1083, 581] width 269 height 61
type textarea "**********"
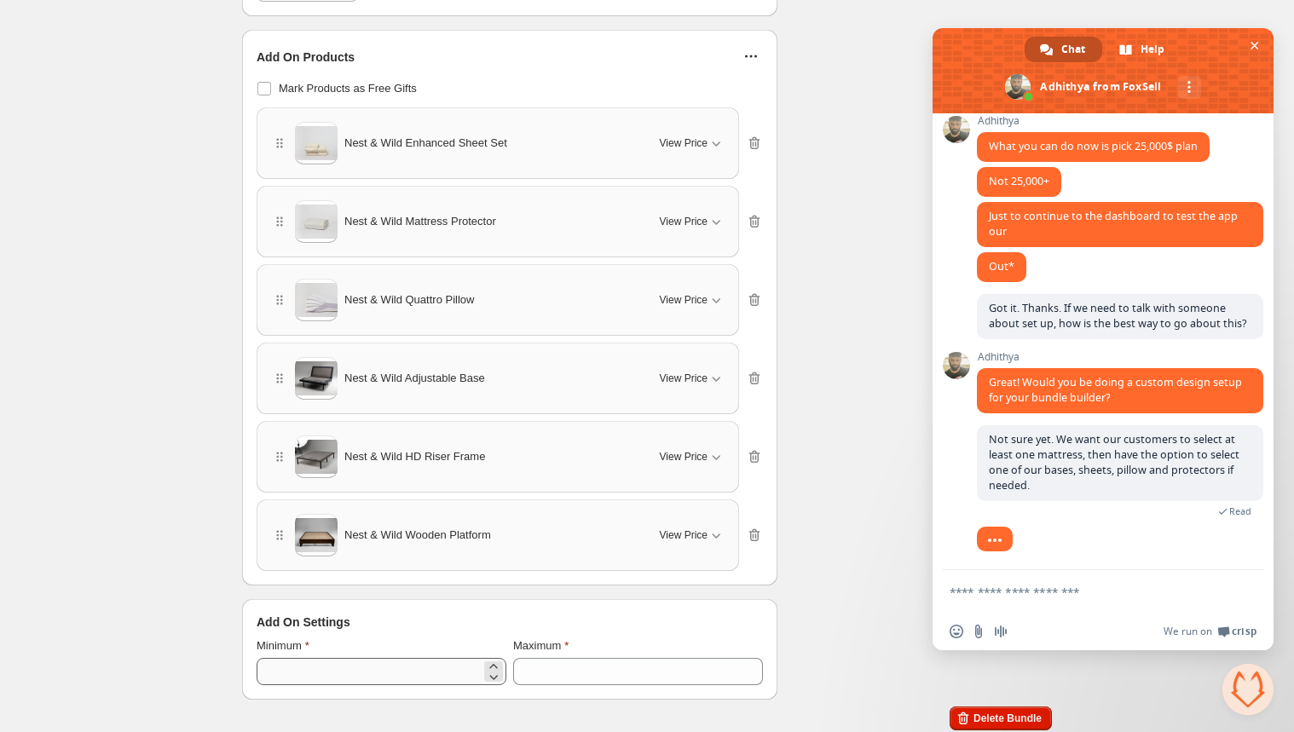
scroll to position [2575, 0]
click at [490, 660] on icon at bounding box center [493, 666] width 17 height 17
type input "*"
click at [850, 468] on div "Checklist Status Info Draft To change the bundle's status, please do so on Bund…" at bounding box center [921, 19] width 261 height 1361
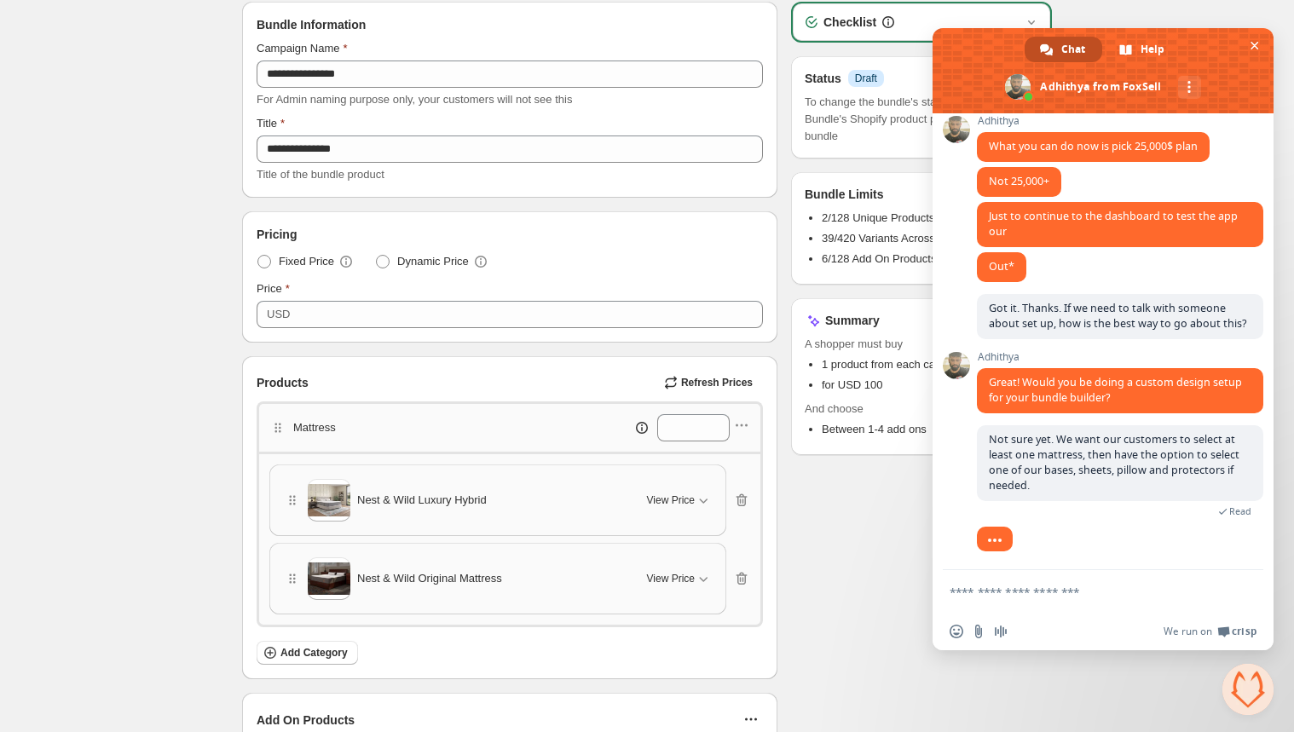
scroll to position [0, 0]
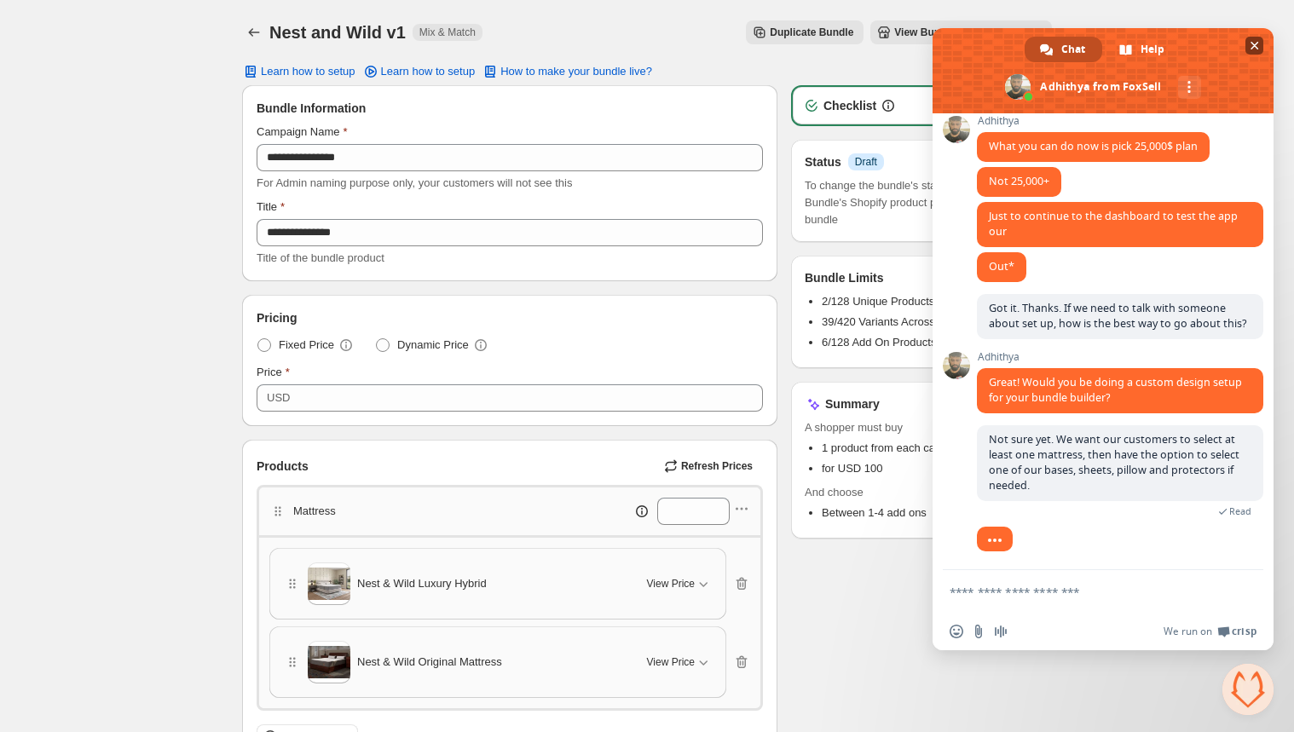
click at [1255, 45] on span "Close chat" at bounding box center [1254, 46] width 9 height 9
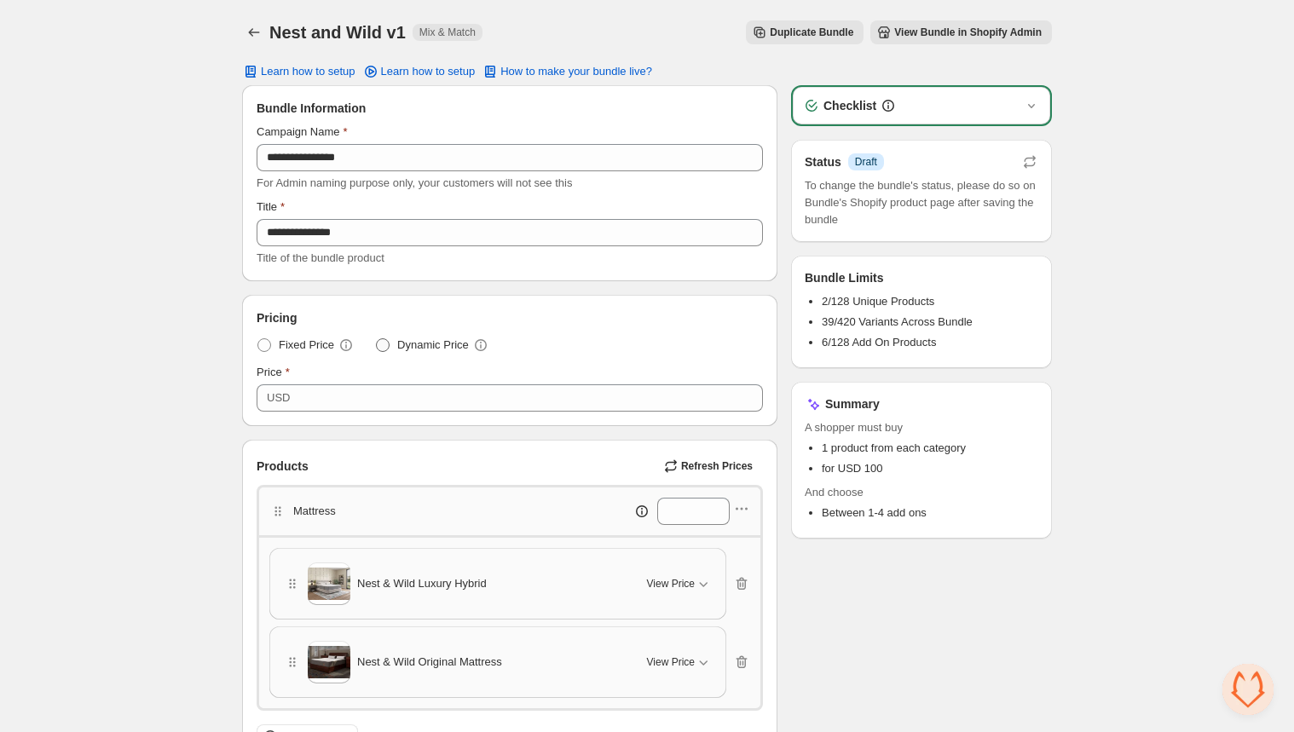
click at [377, 344] on span at bounding box center [383, 345] width 14 height 14
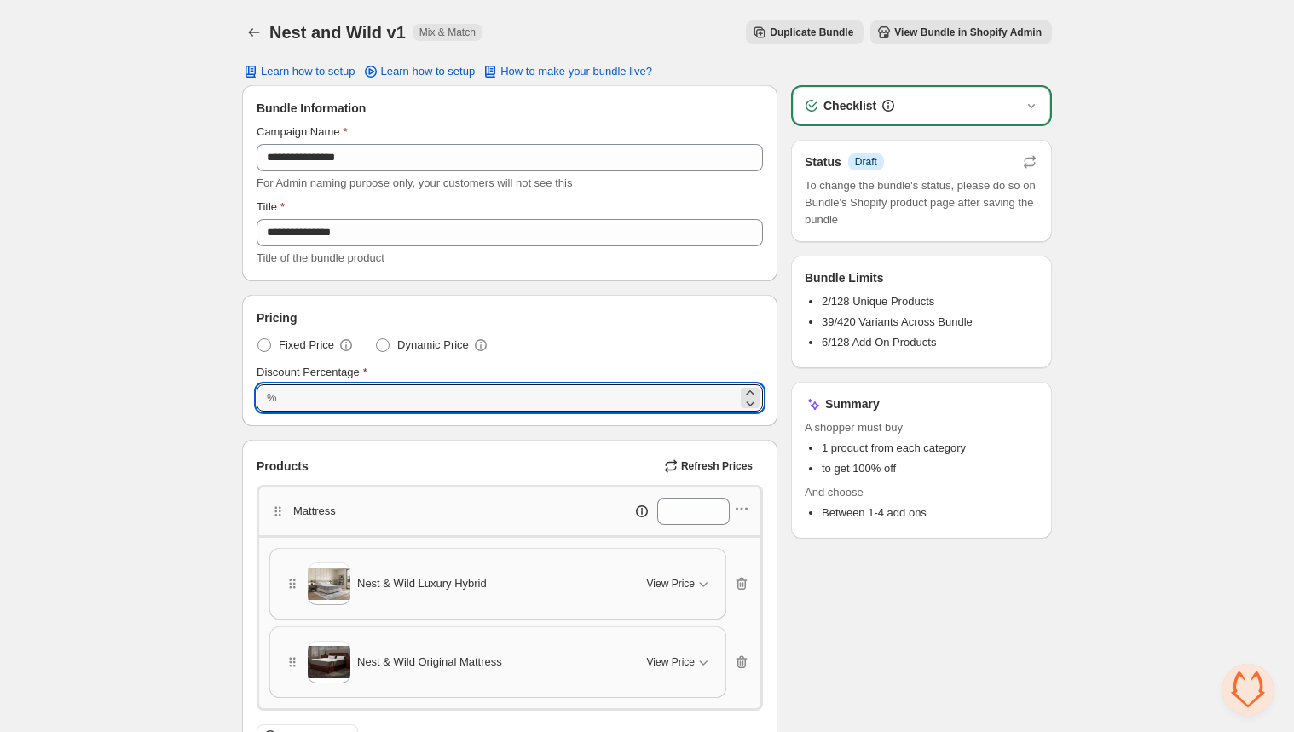
drag, startPoint x: 306, startPoint y: 395, endPoint x: 271, endPoint y: 399, distance: 35.2
click at [271, 399] on div "% ***" at bounding box center [509, 397] width 506 height 27
type input "**"
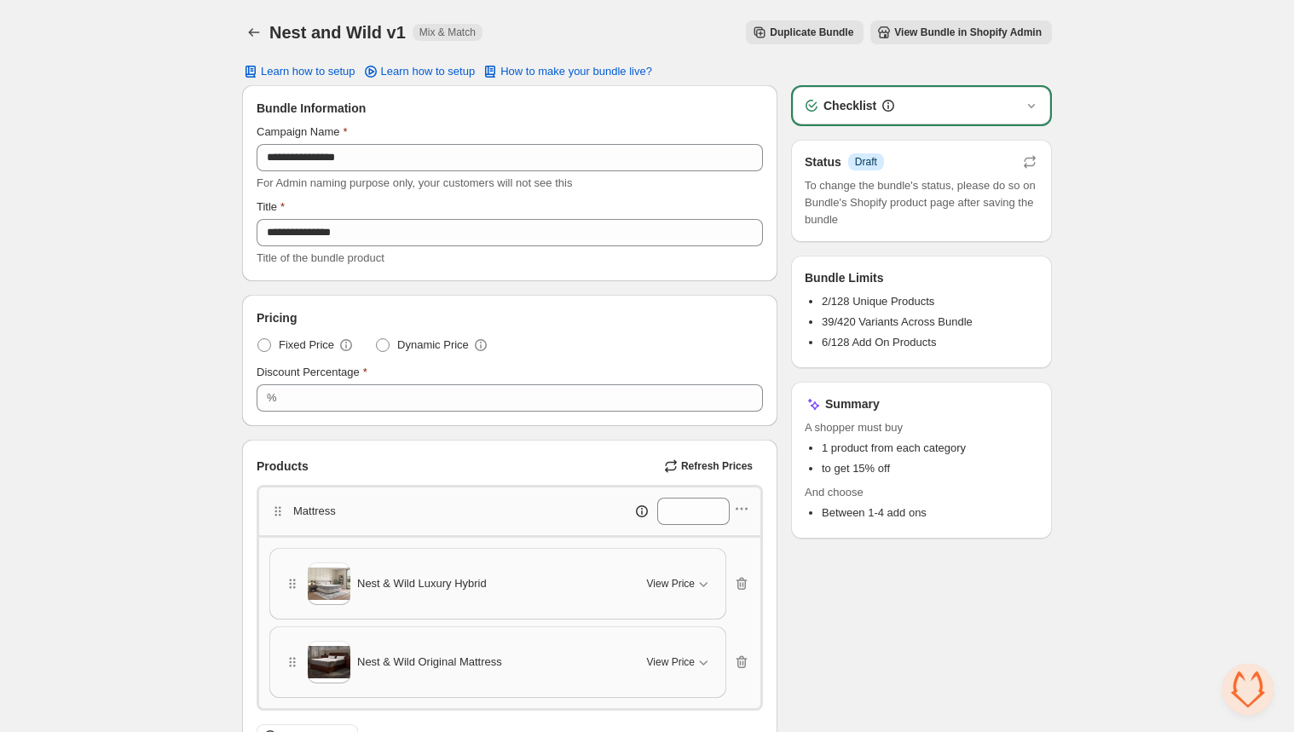
click at [391, 368] on div "Discount Percentage" at bounding box center [509, 372] width 506 height 17
click at [1086, 487] on div "**********" at bounding box center [647, 742] width 1294 height 1484
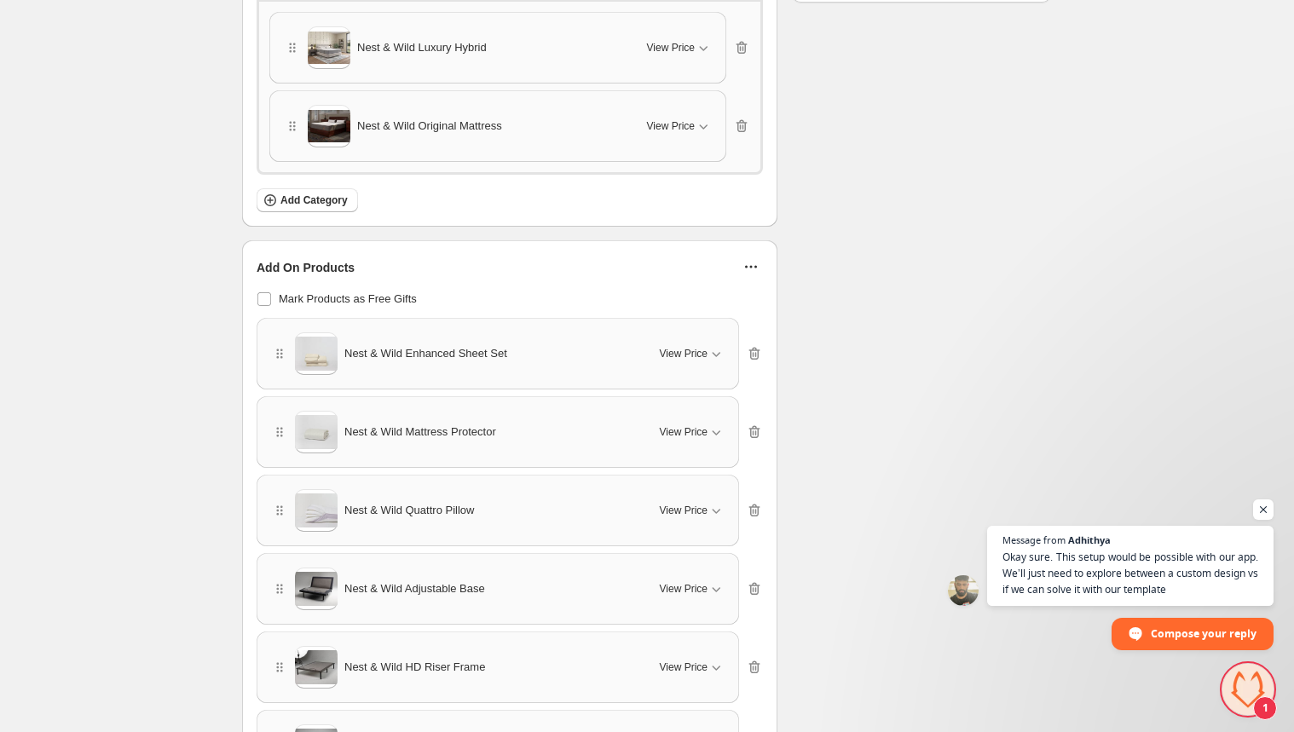
scroll to position [368, 0]
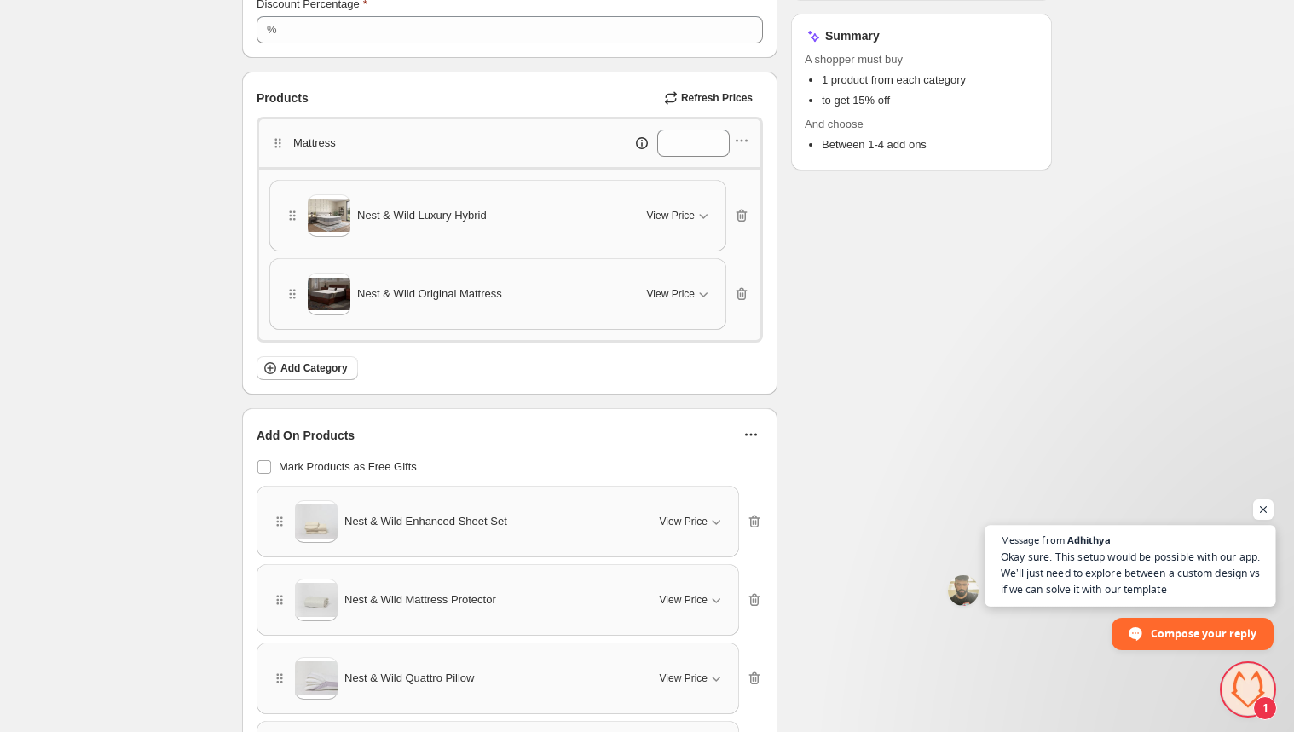
click at [1079, 565] on span "Okay sure. This setup would be possible with our app. We’ll just need to explor…" at bounding box center [1130, 573] width 260 height 49
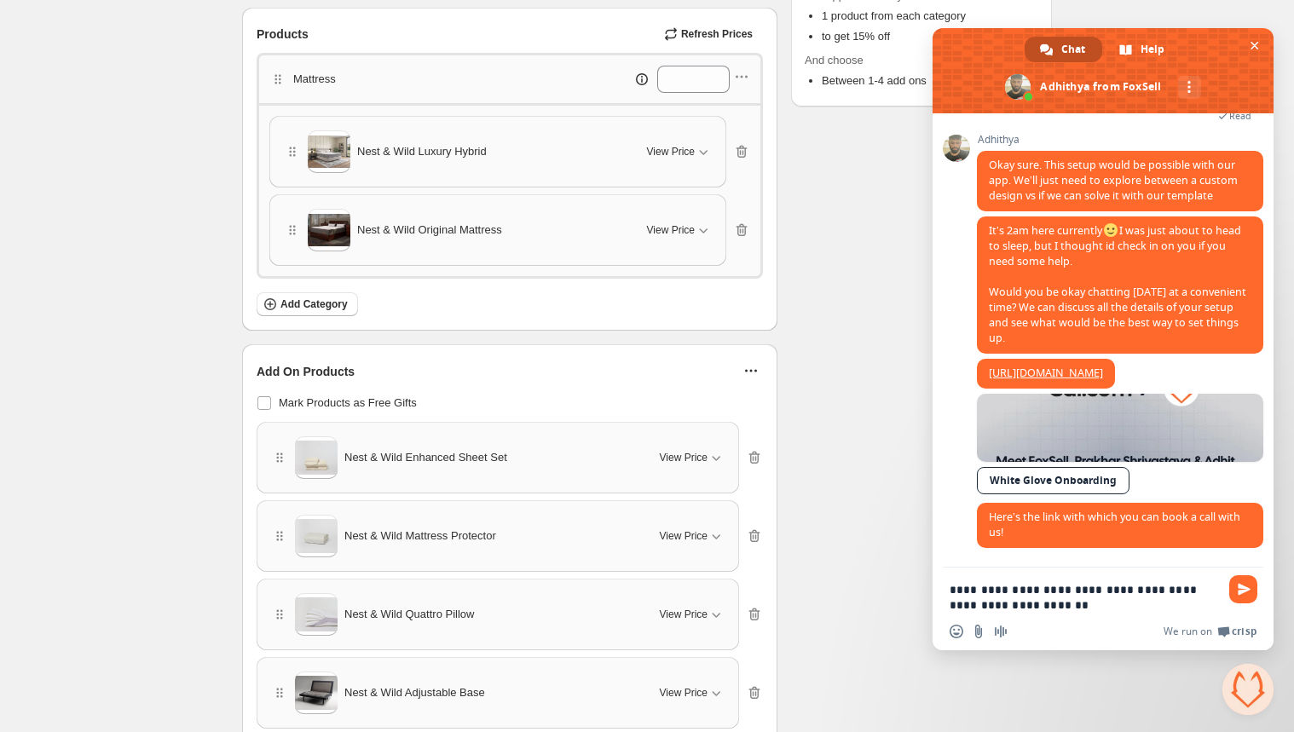
scroll to position [463, 0]
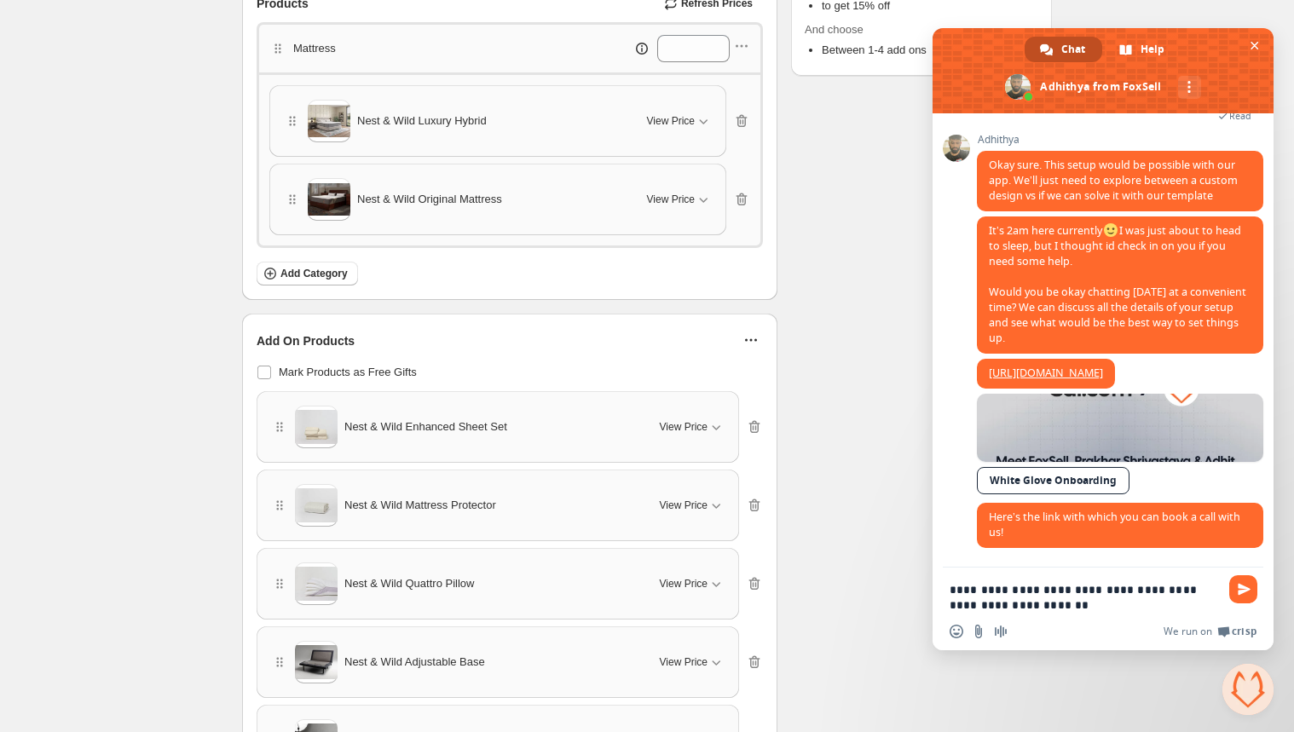
drag, startPoint x: 1053, startPoint y: 606, endPoint x: 913, endPoint y: 594, distance: 141.1
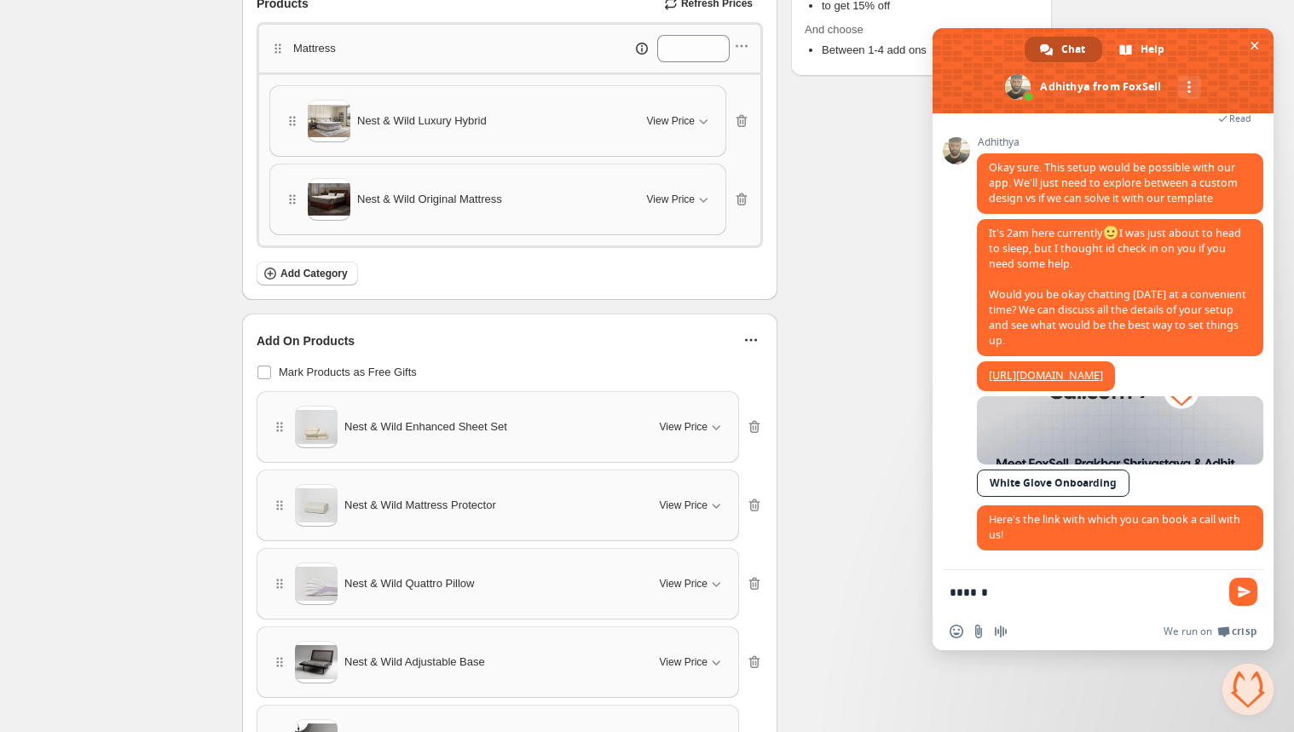
scroll to position [2989, 0]
type textarea "**********"
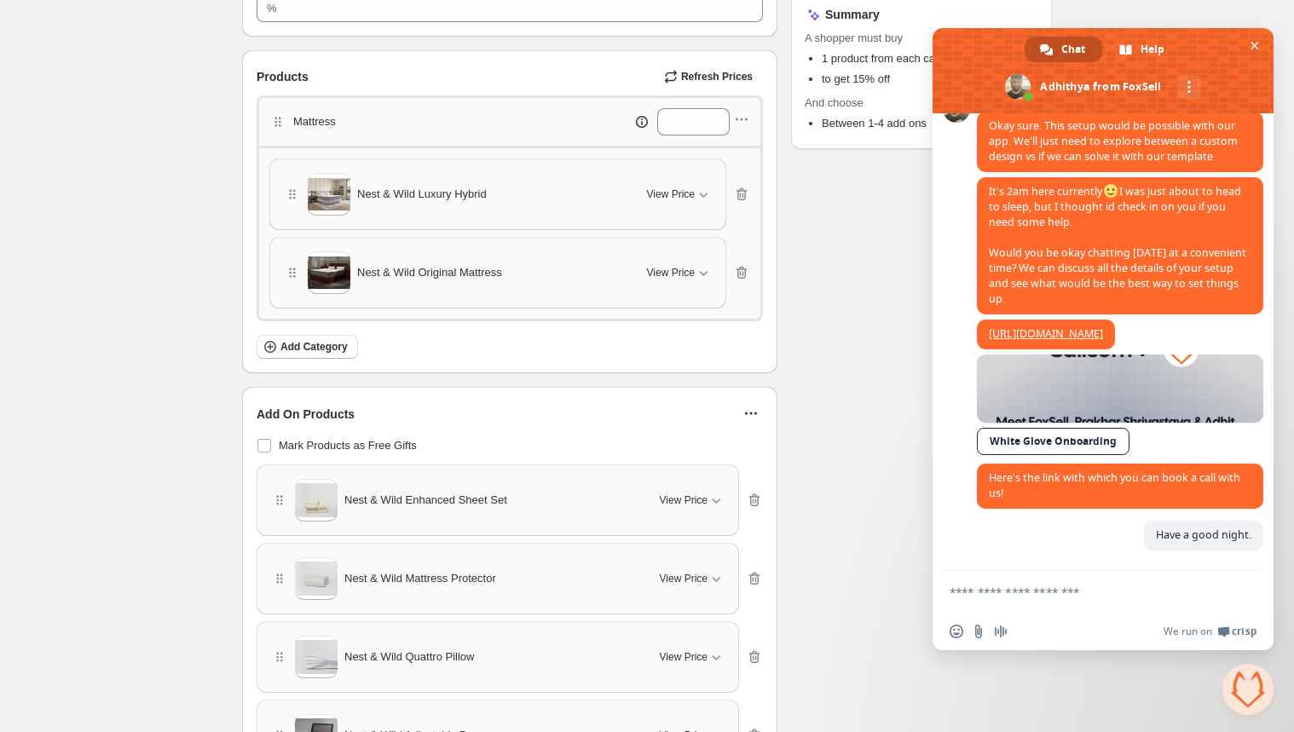
scroll to position [368, 0]
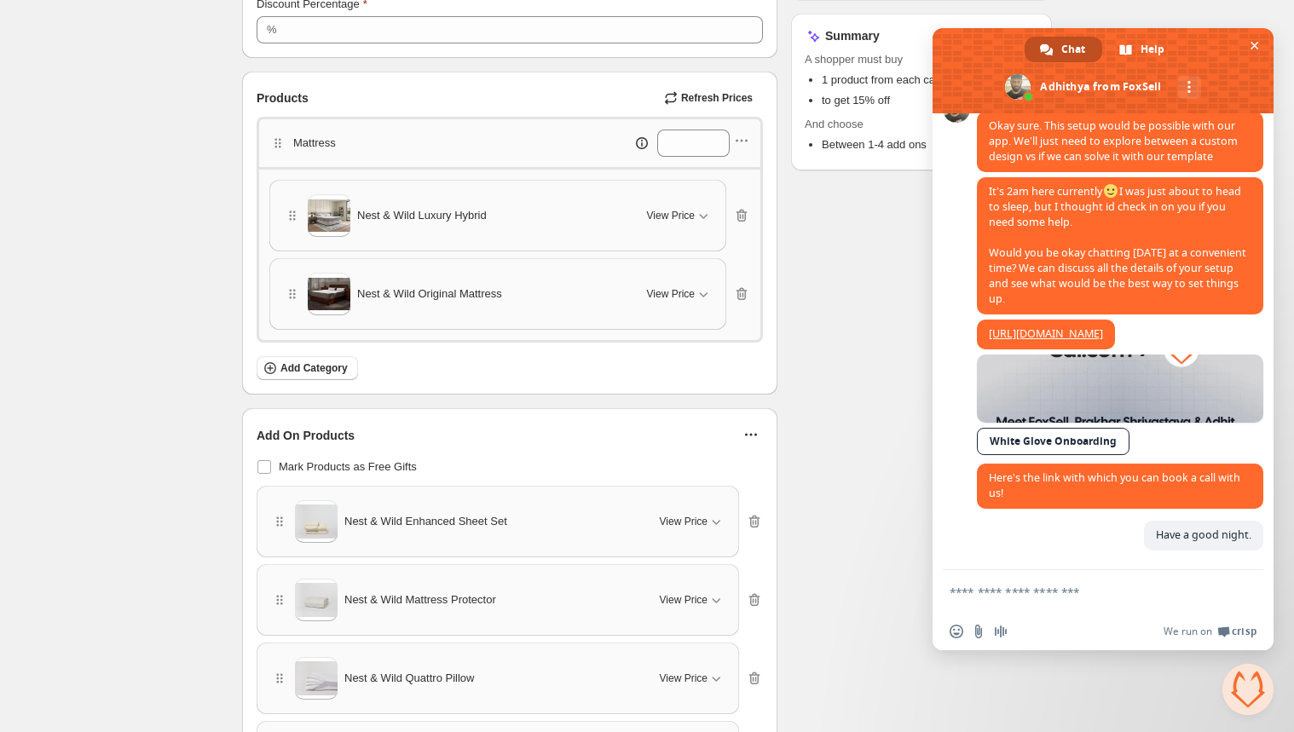
click at [833, 293] on div "Checklist Status Info Draft To change the bundle's status, please do so on Bund…" at bounding box center [921, 397] width 261 height 1361
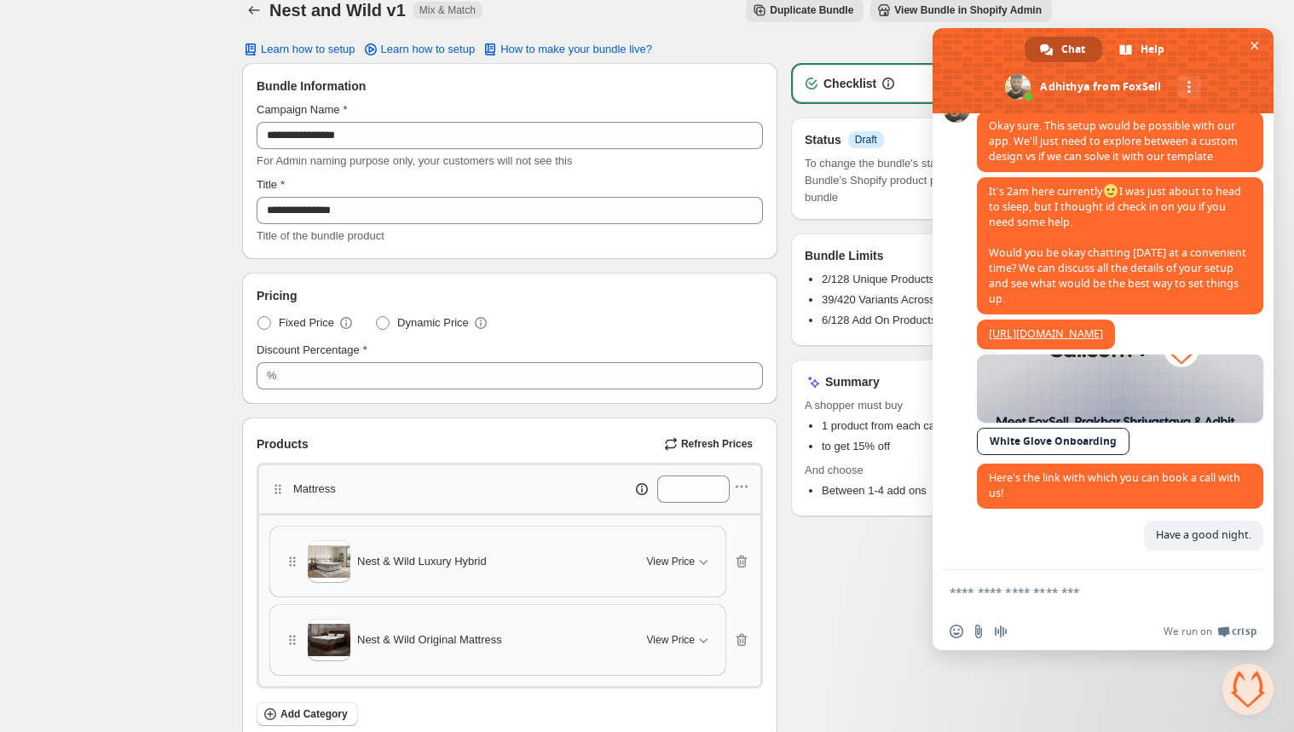
scroll to position [0, 0]
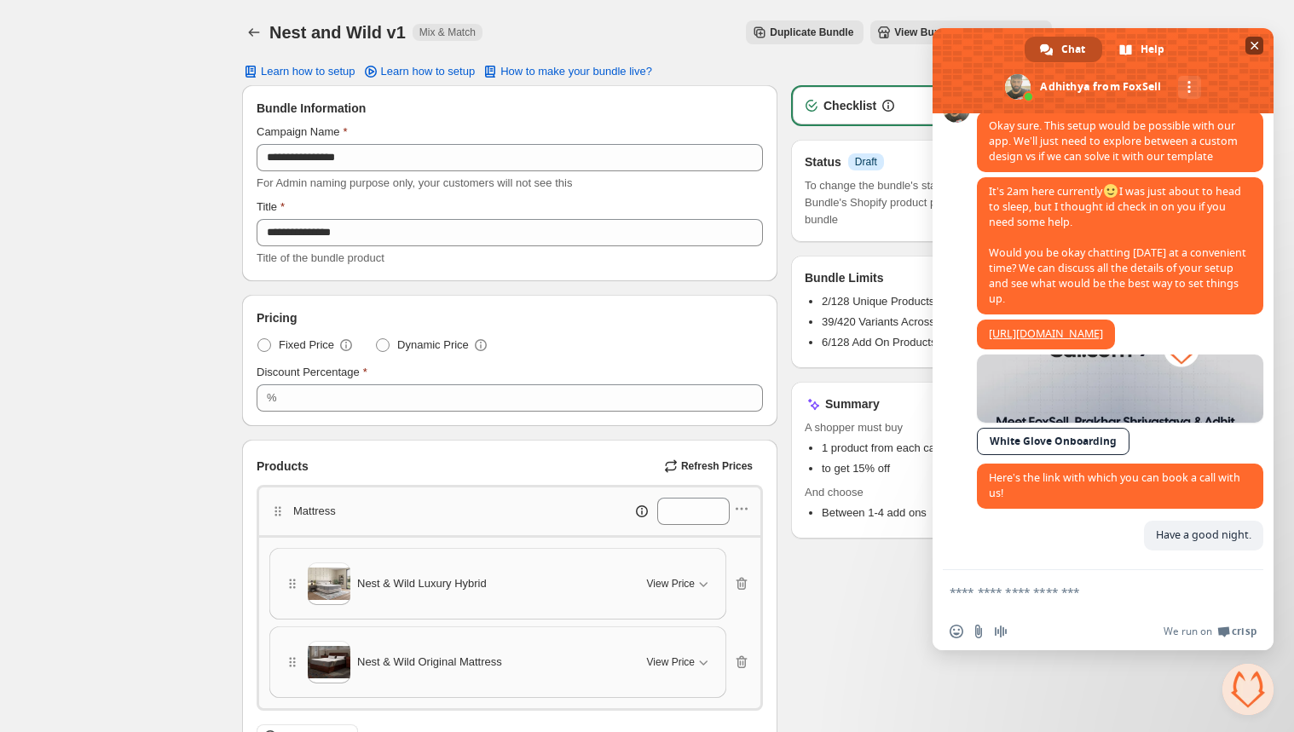
click at [1250, 43] on span "Close chat" at bounding box center [1254, 46] width 9 height 9
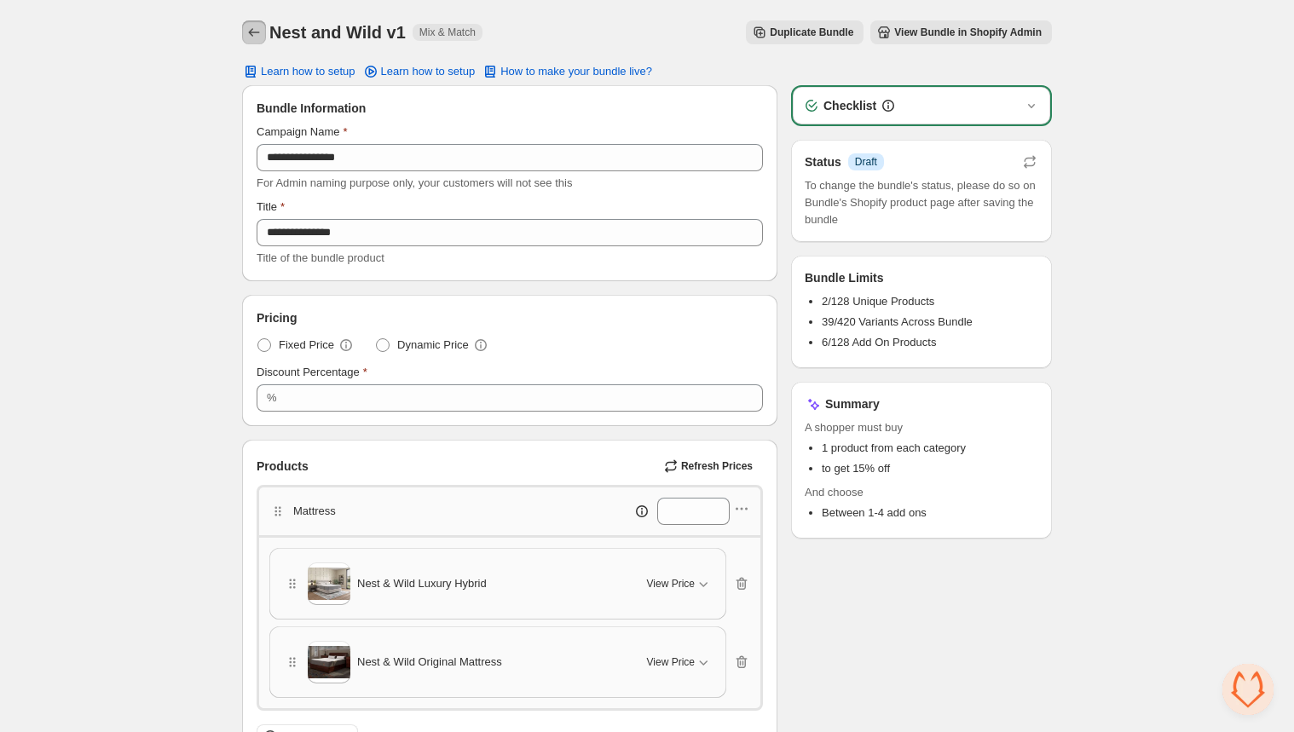
click at [262, 31] on icon "Back" at bounding box center [253, 32] width 17 height 17
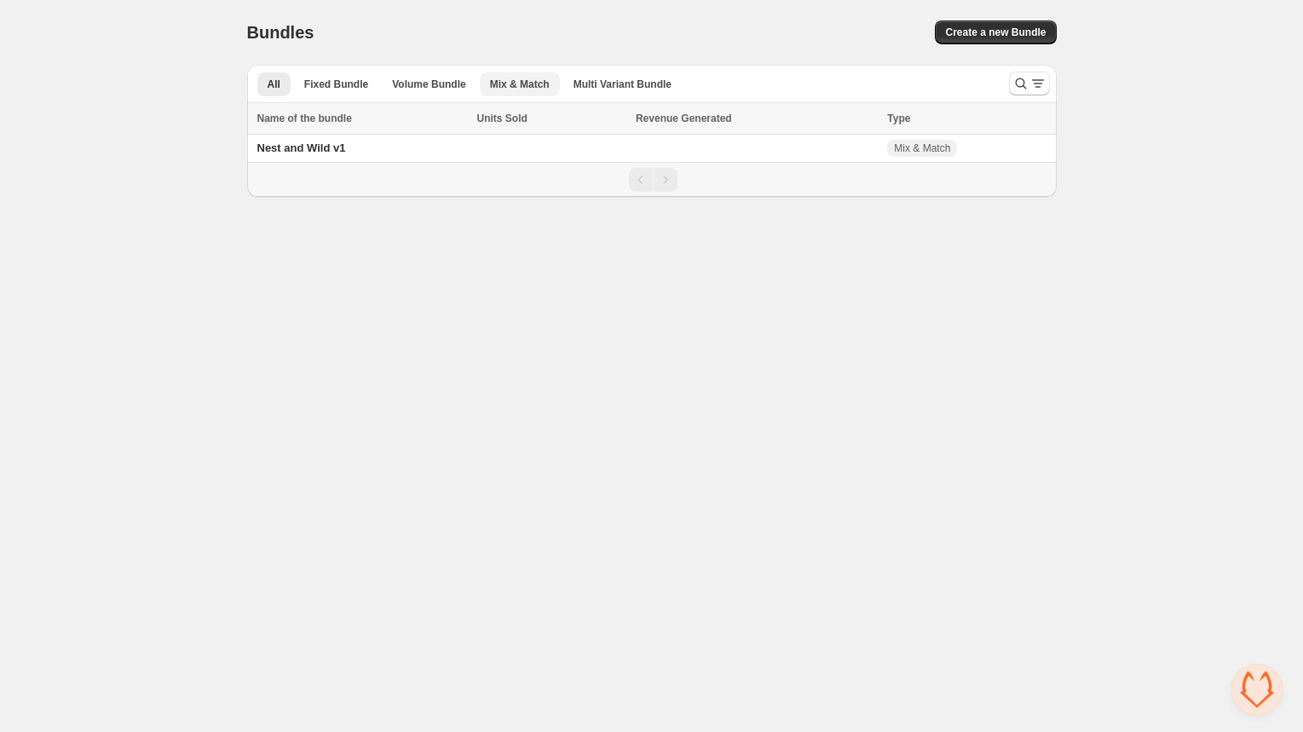
scroll to position [3065, 0]
